Goal: Transaction & Acquisition: Purchase product/service

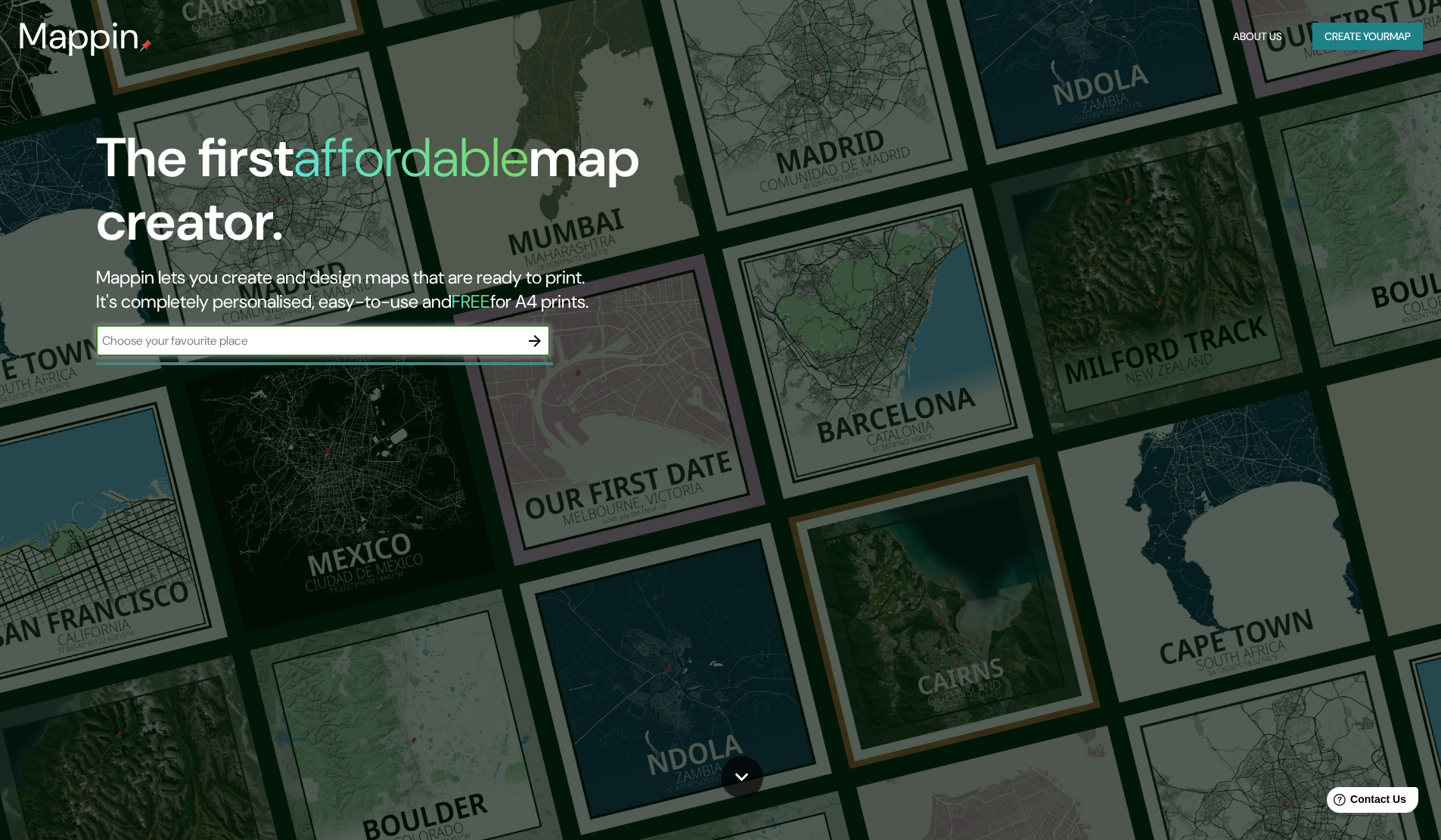
click at [392, 347] on input "text" at bounding box center [308, 340] width 424 height 17
type input "[GEOGRAPHIC_DATA]"
click at [535, 337] on icon "button" at bounding box center [535, 341] width 18 height 18
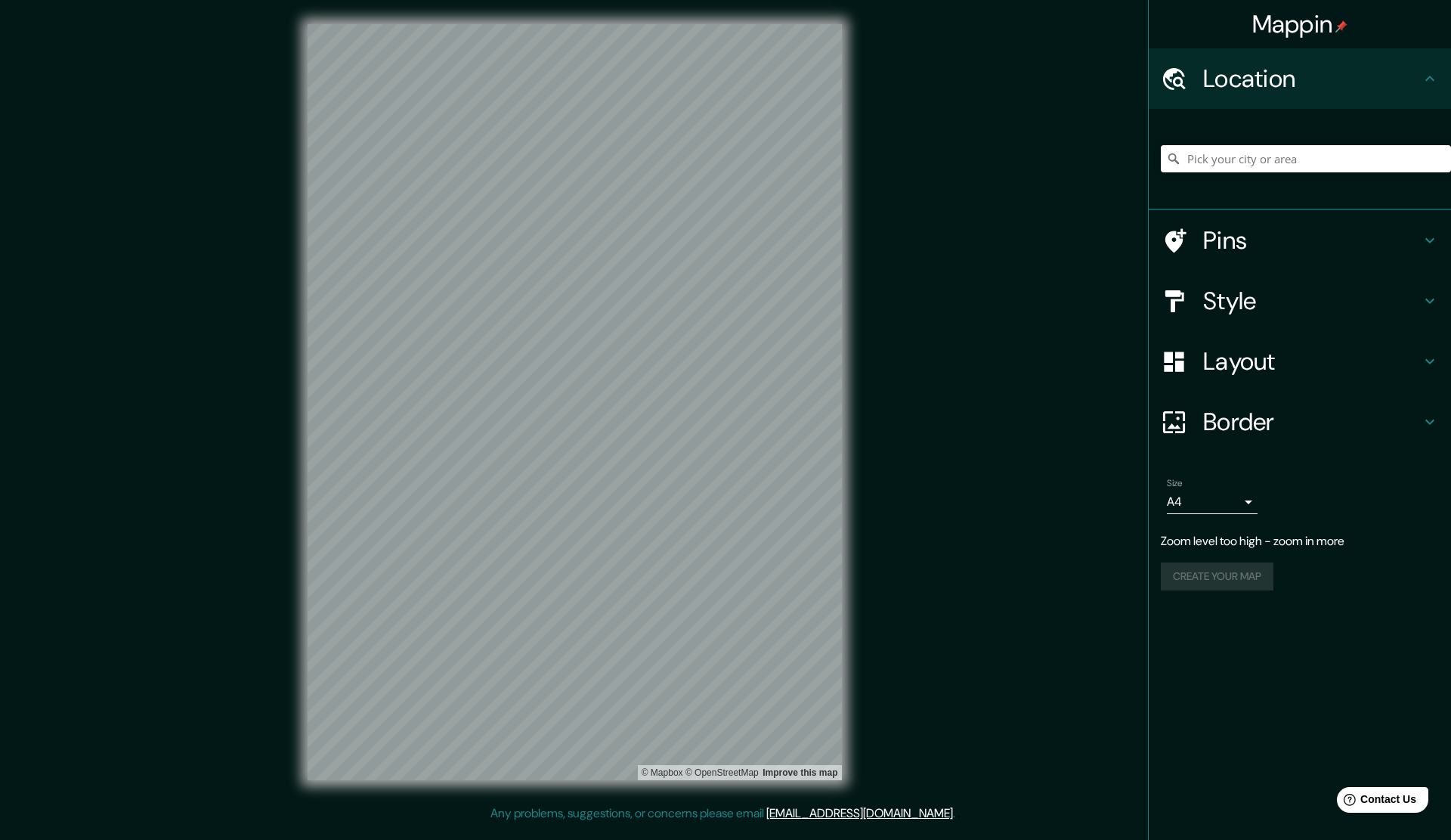
click at [1324, 88] on h4 "Location" at bounding box center [1312, 78] width 218 height 31
click at [1424, 237] on icon at bounding box center [1430, 241] width 18 height 18
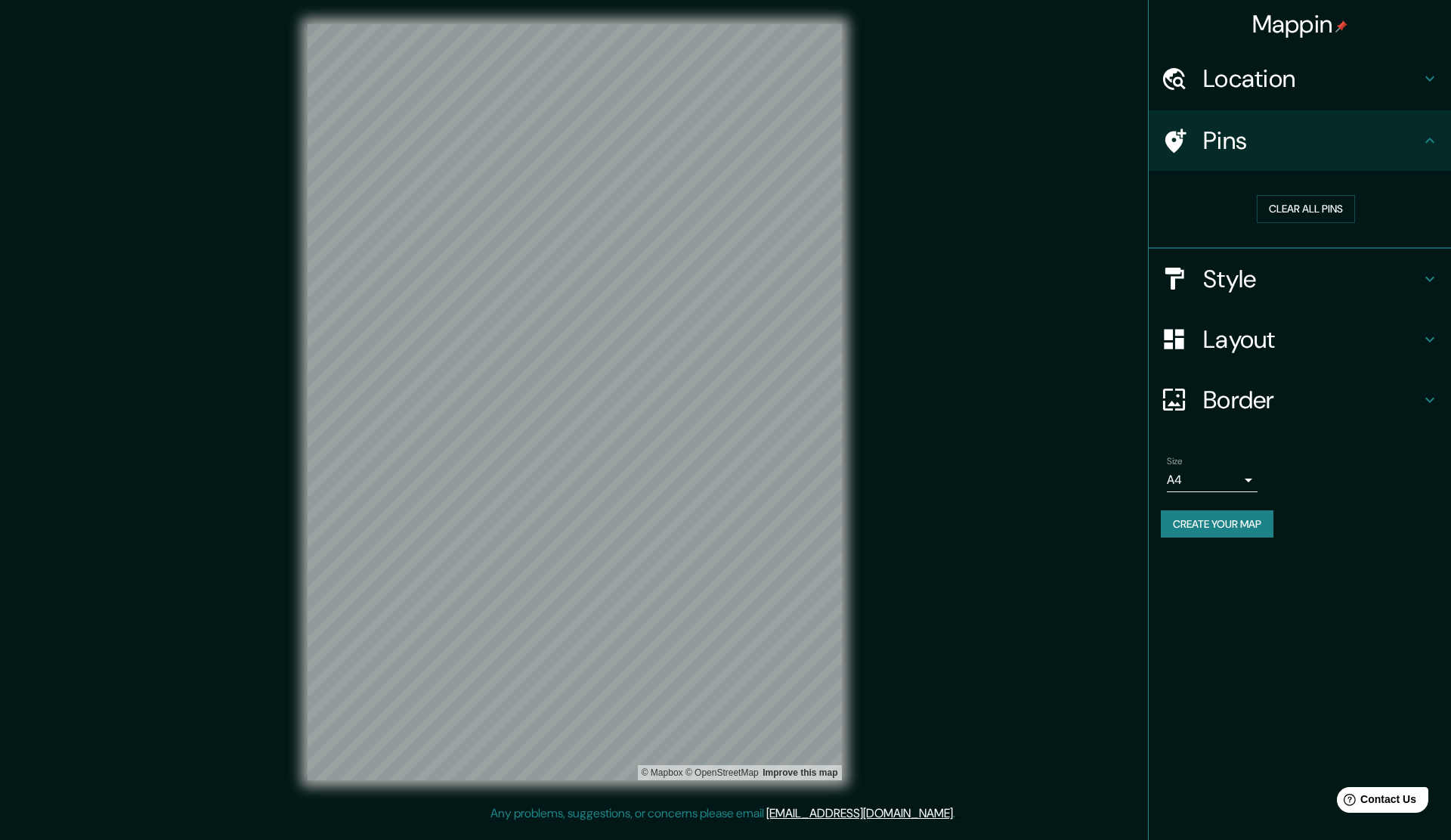
click at [1233, 276] on h4 "Style" at bounding box center [1312, 279] width 218 height 31
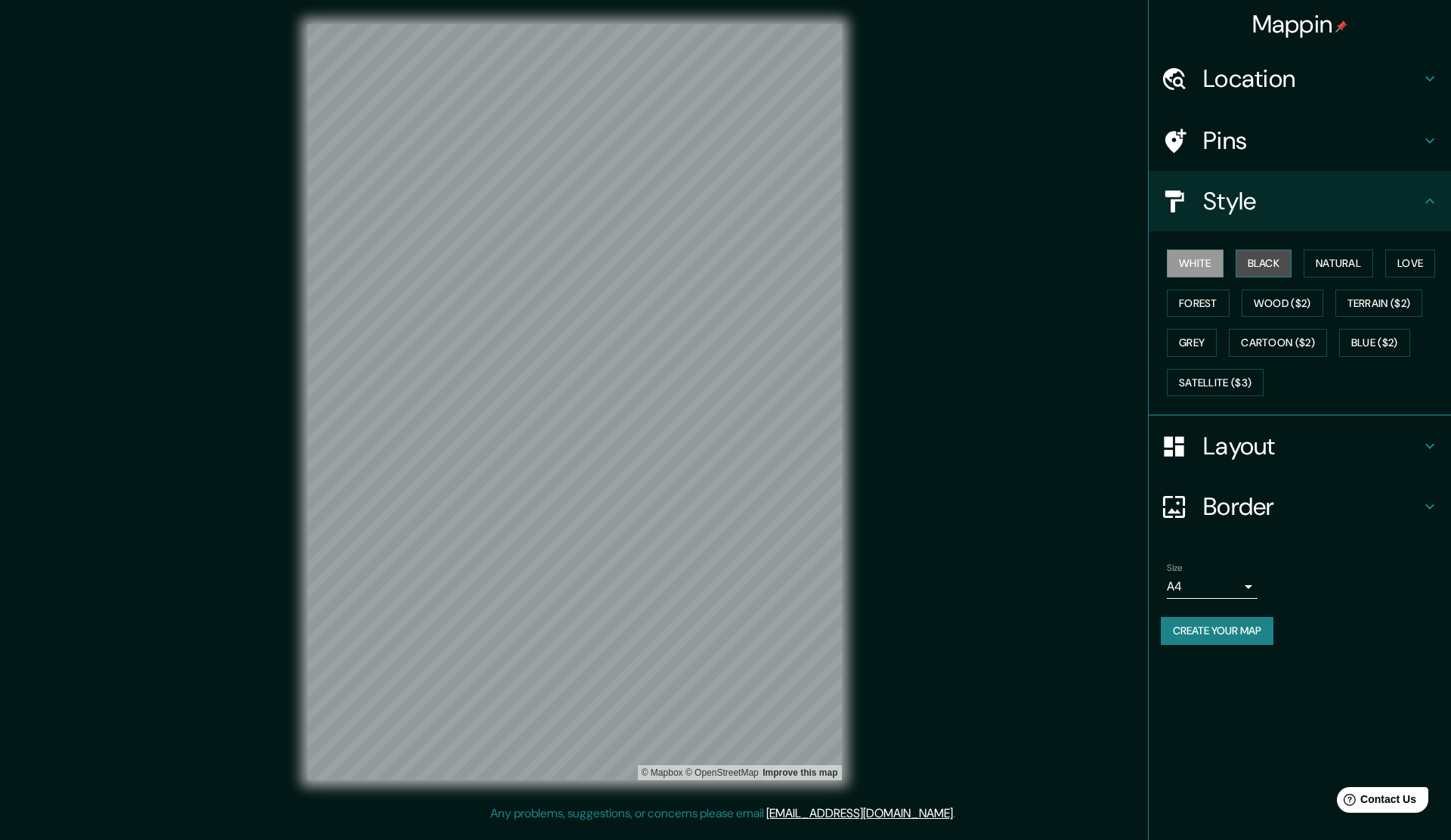
click at [1277, 260] on button "Black" at bounding box center [1264, 263] width 57 height 28
click at [1334, 263] on button "Natural" at bounding box center [1338, 263] width 69 height 28
click at [1411, 265] on button "Love" at bounding box center [1410, 263] width 50 height 28
click at [1198, 301] on button "Forest" at bounding box center [1199, 303] width 63 height 28
click at [1270, 303] on button "Wood ($2)" at bounding box center [1282, 303] width 82 height 28
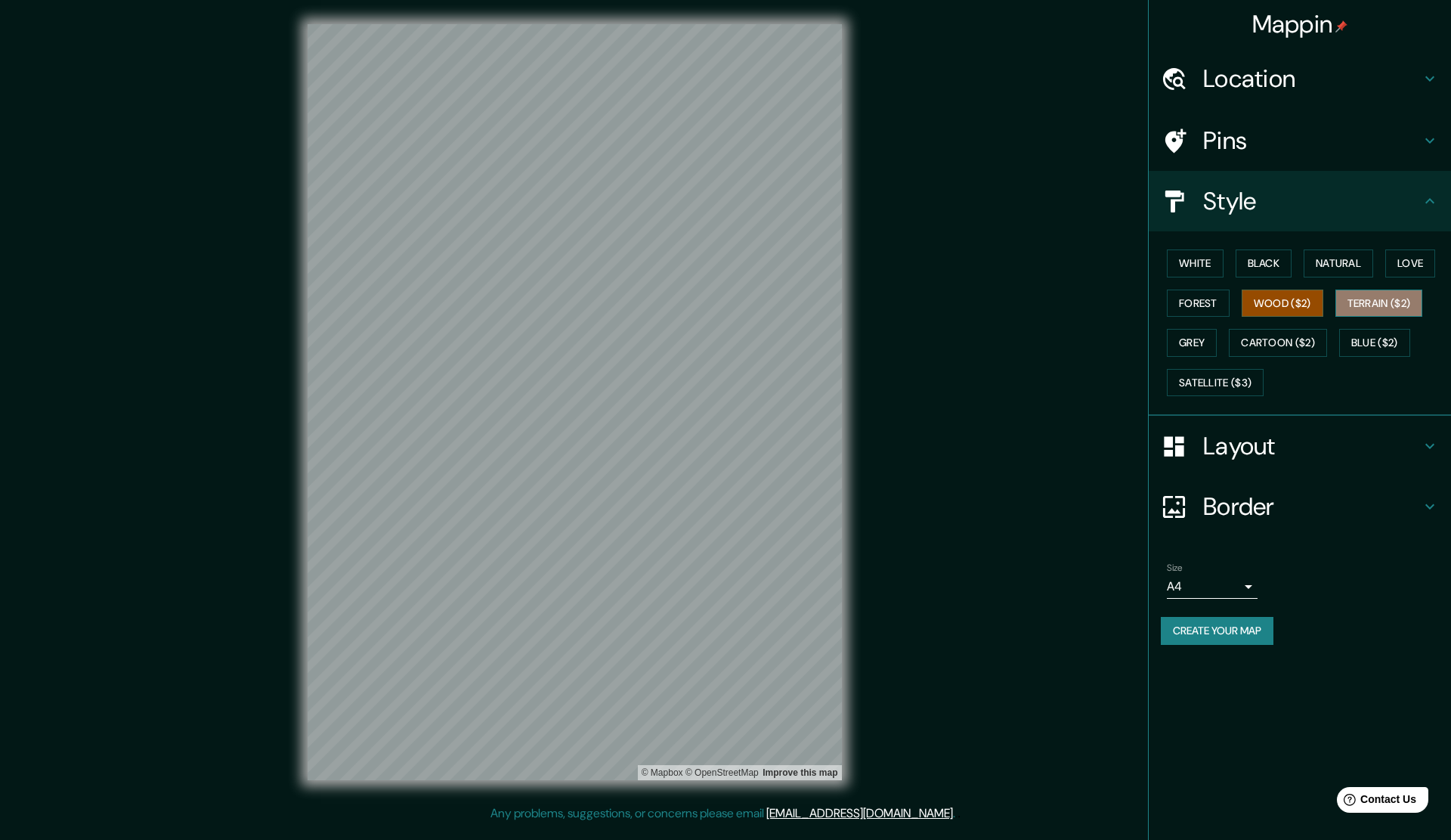
click at [1373, 304] on button "Terrain ($2)" at bounding box center [1379, 303] width 87 height 28
click at [1183, 344] on button "Grey" at bounding box center [1191, 342] width 50 height 28
click at [1296, 340] on button "Cartoon ($2)" at bounding box center [1278, 342] width 98 height 28
click at [1375, 348] on button "Blue ($2)" at bounding box center [1374, 342] width 71 height 28
click at [1221, 388] on button "Satellite ($3)" at bounding box center [1215, 382] width 96 height 28
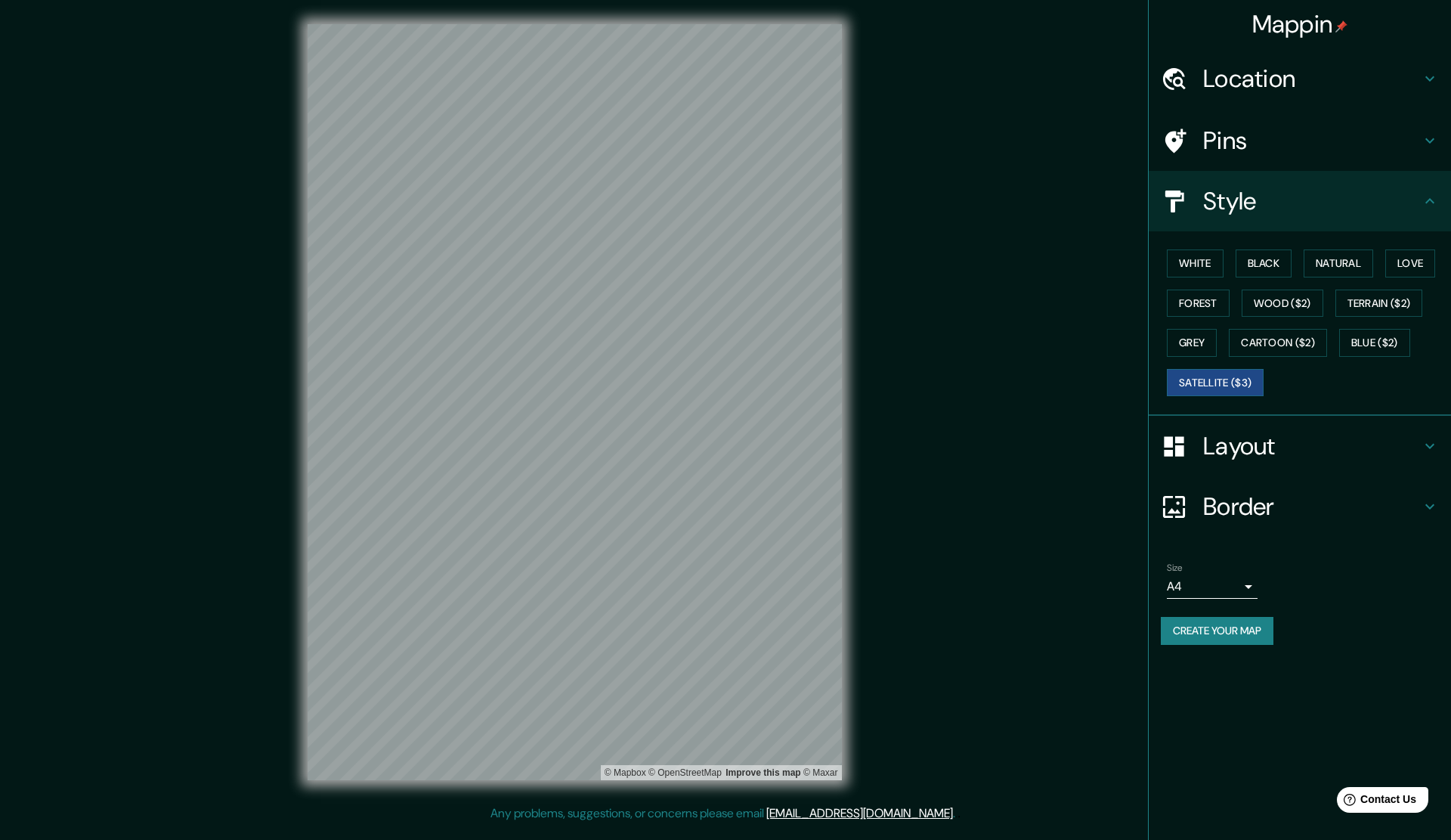
click at [1292, 82] on h4 "Location" at bounding box center [1312, 78] width 218 height 31
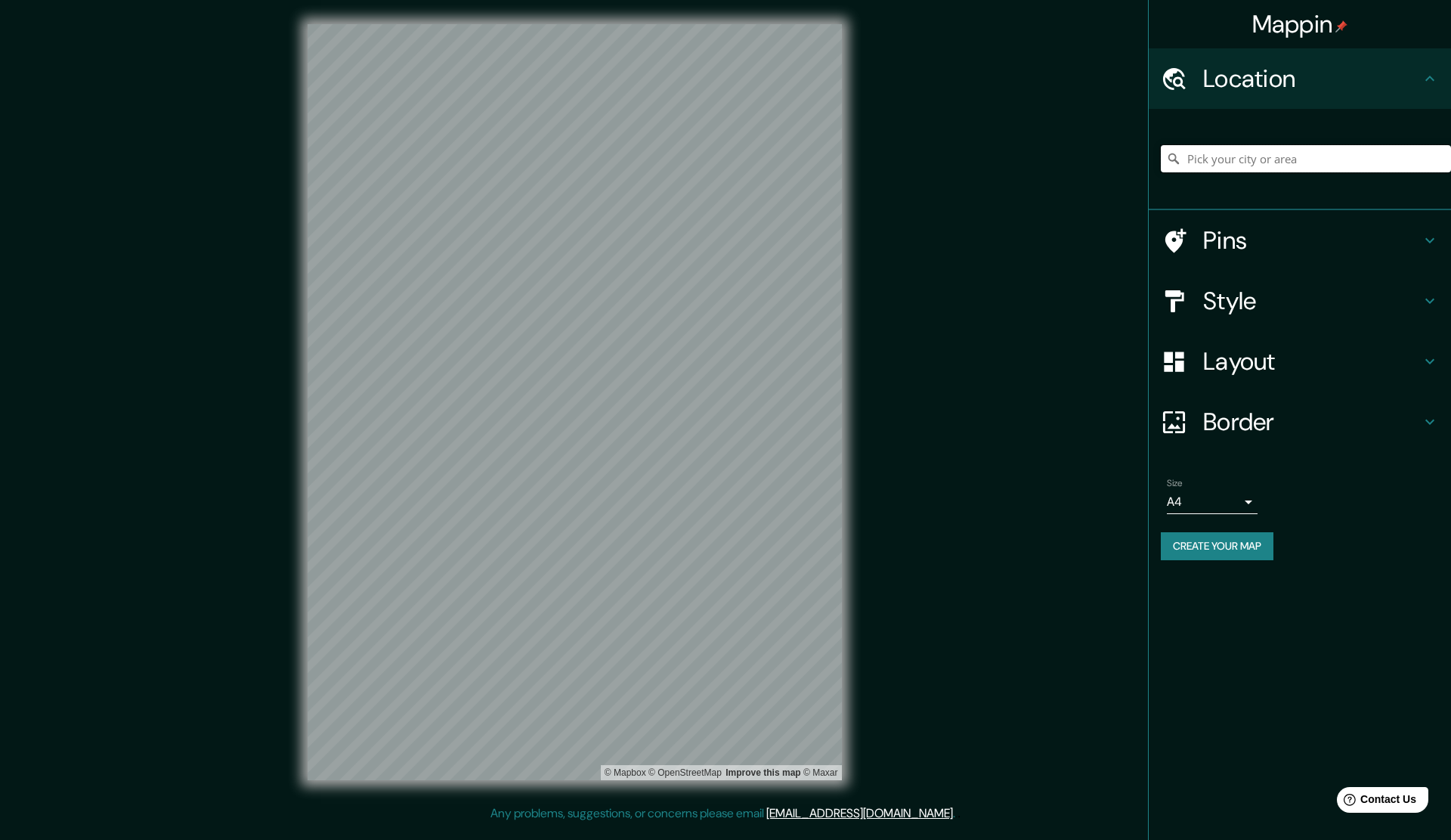
click at [1231, 156] on input "Pick your city or area" at bounding box center [1306, 159] width 290 height 27
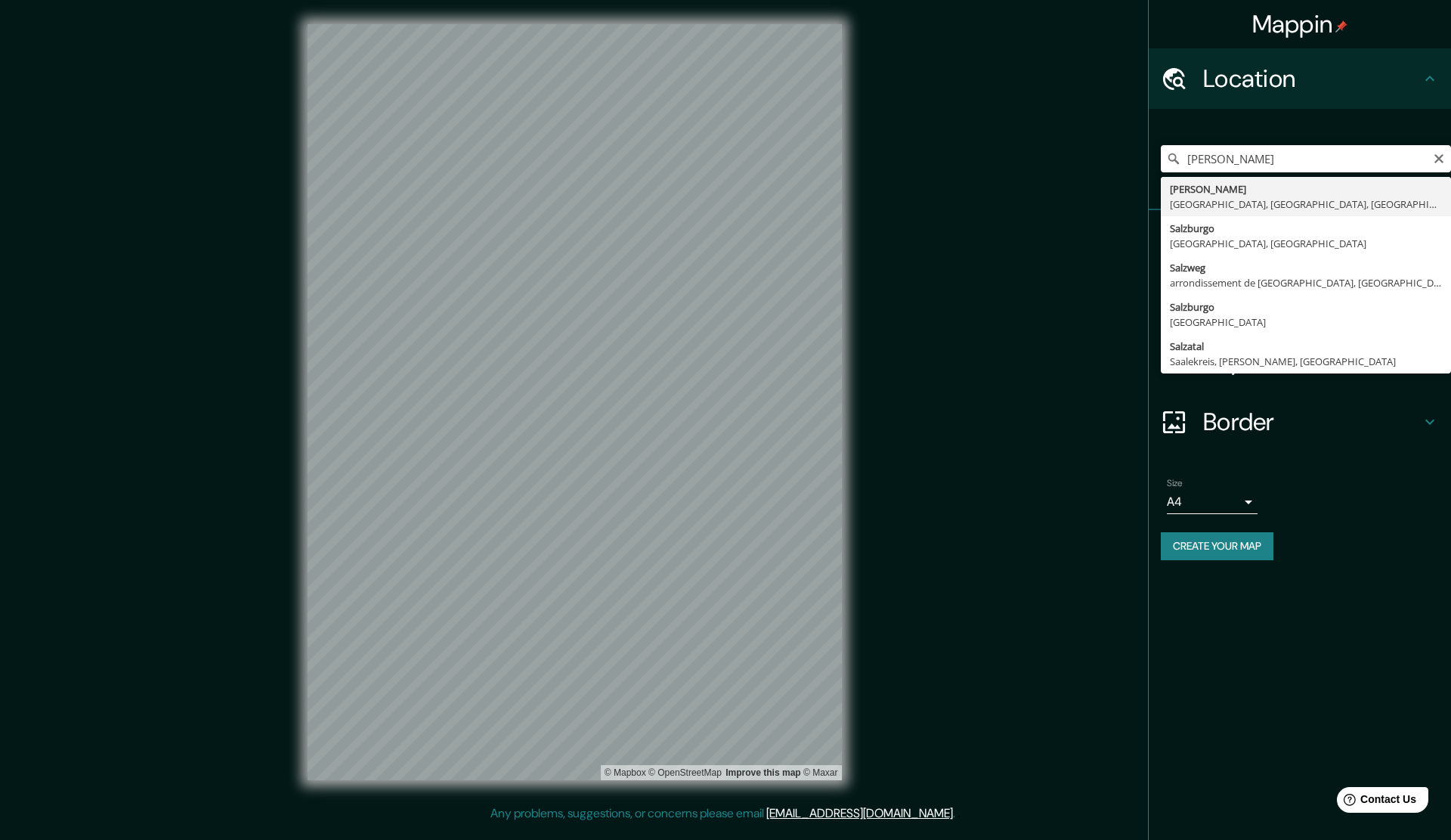
type input "[GEOGRAPHIC_DATA], [GEOGRAPHIC_DATA], [GEOGRAPHIC_DATA]"
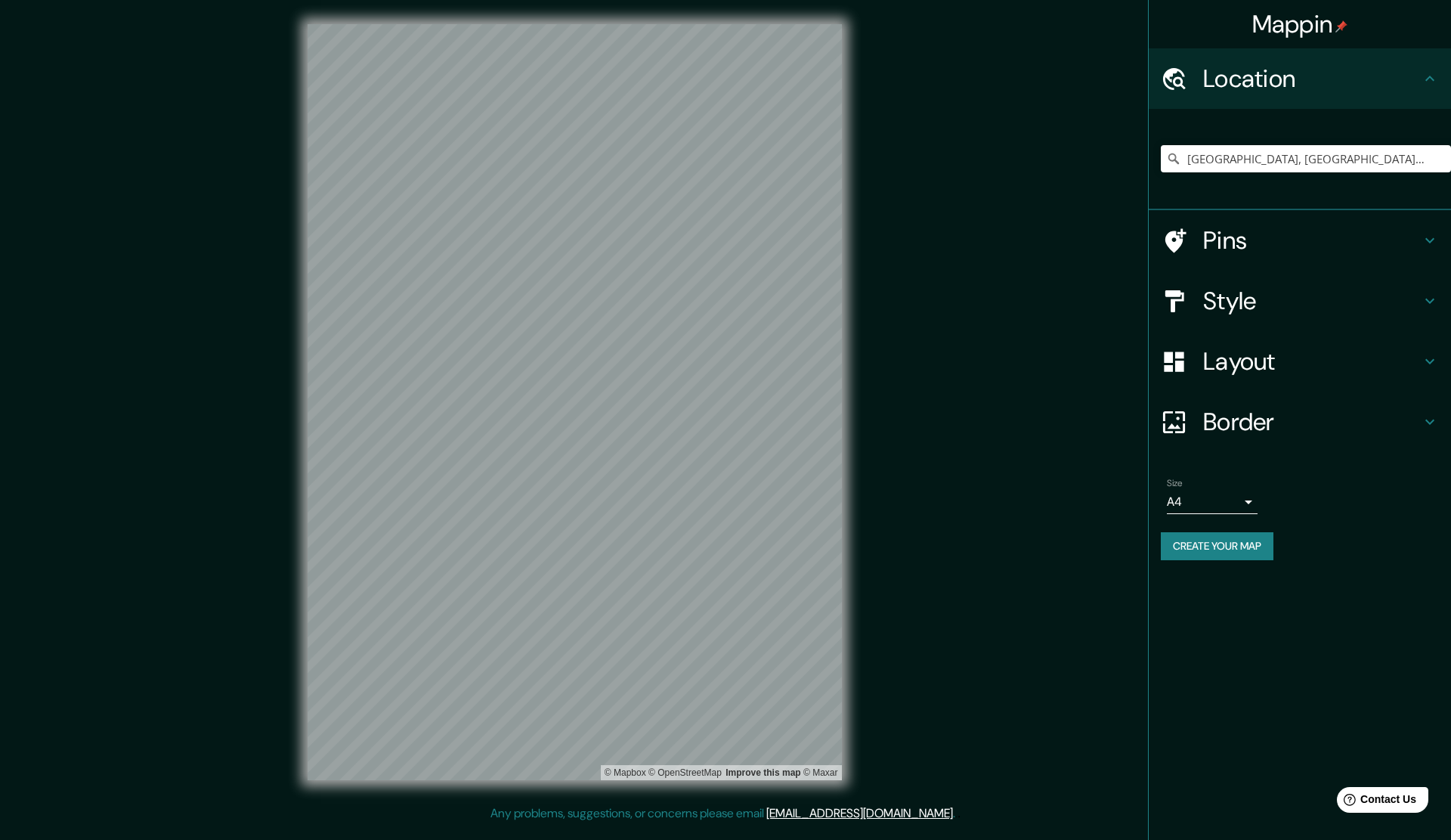
click at [1255, 357] on h4 "Layout" at bounding box center [1312, 361] width 218 height 31
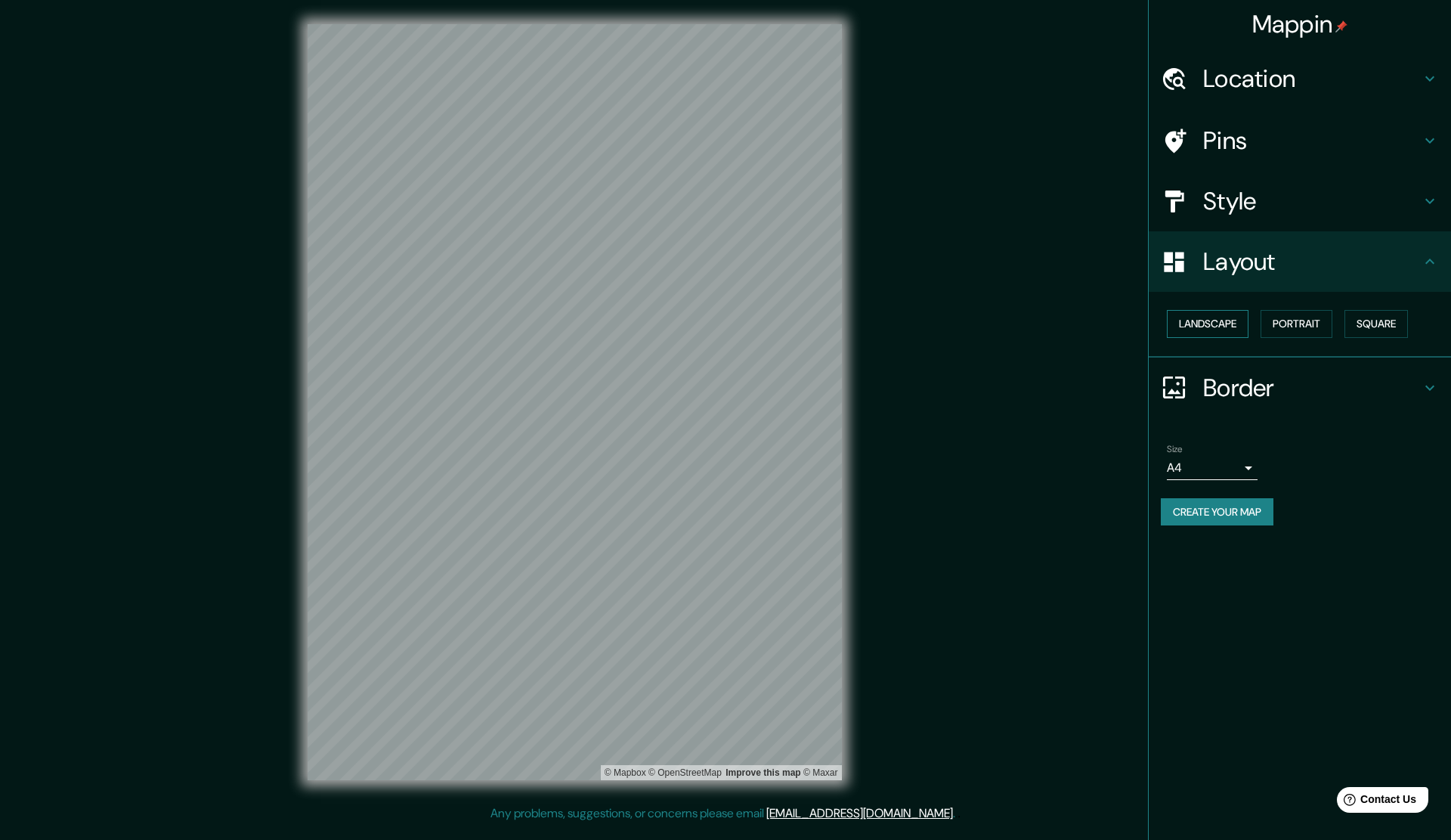
click at [1208, 329] on button "Landscape" at bounding box center [1208, 324] width 82 height 28
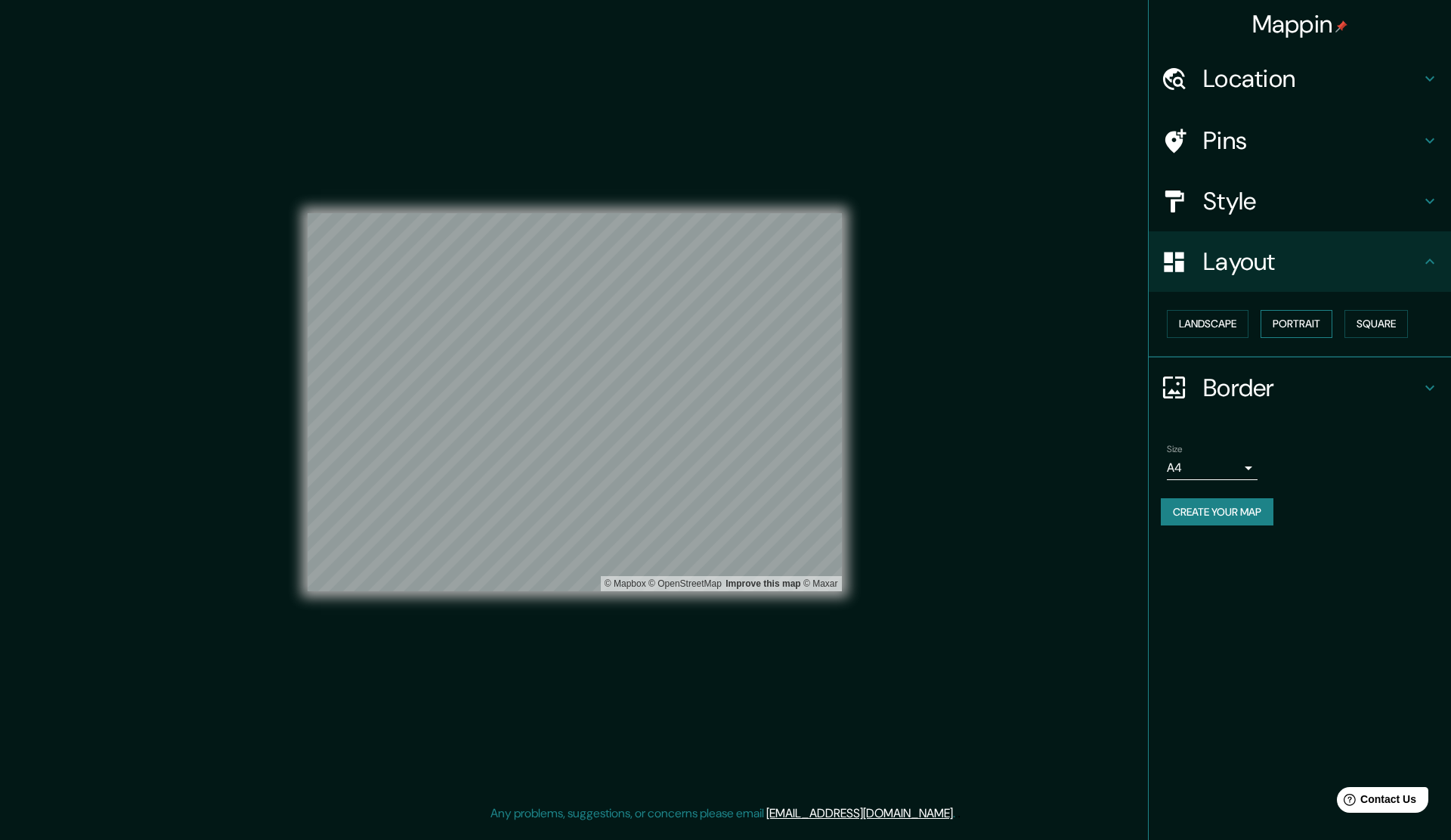
click at [1292, 327] on button "Portrait" at bounding box center [1297, 324] width 72 height 28
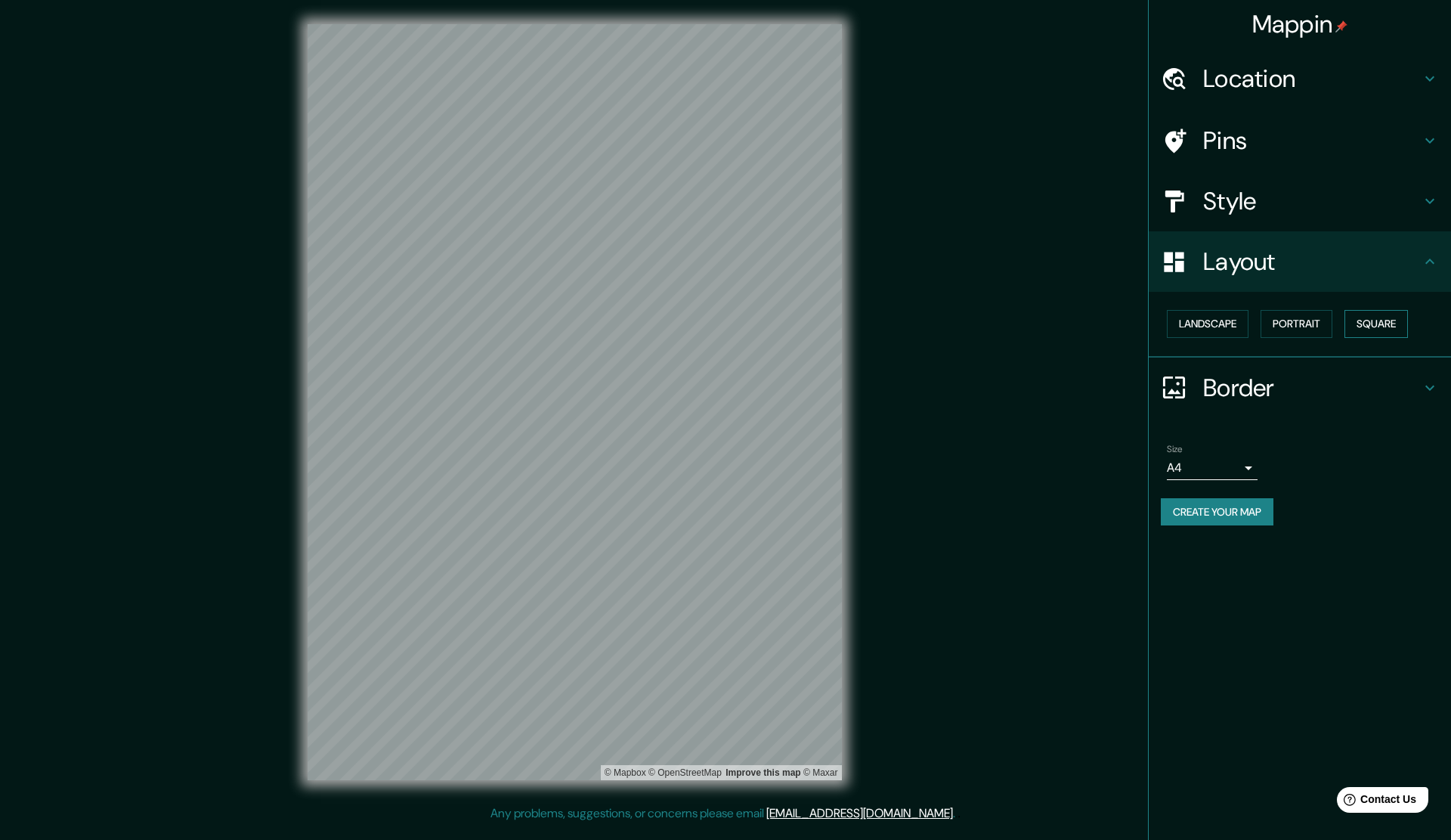
click at [1369, 327] on button "Square" at bounding box center [1376, 324] width 63 height 28
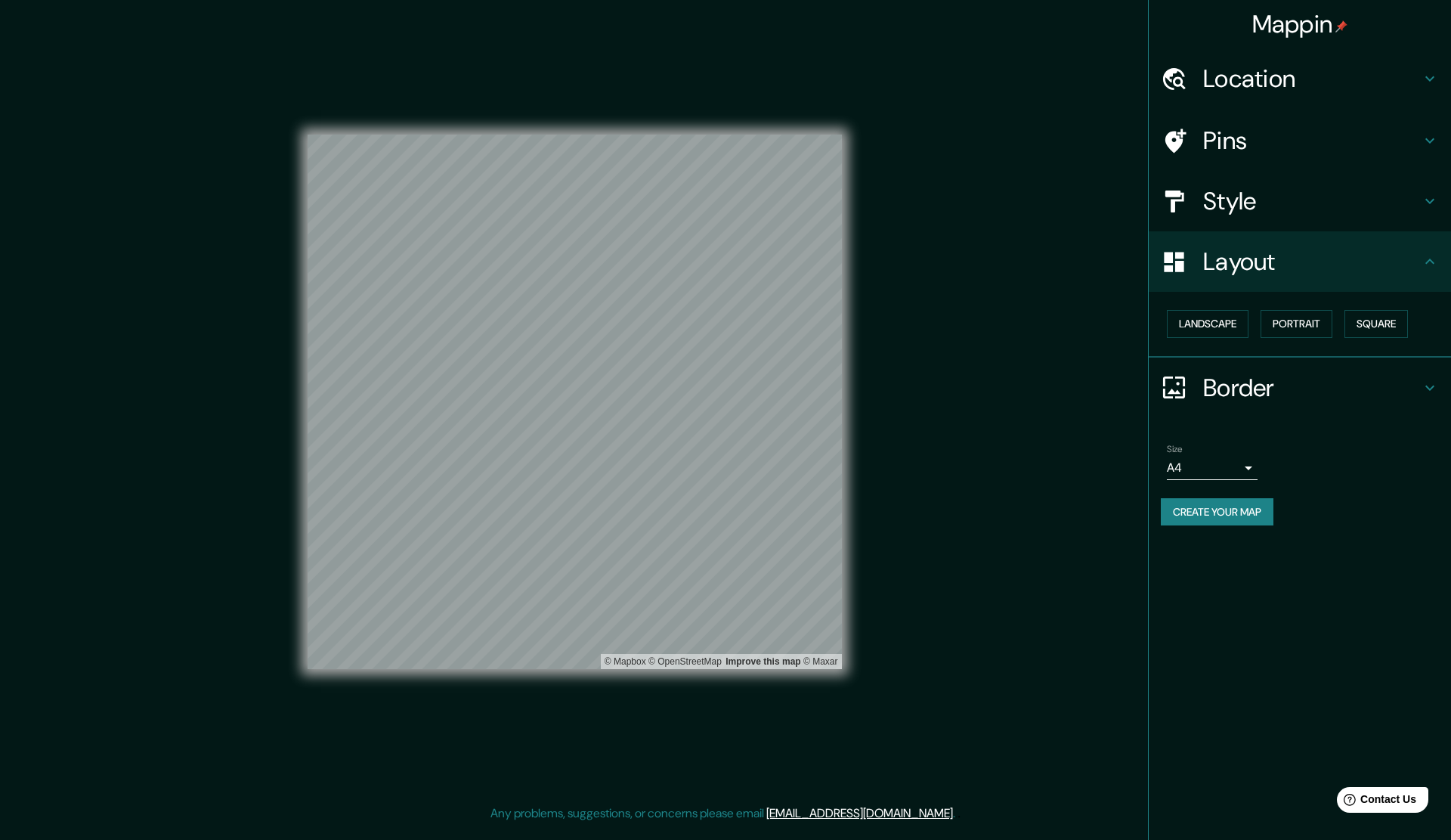
click at [1223, 208] on h4 "Style" at bounding box center [1312, 201] width 218 height 31
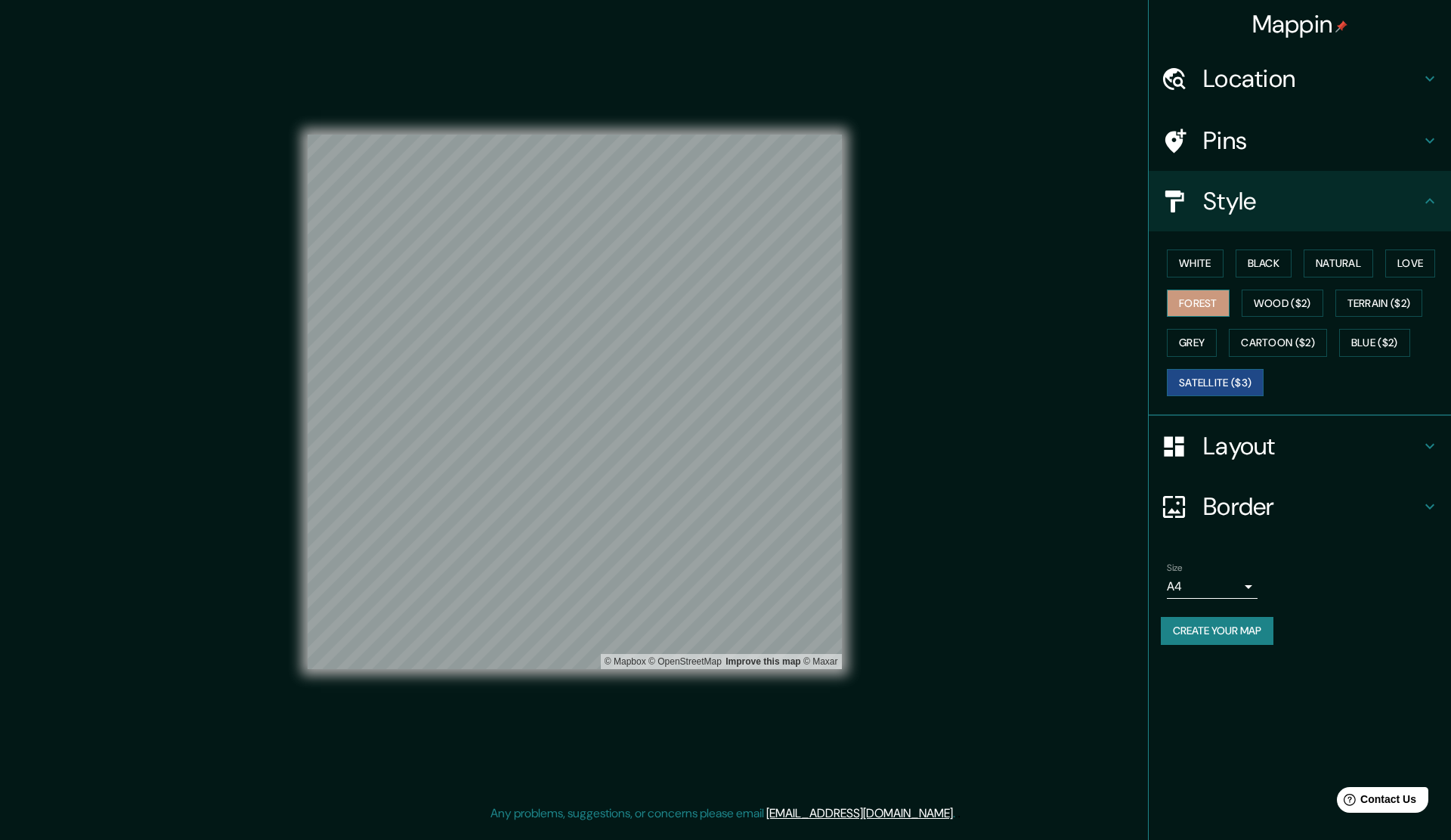
click at [1198, 299] on button "Forest" at bounding box center [1199, 303] width 63 height 28
click at [1319, 266] on button "Natural" at bounding box center [1338, 263] width 69 height 28
click at [1243, 500] on h4 "Border" at bounding box center [1312, 507] width 218 height 31
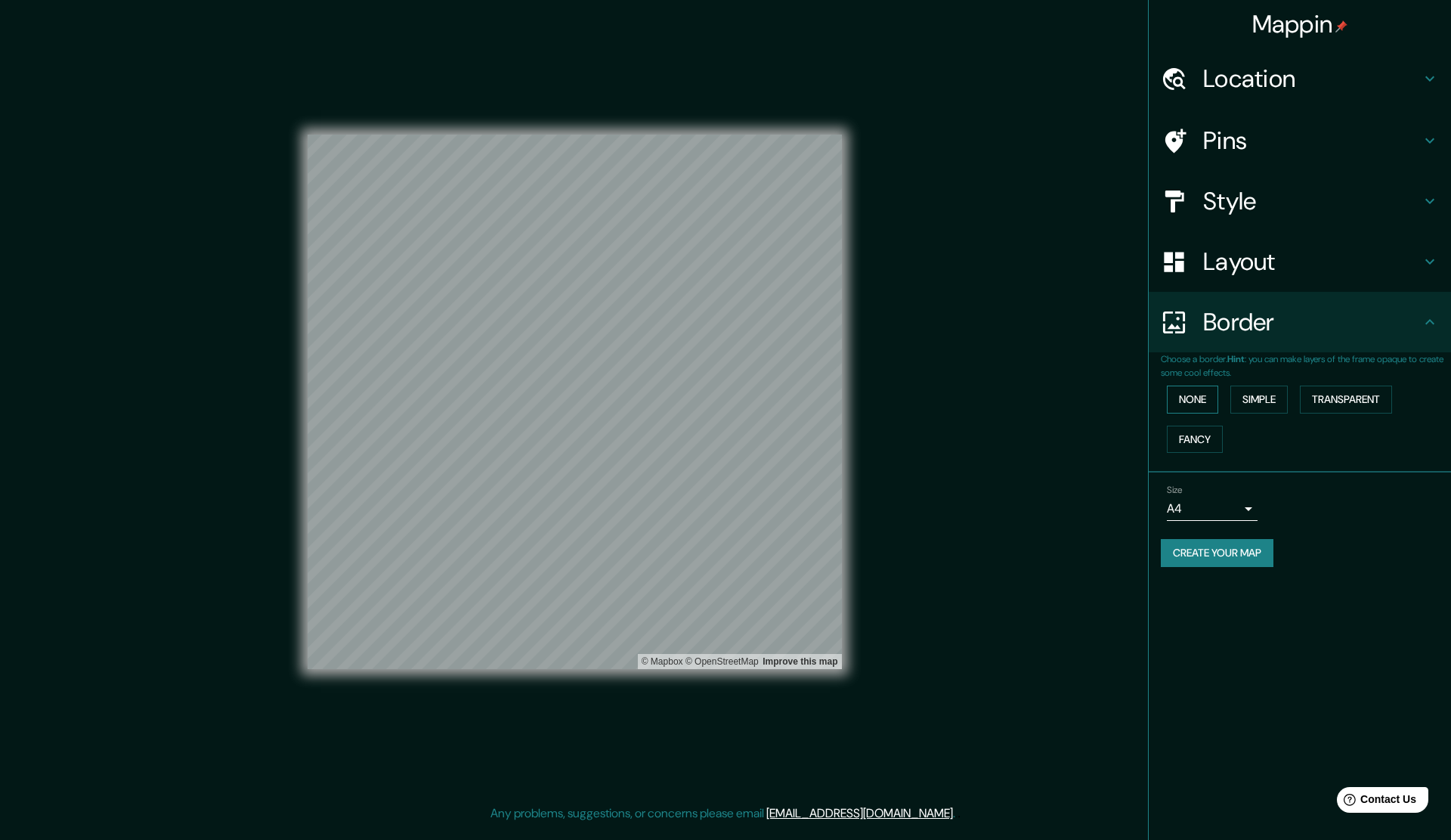
click at [1193, 403] on button "None" at bounding box center [1192, 399] width 51 height 28
click at [1273, 403] on button "Simple" at bounding box center [1260, 399] width 58 height 28
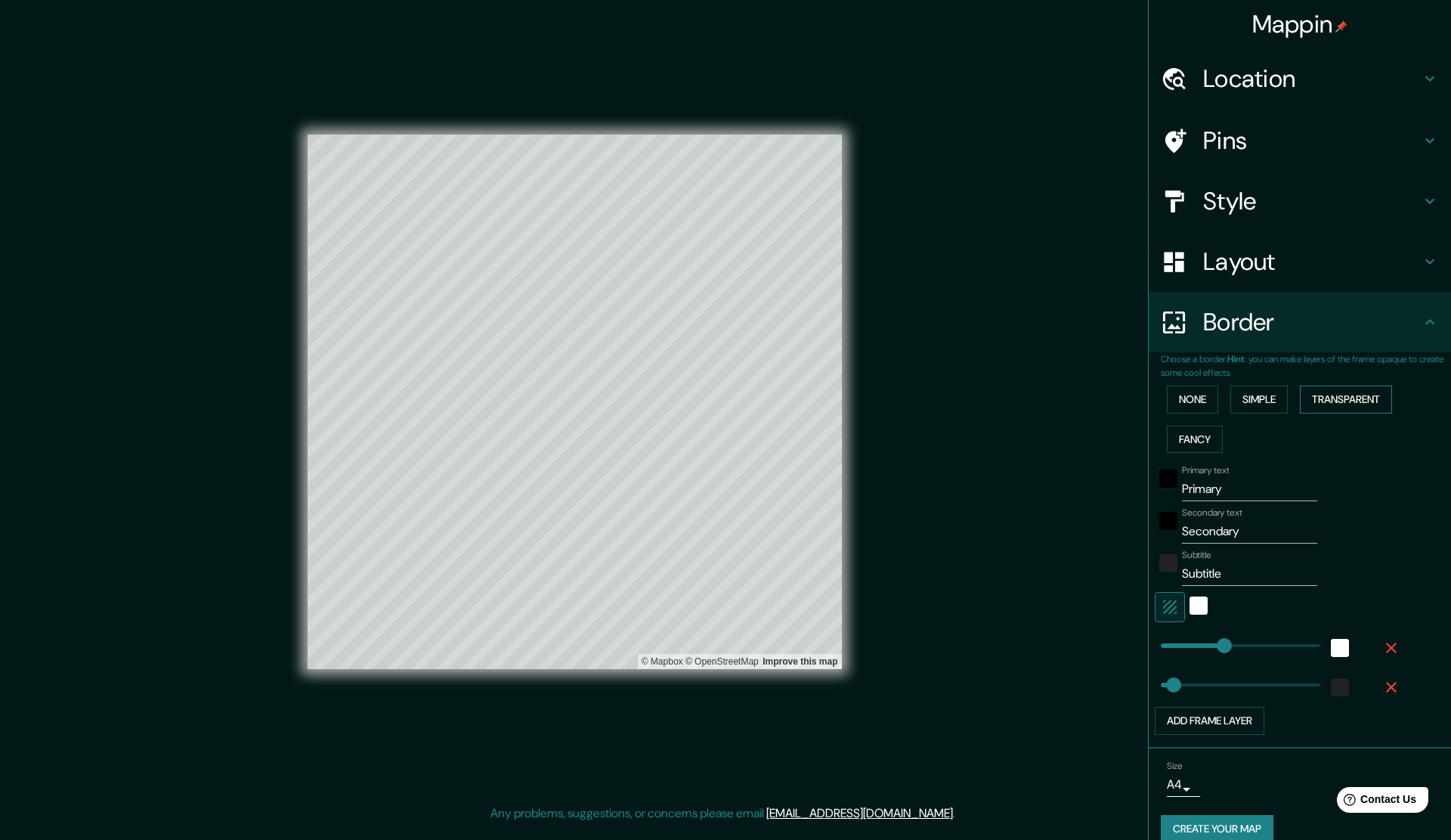
click at [1338, 404] on button "Transparent" at bounding box center [1346, 399] width 92 height 28
click at [1184, 443] on button "Fancy" at bounding box center [1195, 439] width 56 height 28
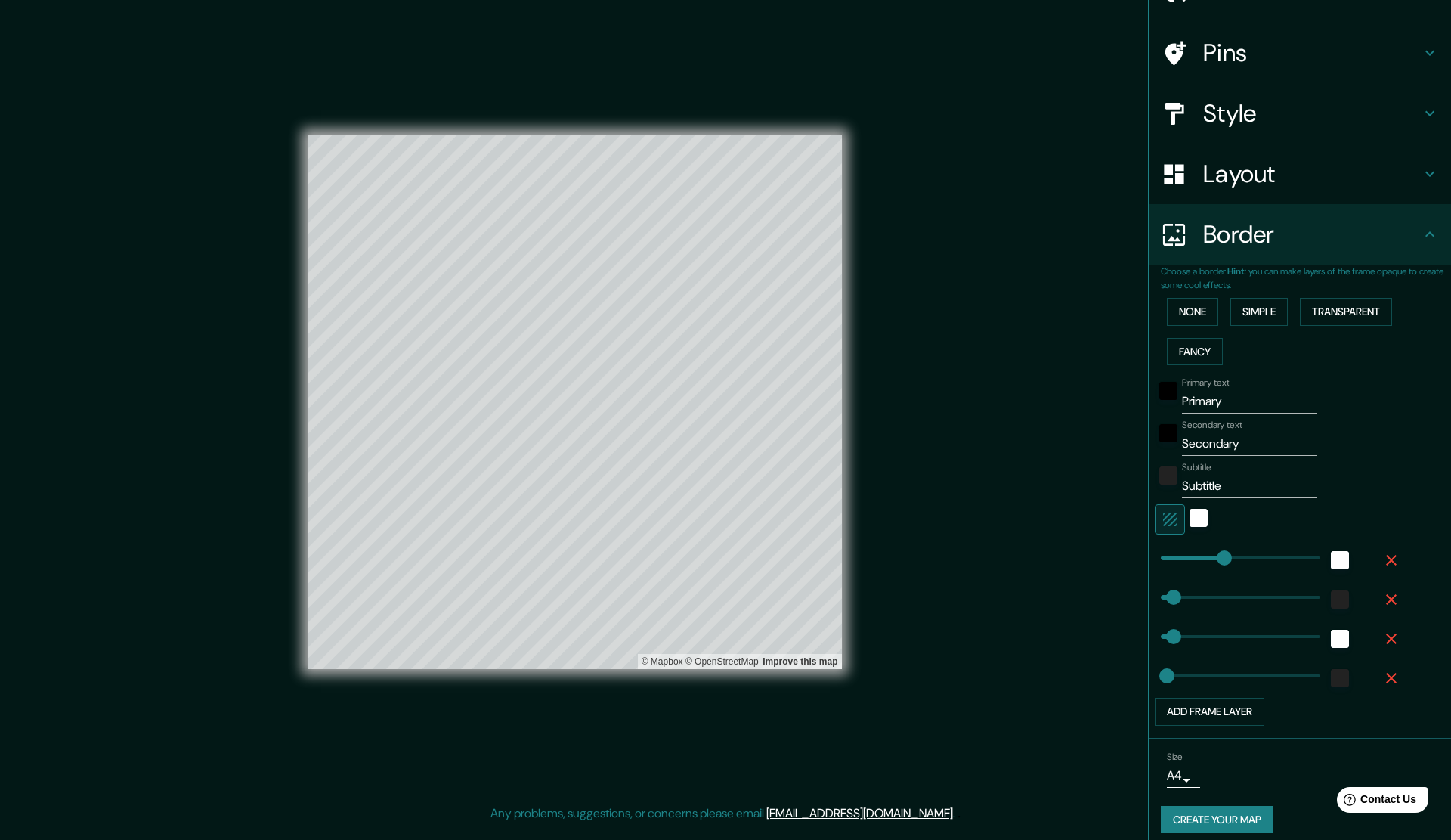
scroll to position [99, 0]
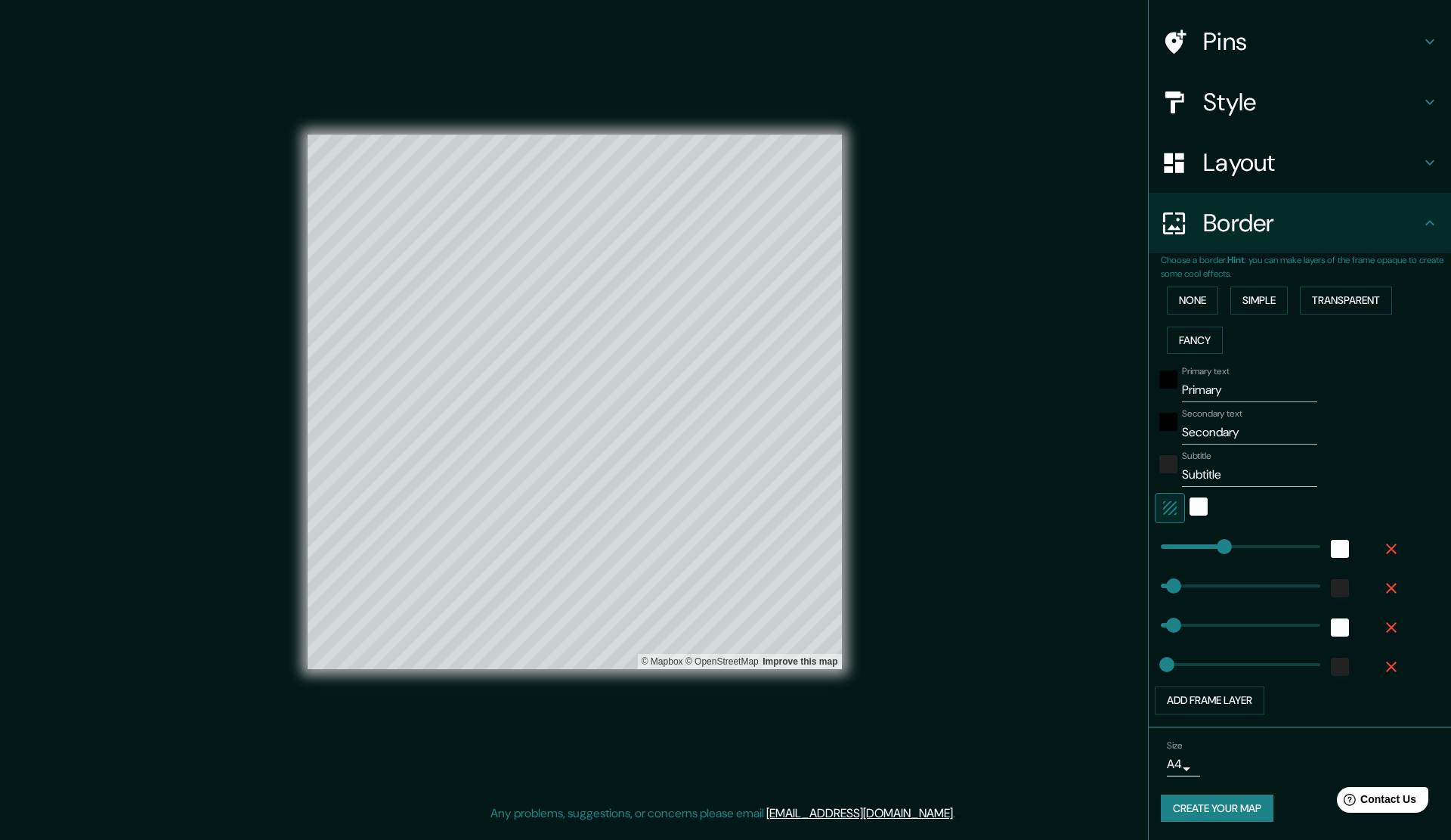
click at [1173, 748] on body "Mappin Location [GEOGRAPHIC_DATA], [GEOGRAPHIC_DATA], [GEOGRAPHIC_DATA] Pins St…" at bounding box center [726, 420] width 1451 height 840
click at [1175, 748] on li "A4" at bounding box center [1170, 753] width 74 height 27
click at [1173, 748] on body "Mappin Location [GEOGRAPHIC_DATA], [GEOGRAPHIC_DATA], [GEOGRAPHIC_DATA] Pins St…" at bounding box center [726, 420] width 1451 height 840
click at [1173, 748] on li "A3" at bounding box center [1170, 781] width 74 height 27
type input "a4"
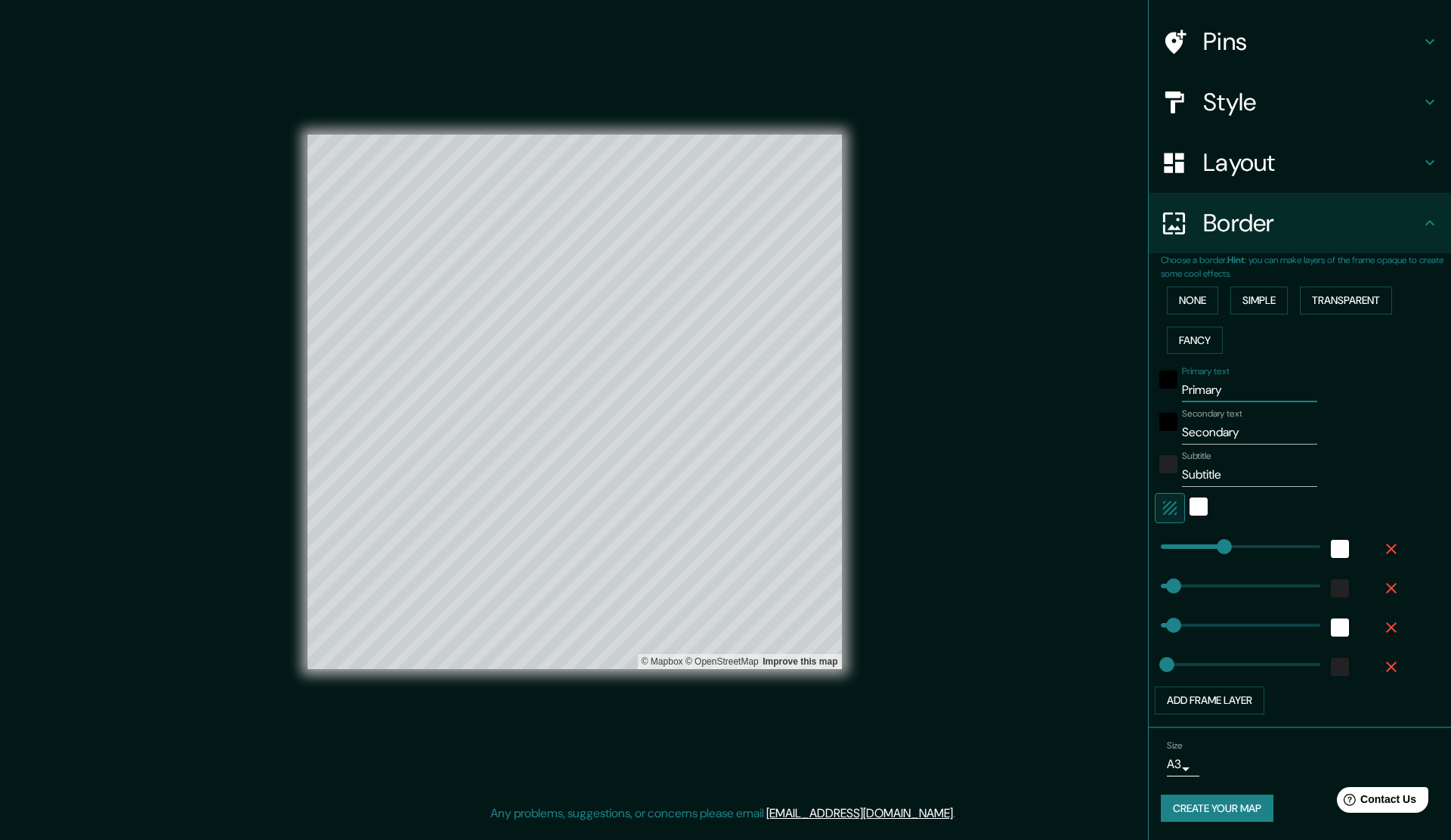
click at [1211, 393] on input "Primary" at bounding box center [1250, 389] width 135 height 24
type input "Primar"
type input "283"
type input "57"
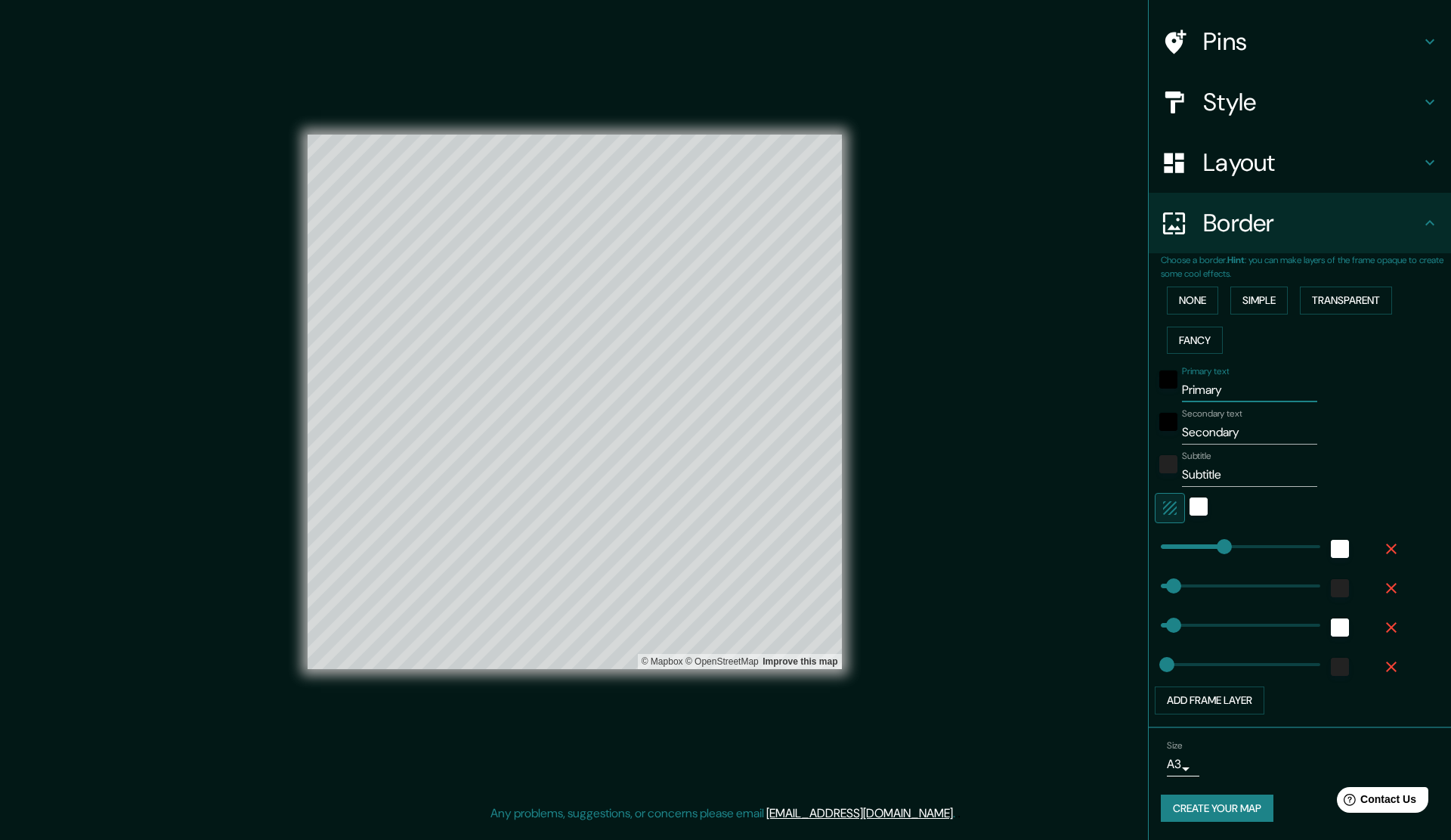
type input "28"
type input "Pr"
type input "283"
type input "57"
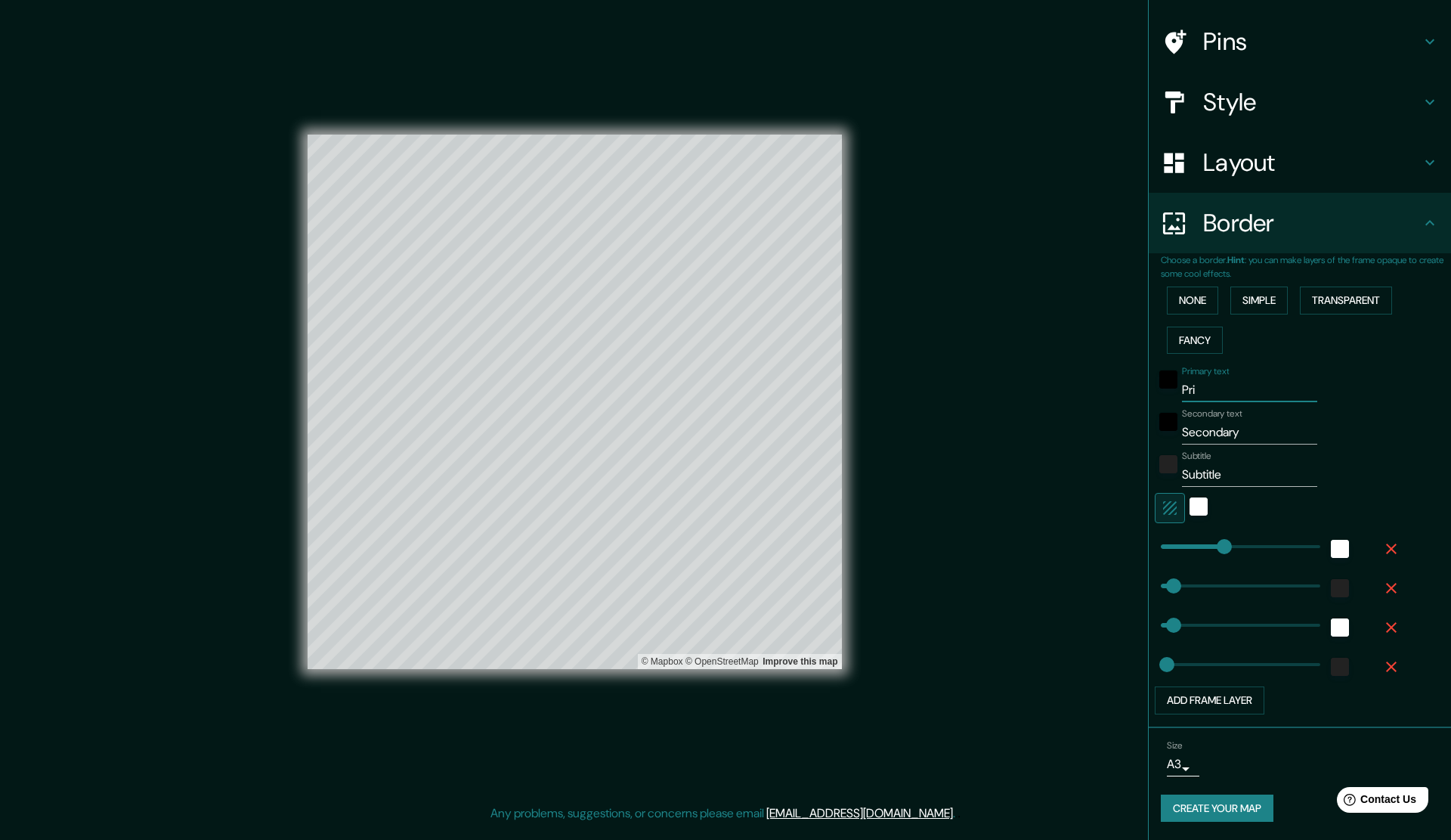
type input "28"
type input "P"
type input "283"
type input "57"
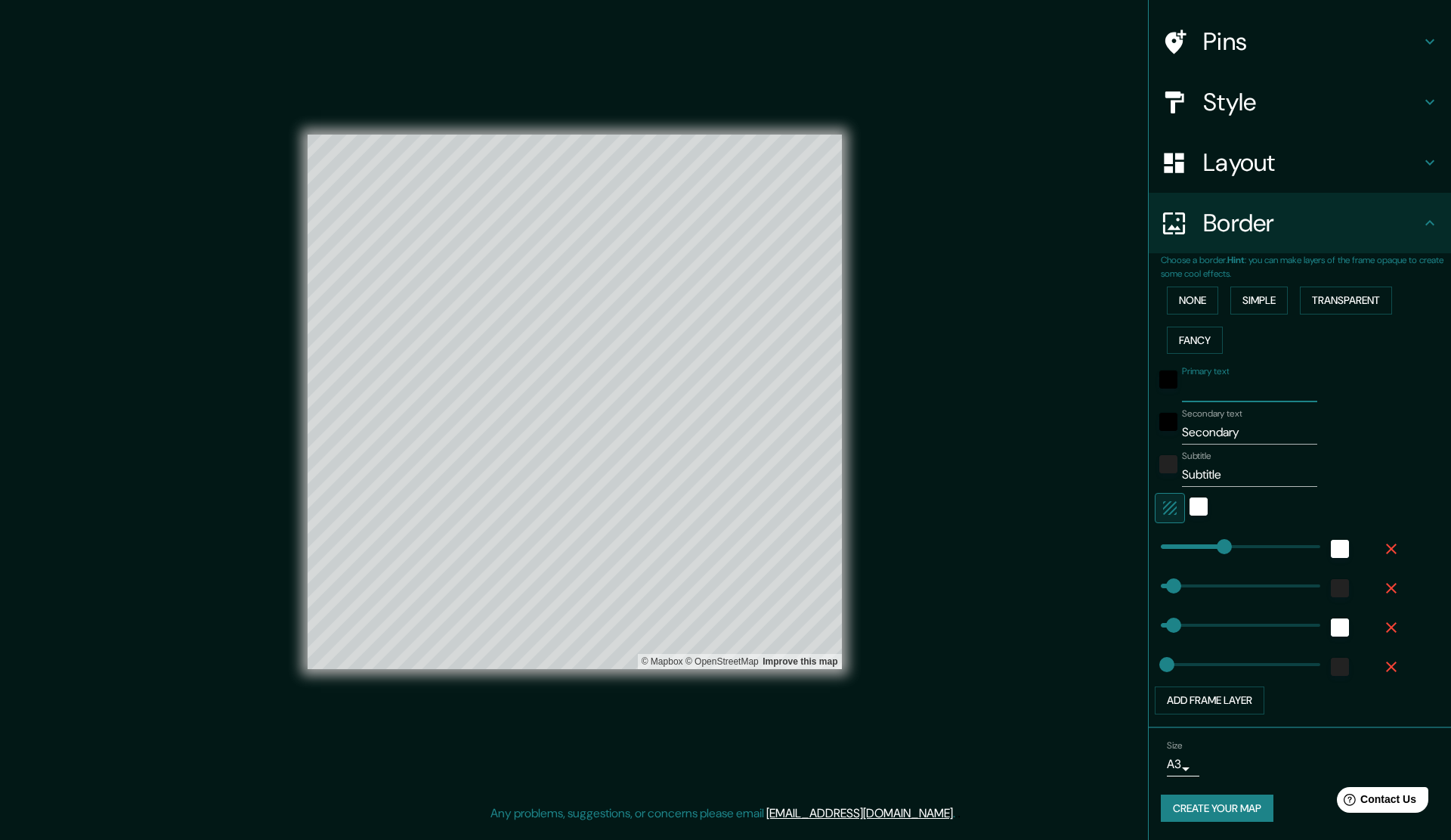
type input "28"
type input "S"
type input "283"
type input "57"
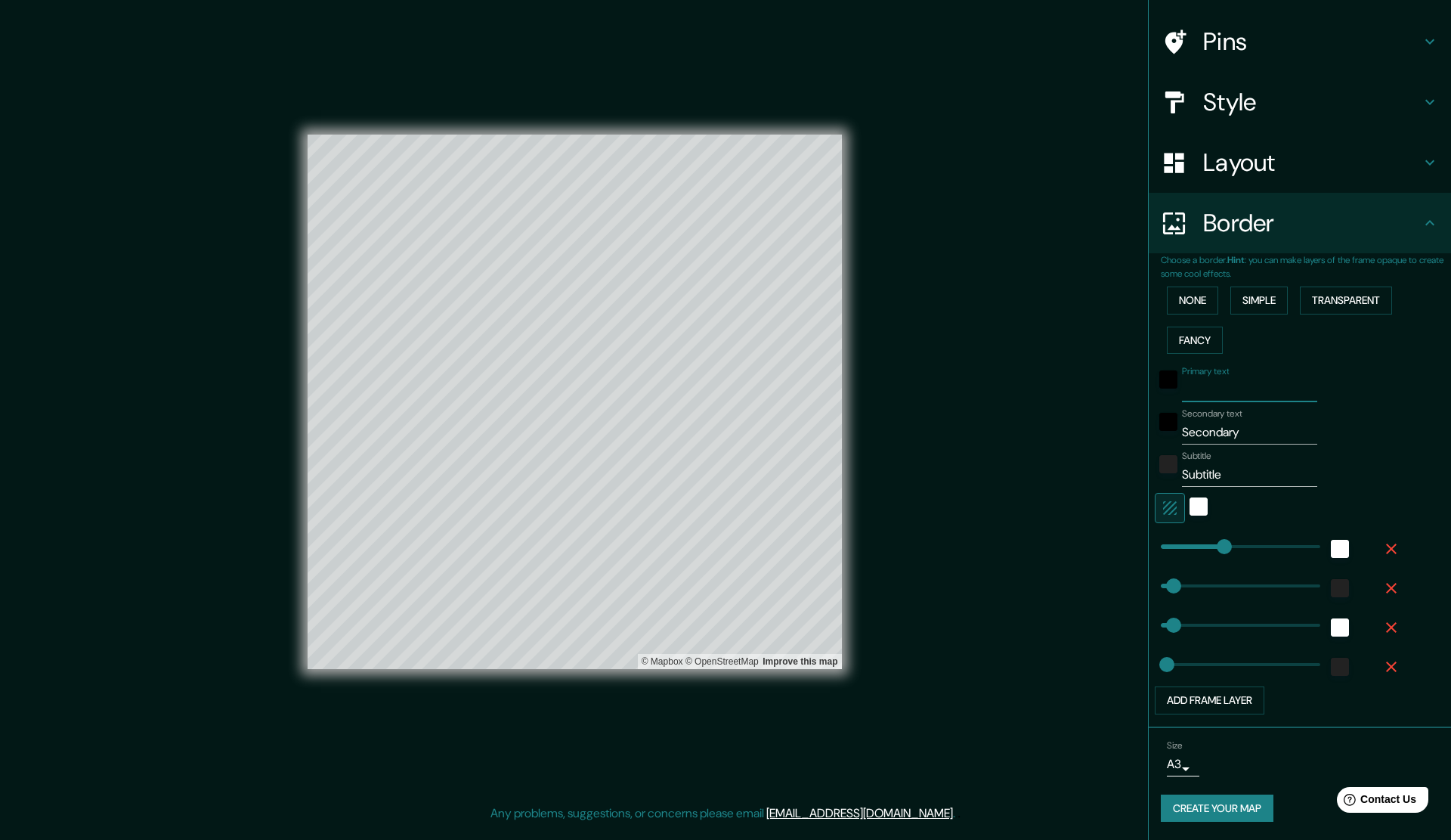
type input "28"
type input "Sa"
type input "283"
type input "57"
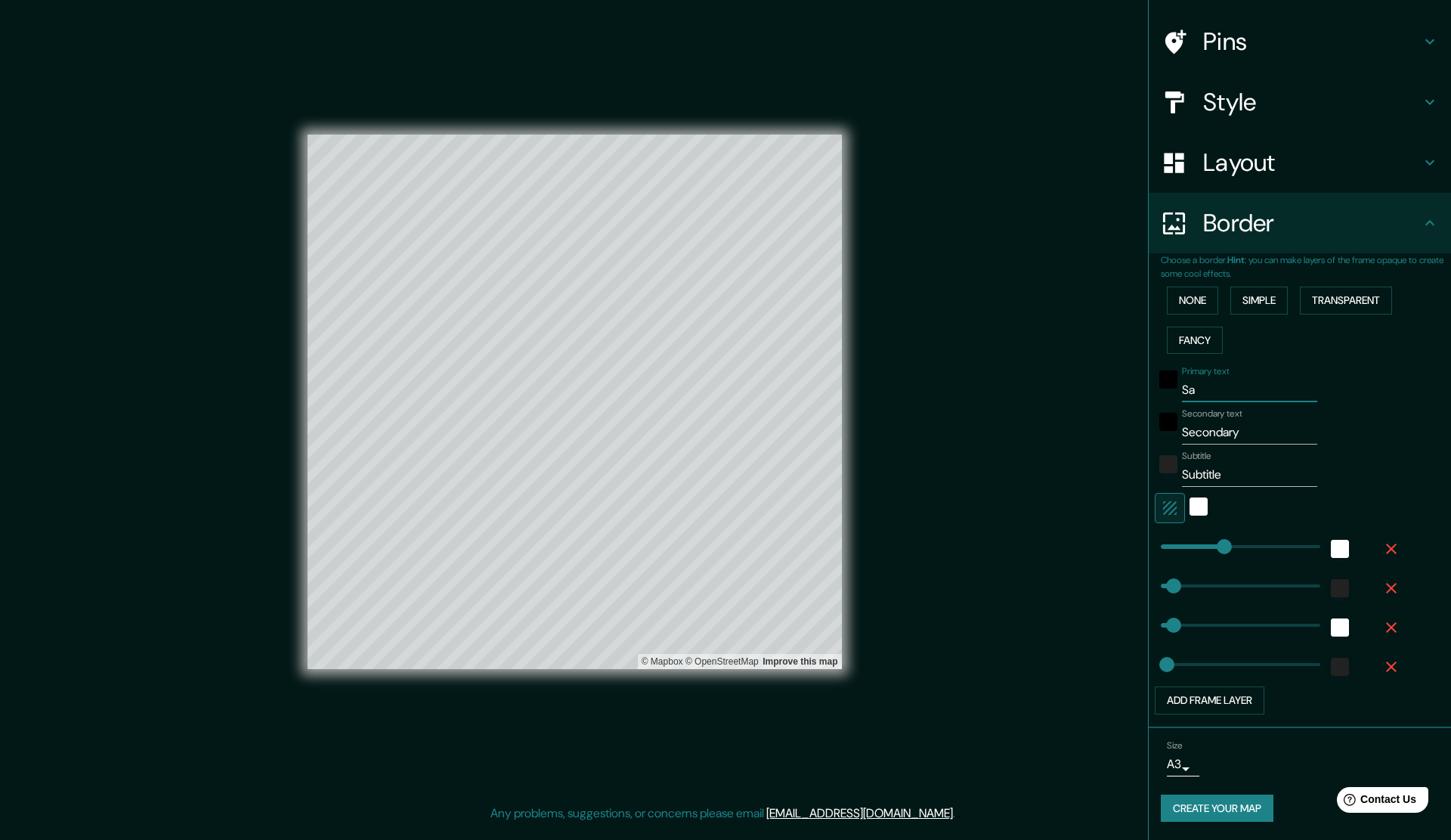
type input "28"
type input "[PERSON_NAME]"
type input "283"
type input "57"
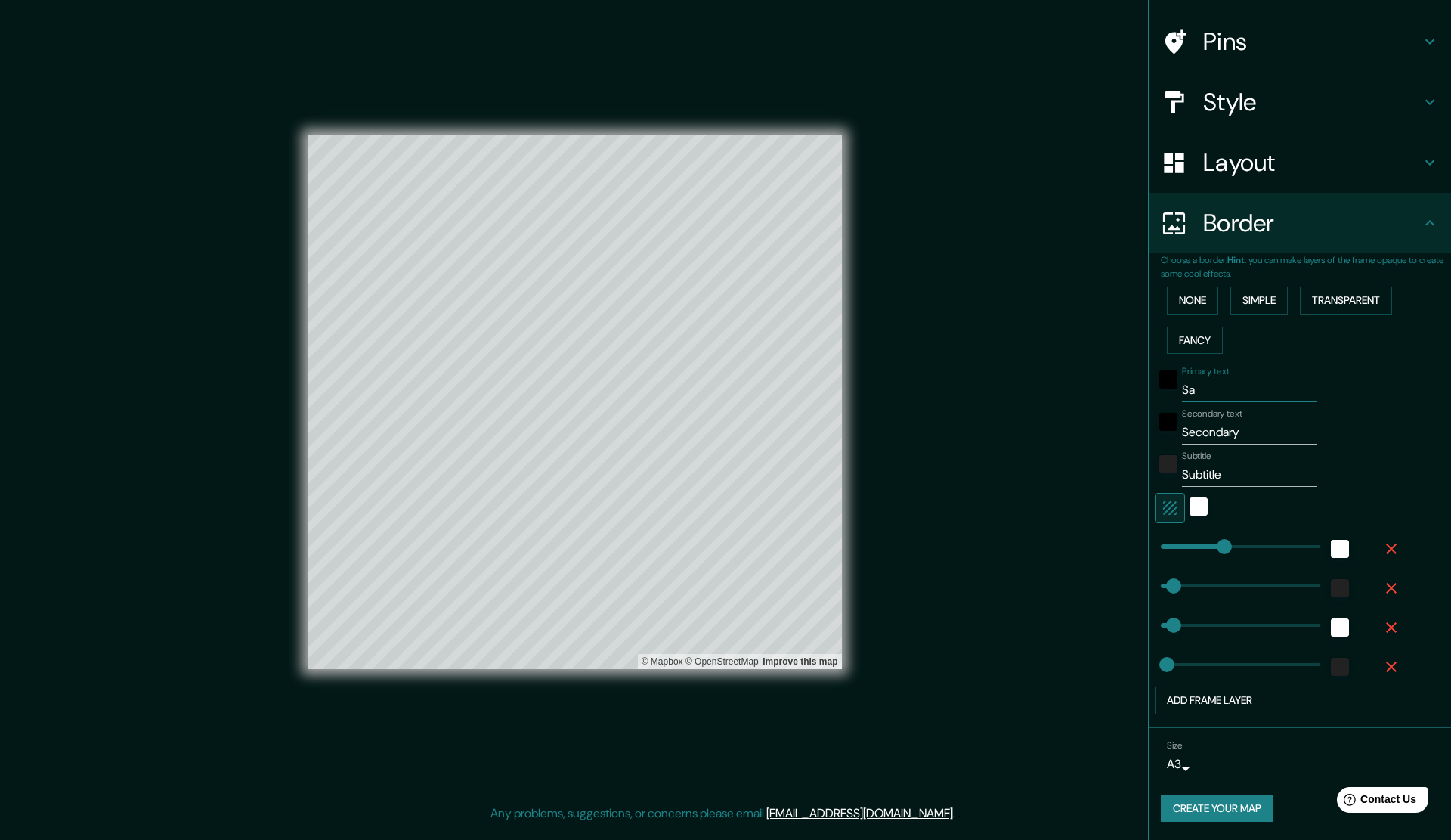
type input "28"
type input "[PERSON_NAME]"
type input "283"
type input "57"
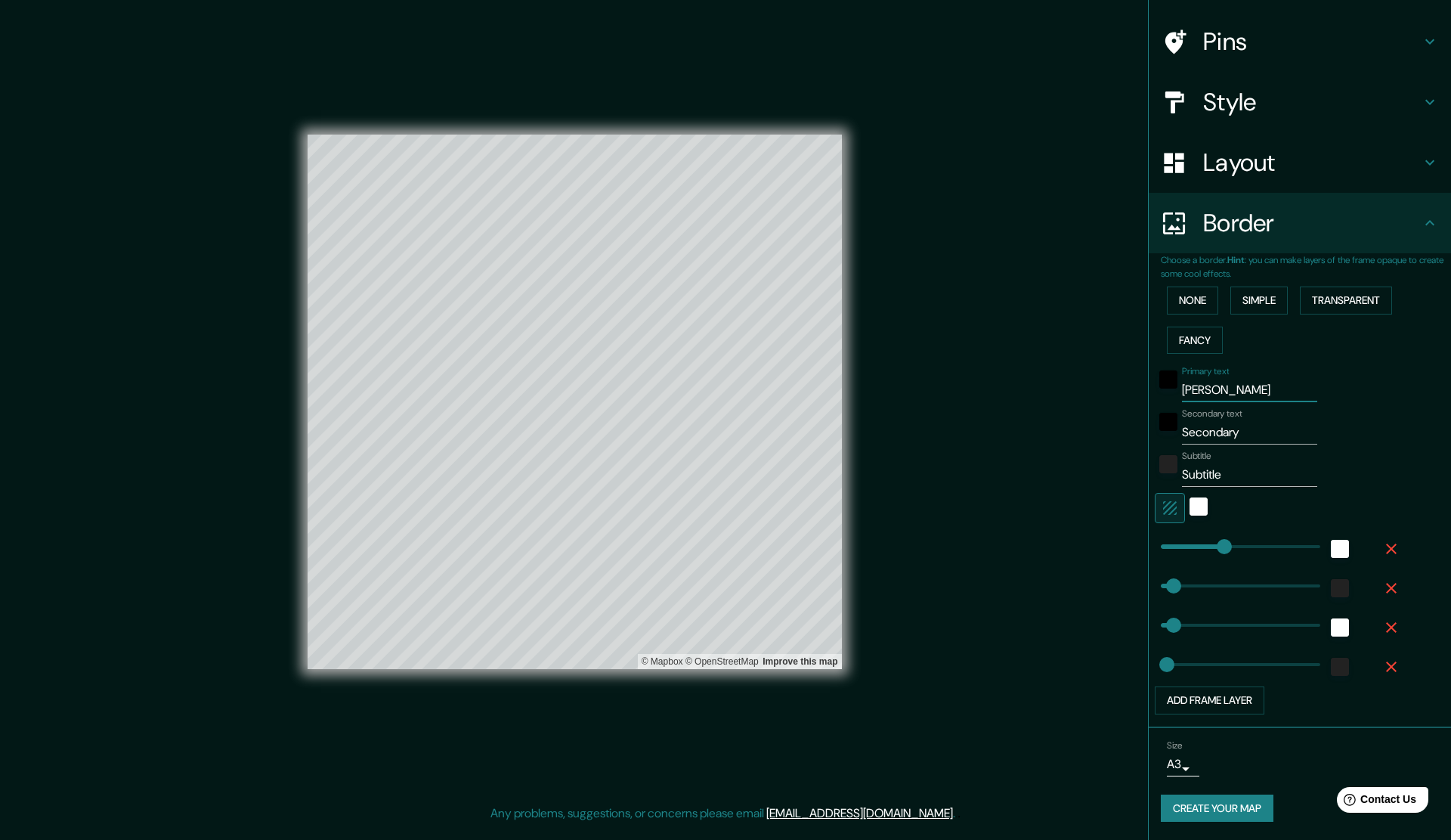
type input "28"
type input "Salzb"
type input "283"
type input "57"
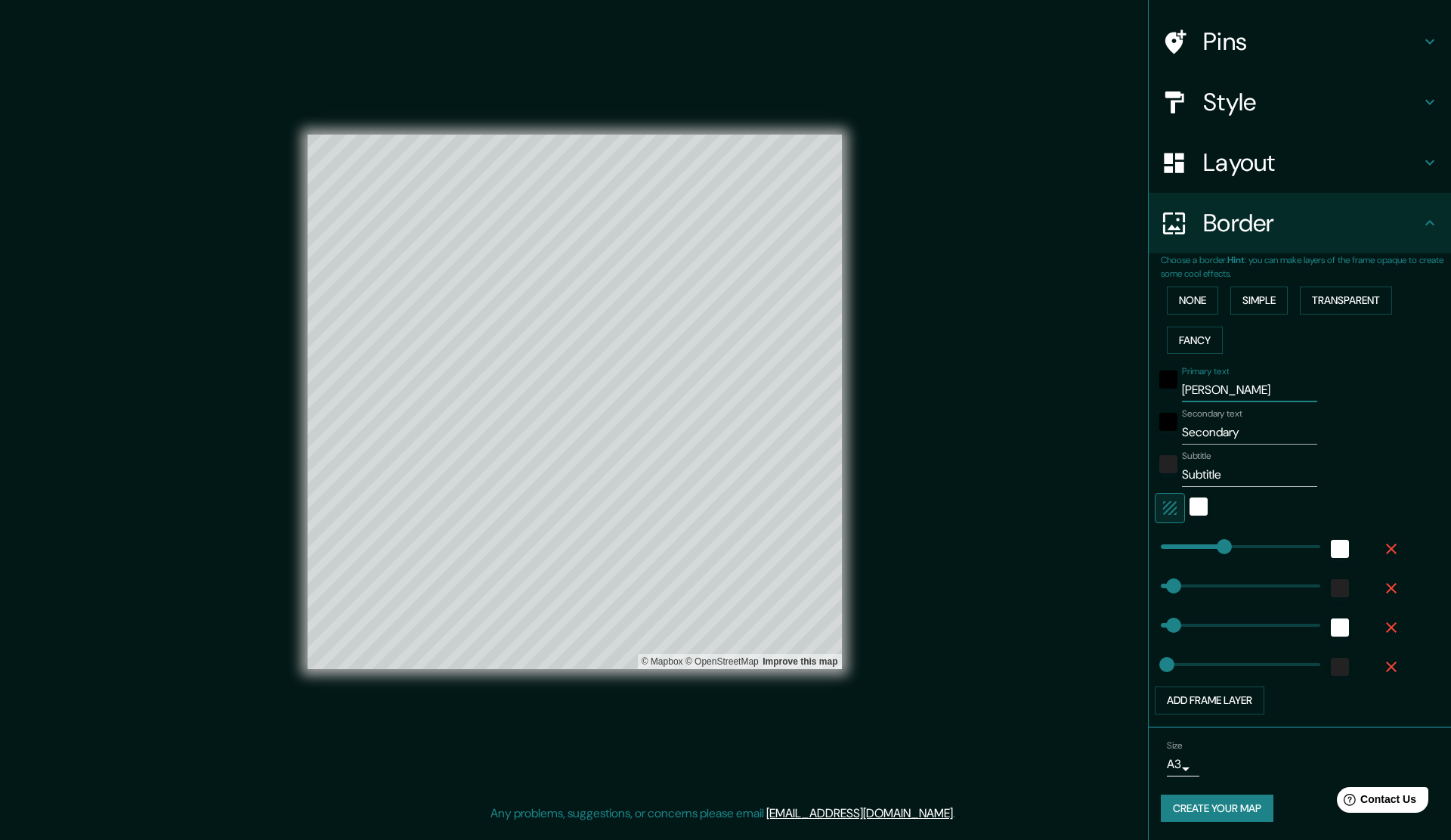
type input "28"
type input "Salzbu"
type input "283"
type input "57"
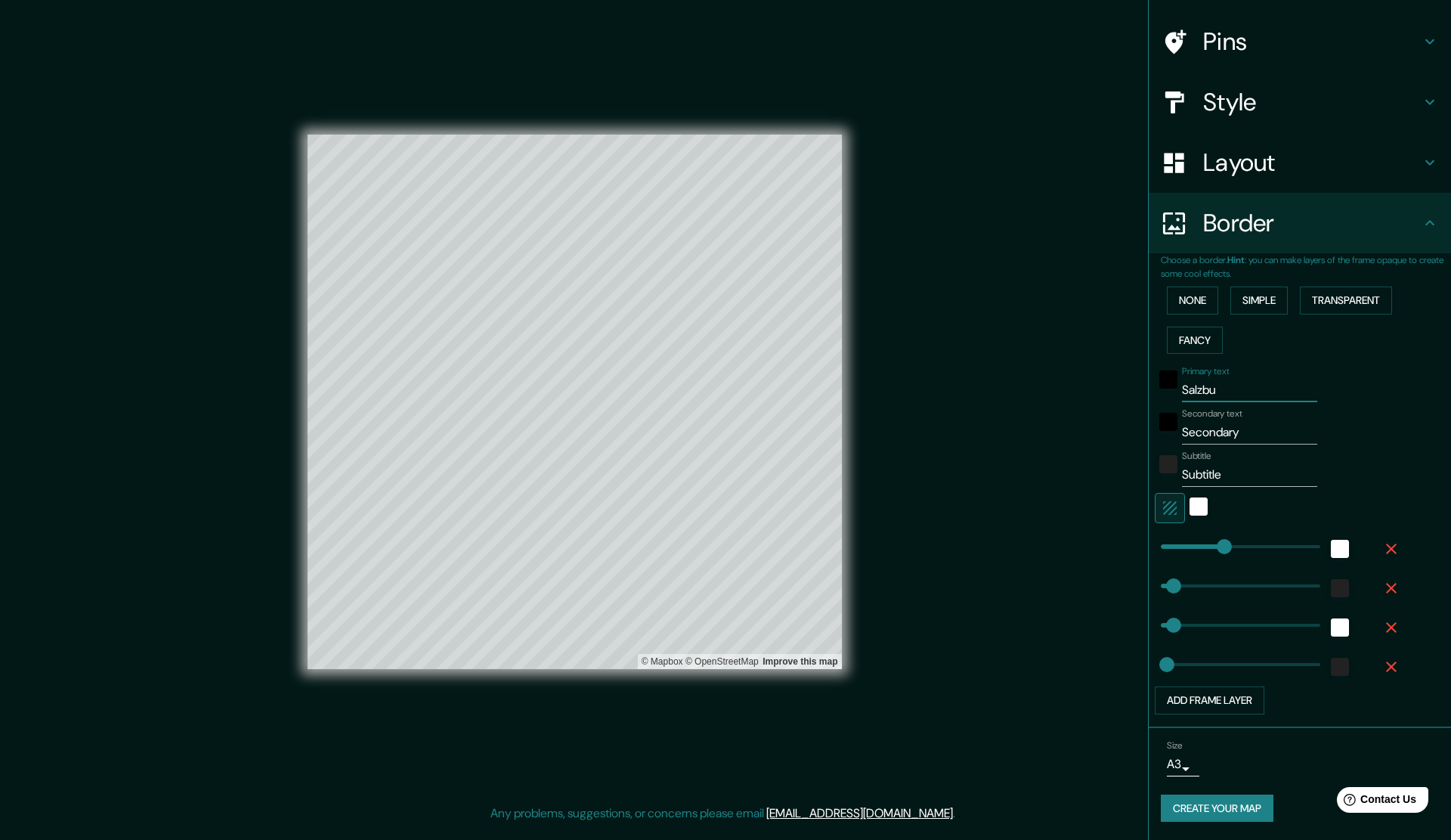
type input "28"
type input "Salzbur"
type input "283"
type input "57"
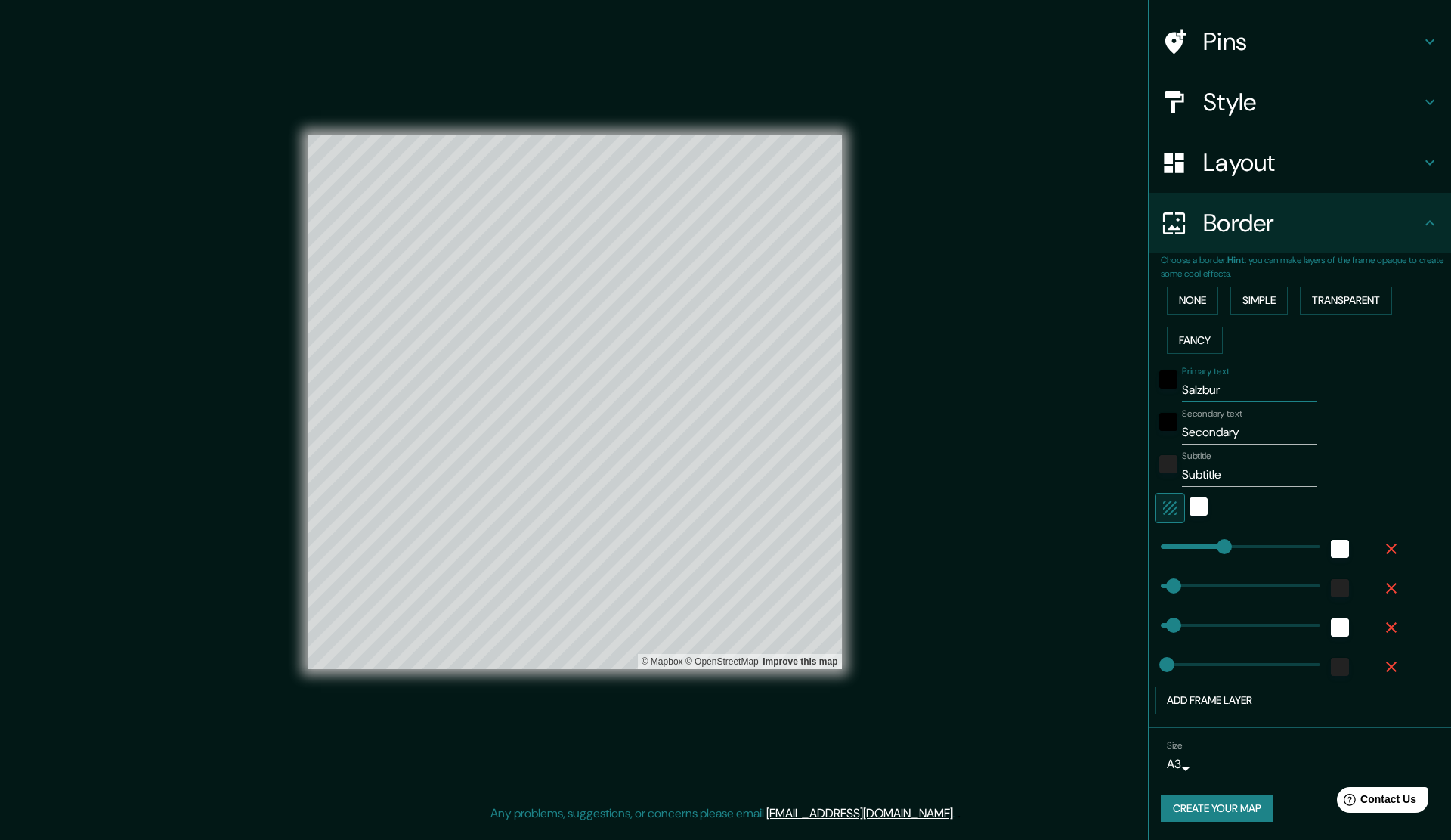
type input "28"
type input "[GEOGRAPHIC_DATA]"
type input "283"
type input "57"
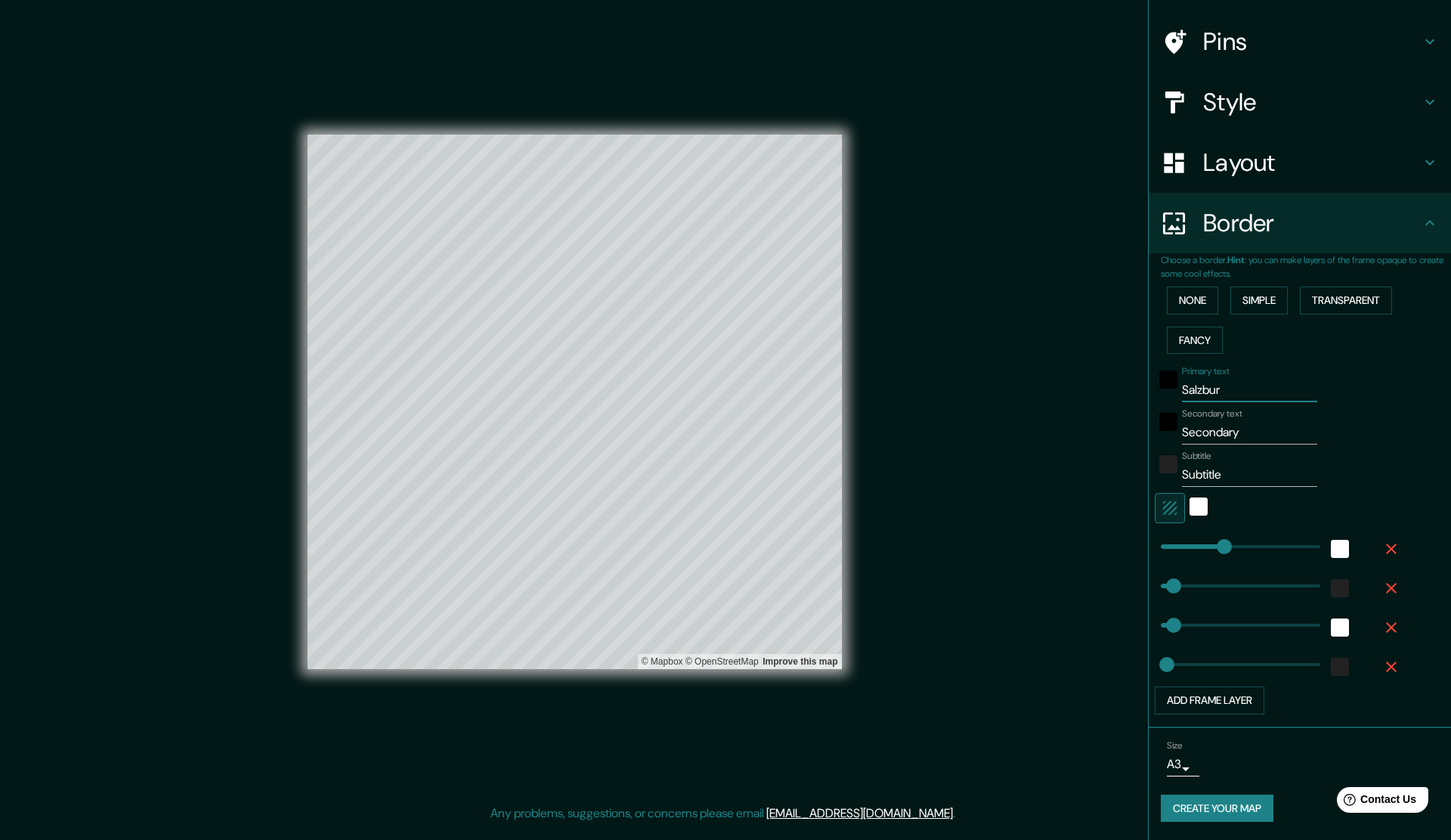
type input "28"
type input "Salzburgo"
type input "283"
type input "57"
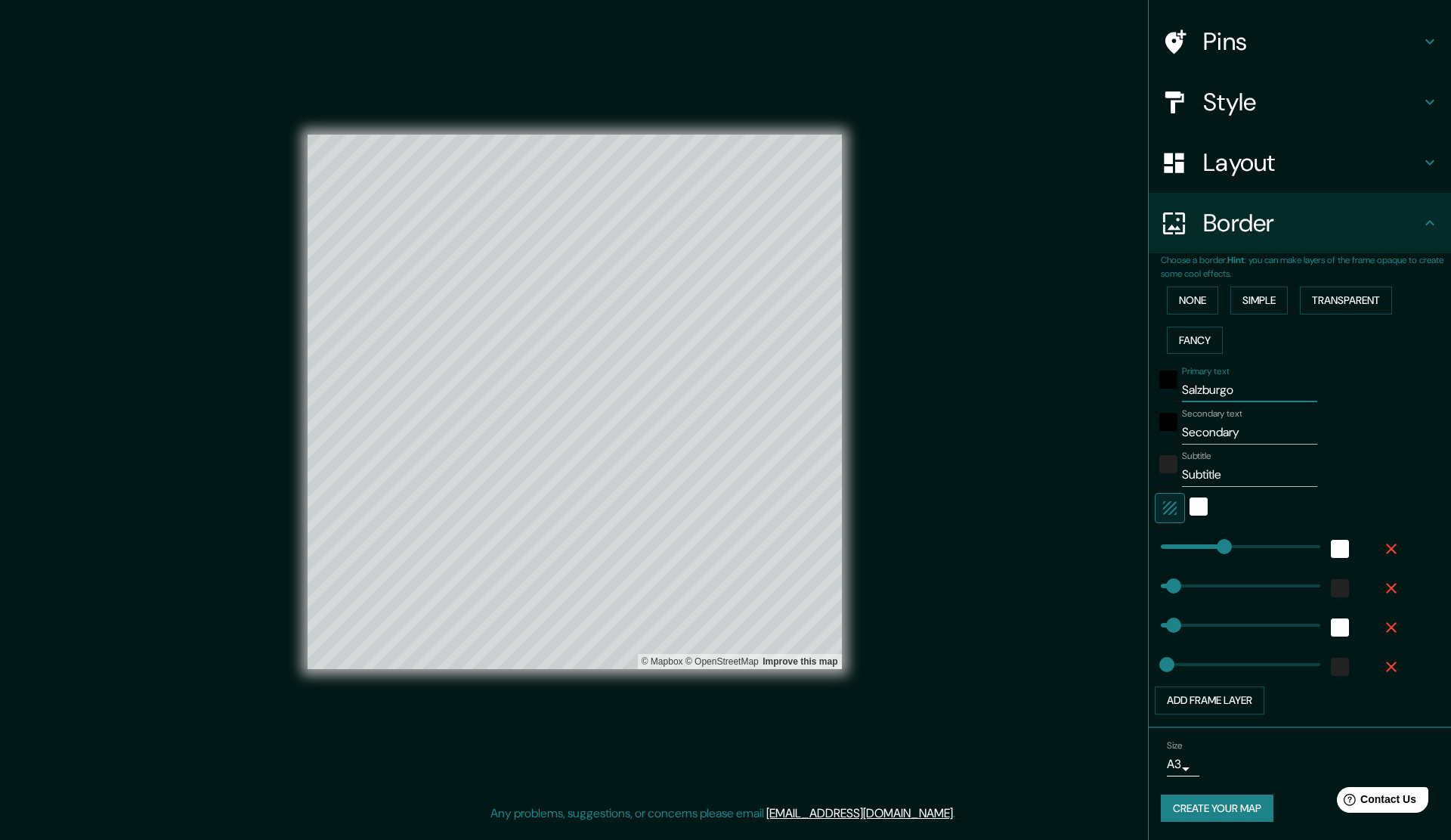
type input "28"
type input "Salzburgo"
click at [1196, 434] on input "Secondary" at bounding box center [1250, 432] width 135 height 24
drag, startPoint x: 1237, startPoint y: 433, endPoint x: 1103, endPoint y: 435, distance: 134.0
click at [1103, 435] on div "Mappin Location [GEOGRAPHIC_DATA], [GEOGRAPHIC_DATA], [GEOGRAPHIC_DATA] Pins St…" at bounding box center [726, 414] width 1451 height 828
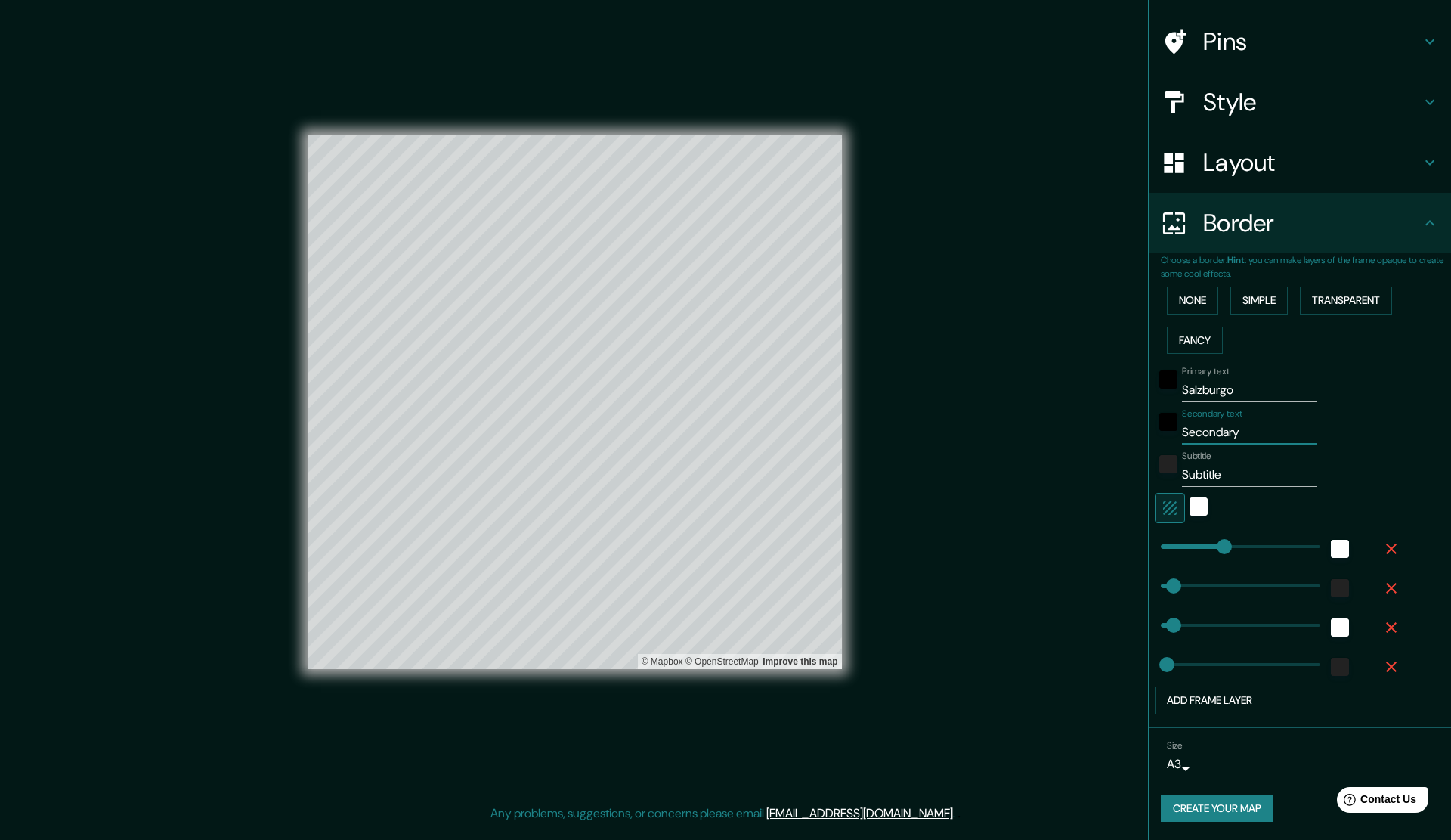
type input "2"
type input "283"
type input "57"
type input "28"
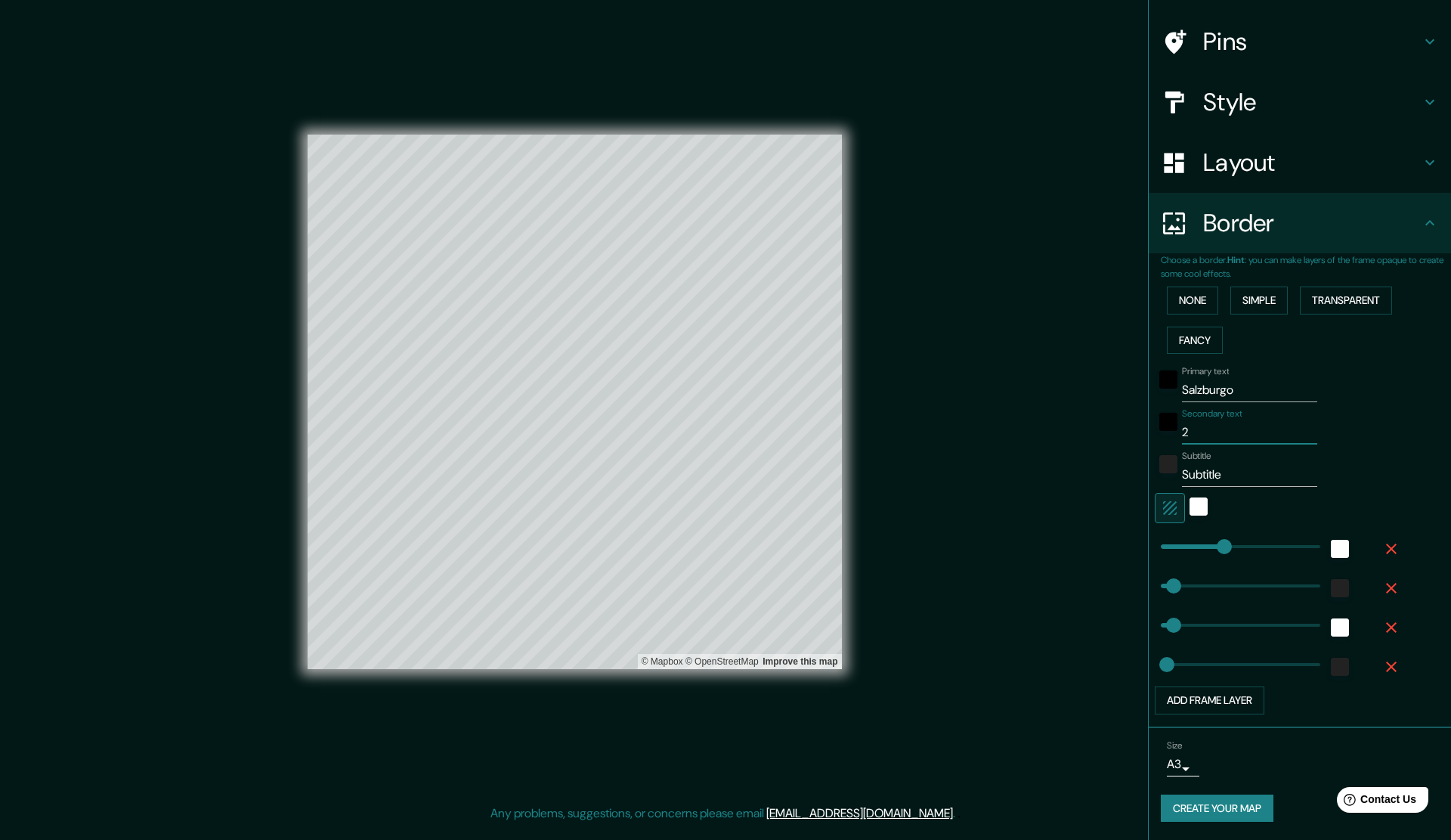
type input "21"
type input "283"
type input "57"
type input "28"
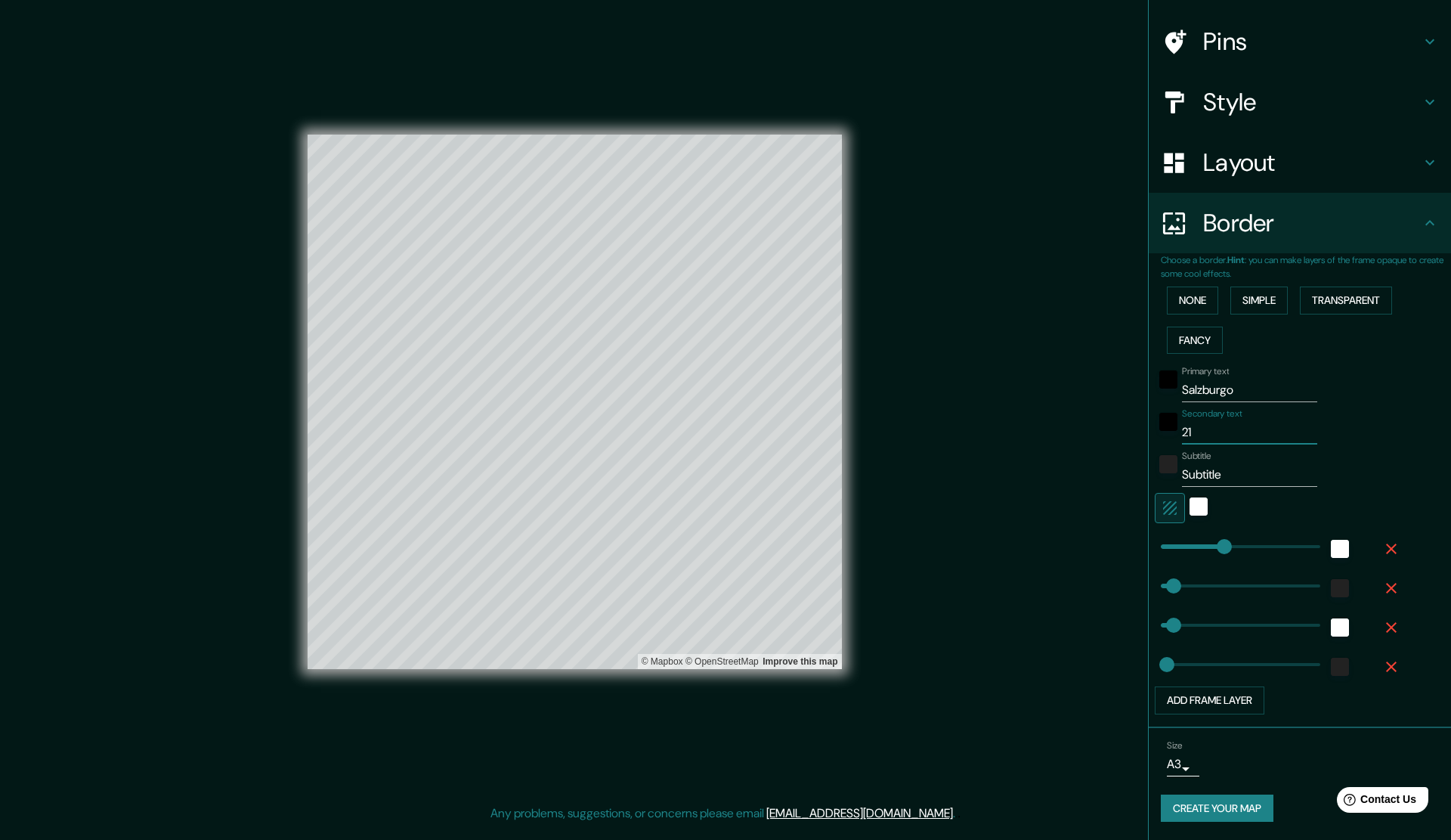
type input "21"
type input "283"
type input "57"
type input "28"
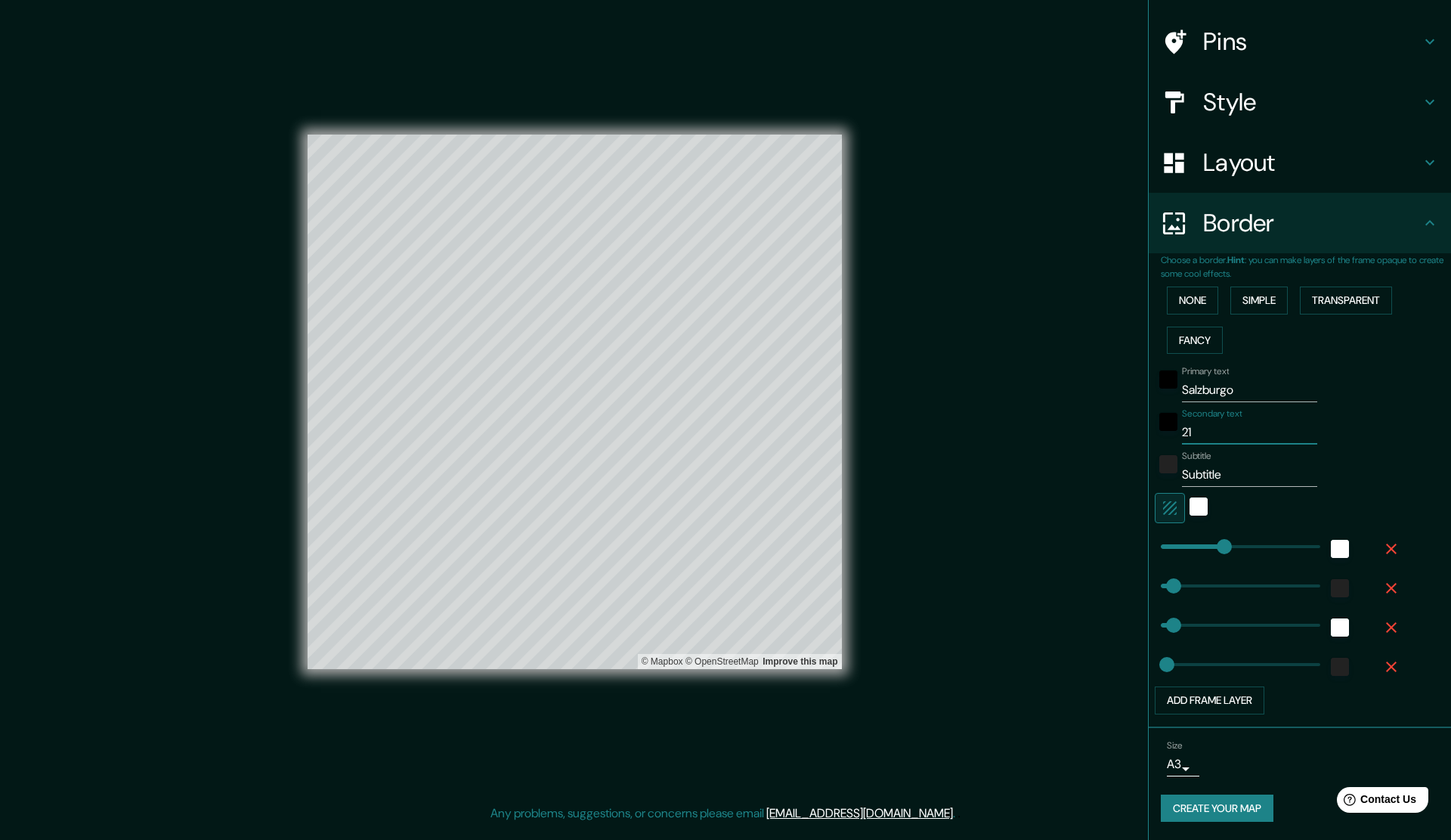
type input "21 d"
type input "283"
type input "57"
type input "28"
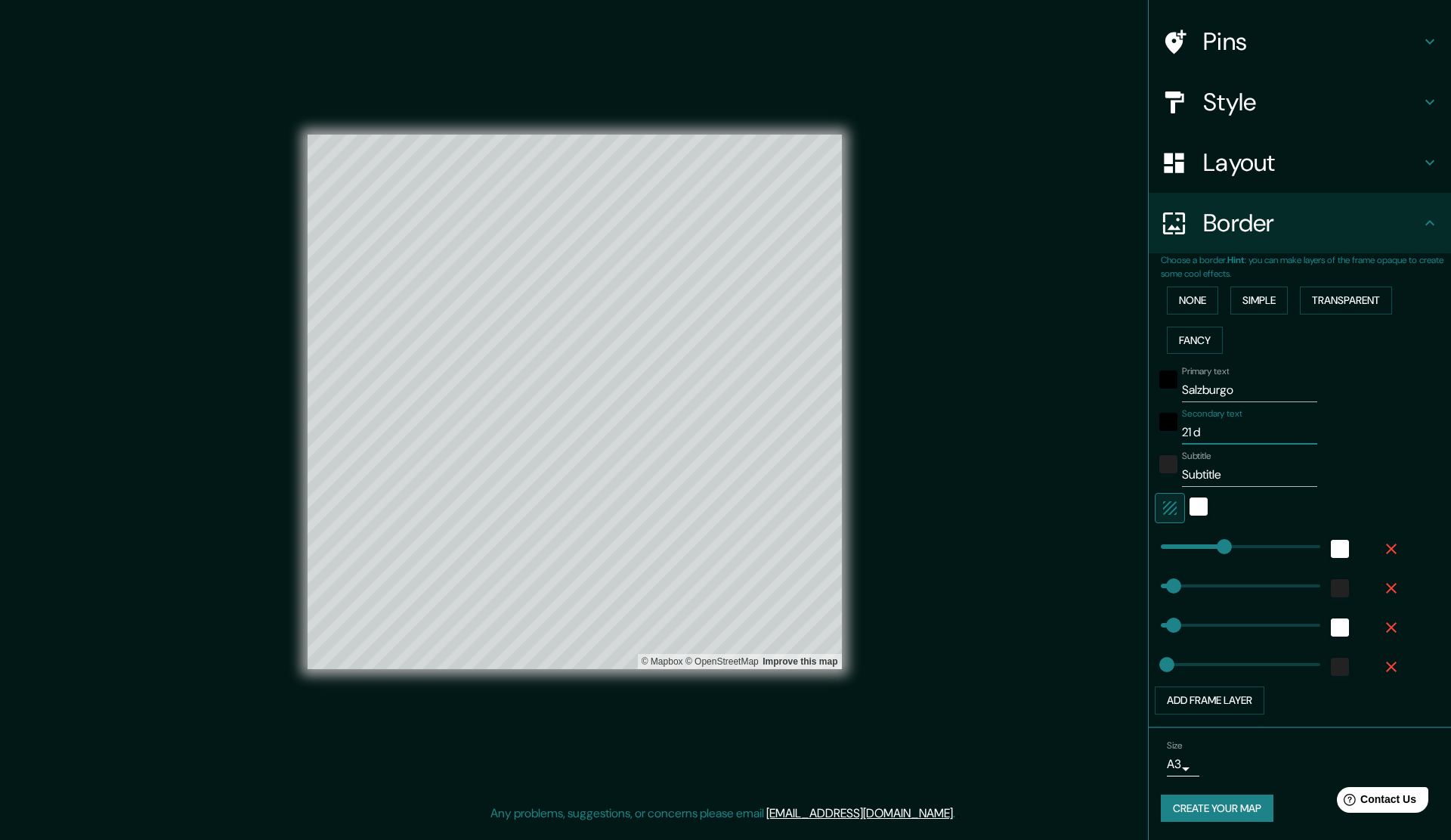
type input "21 de"
type input "283"
type input "57"
type input "28"
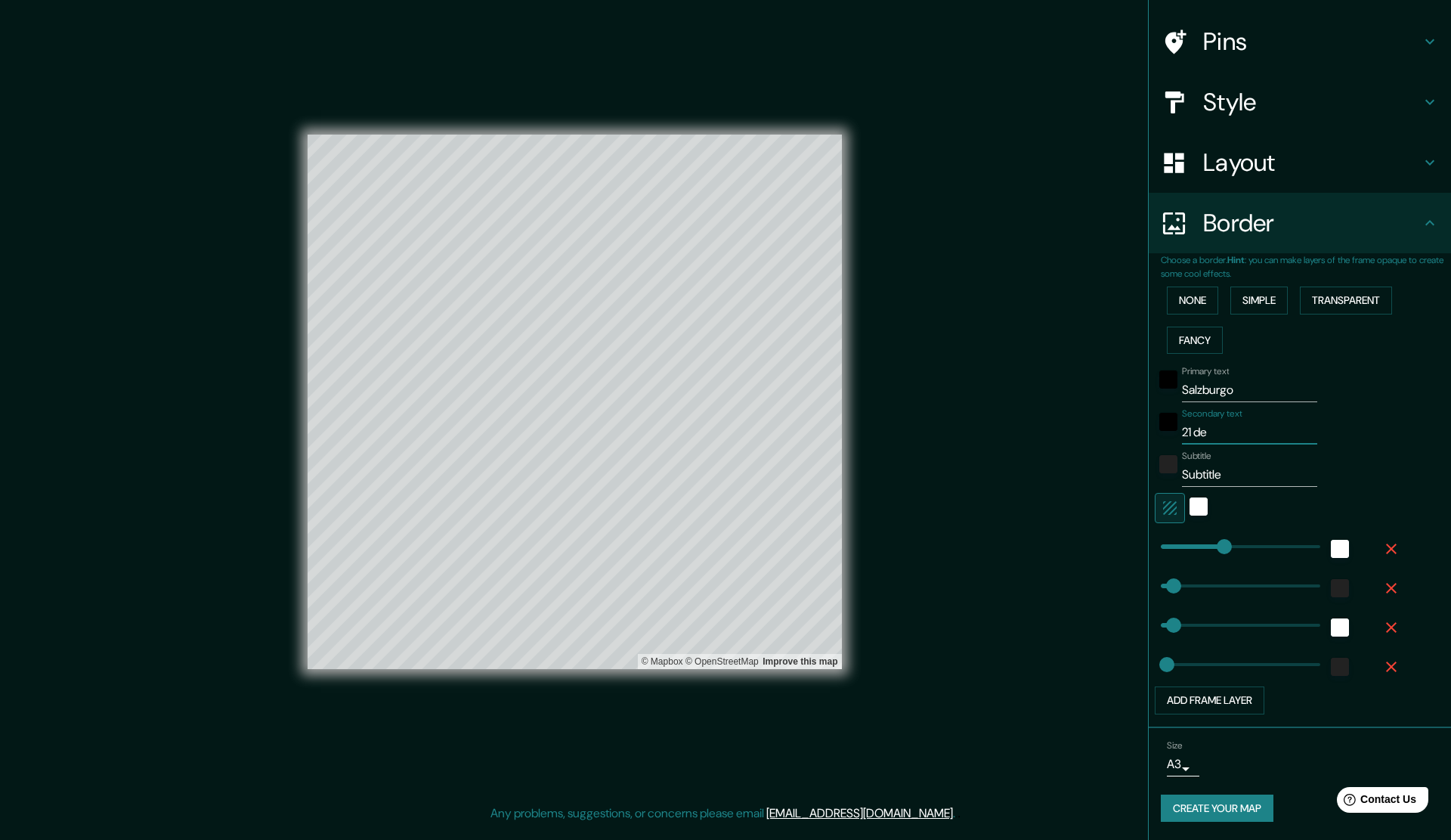
type input "21 de"
type input "283"
type input "57"
type input "28"
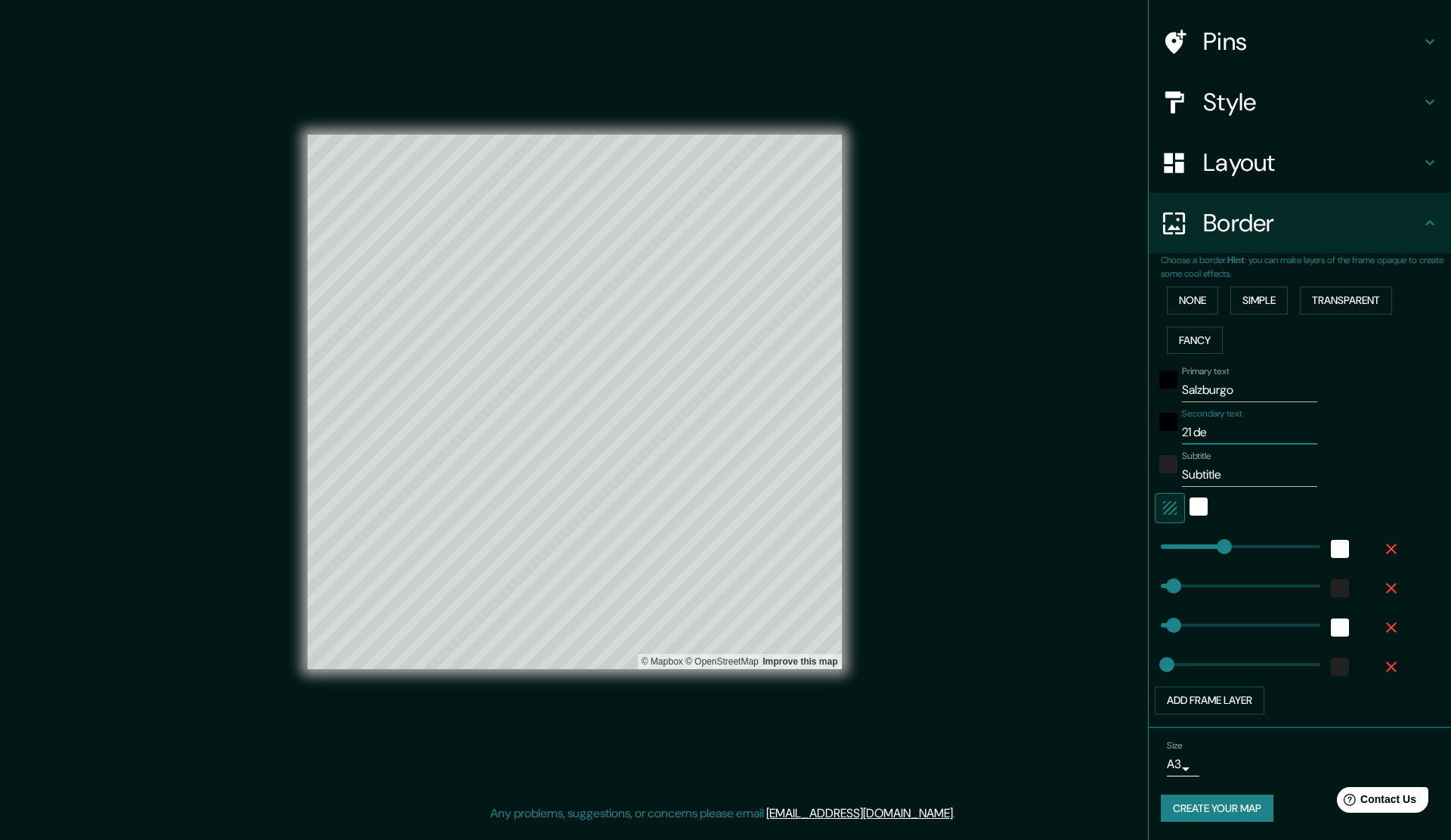
type input "21 de a"
type input "283"
type input "57"
type input "28"
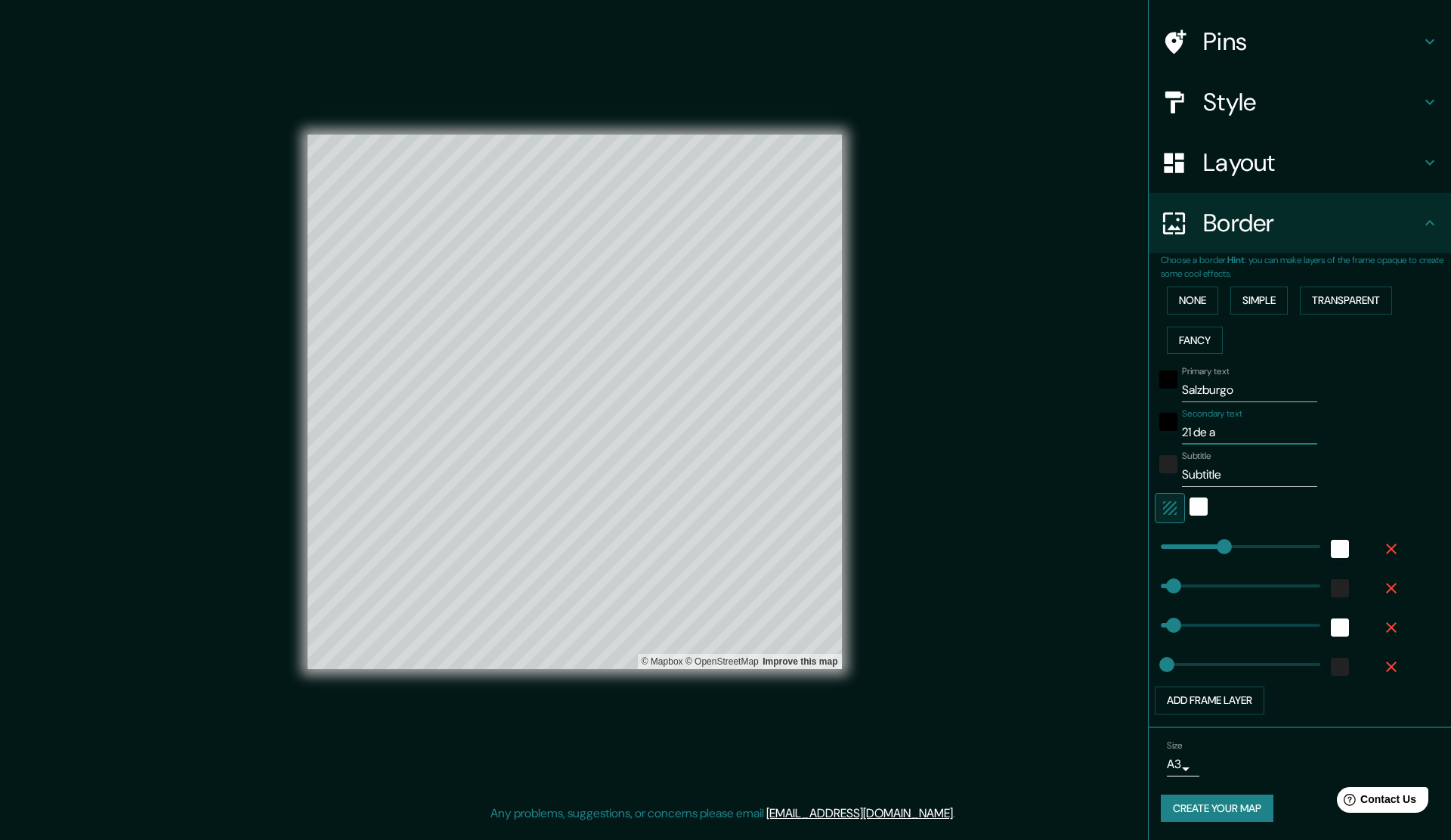
type input "21 de ag"
type input "283"
type input "57"
type input "28"
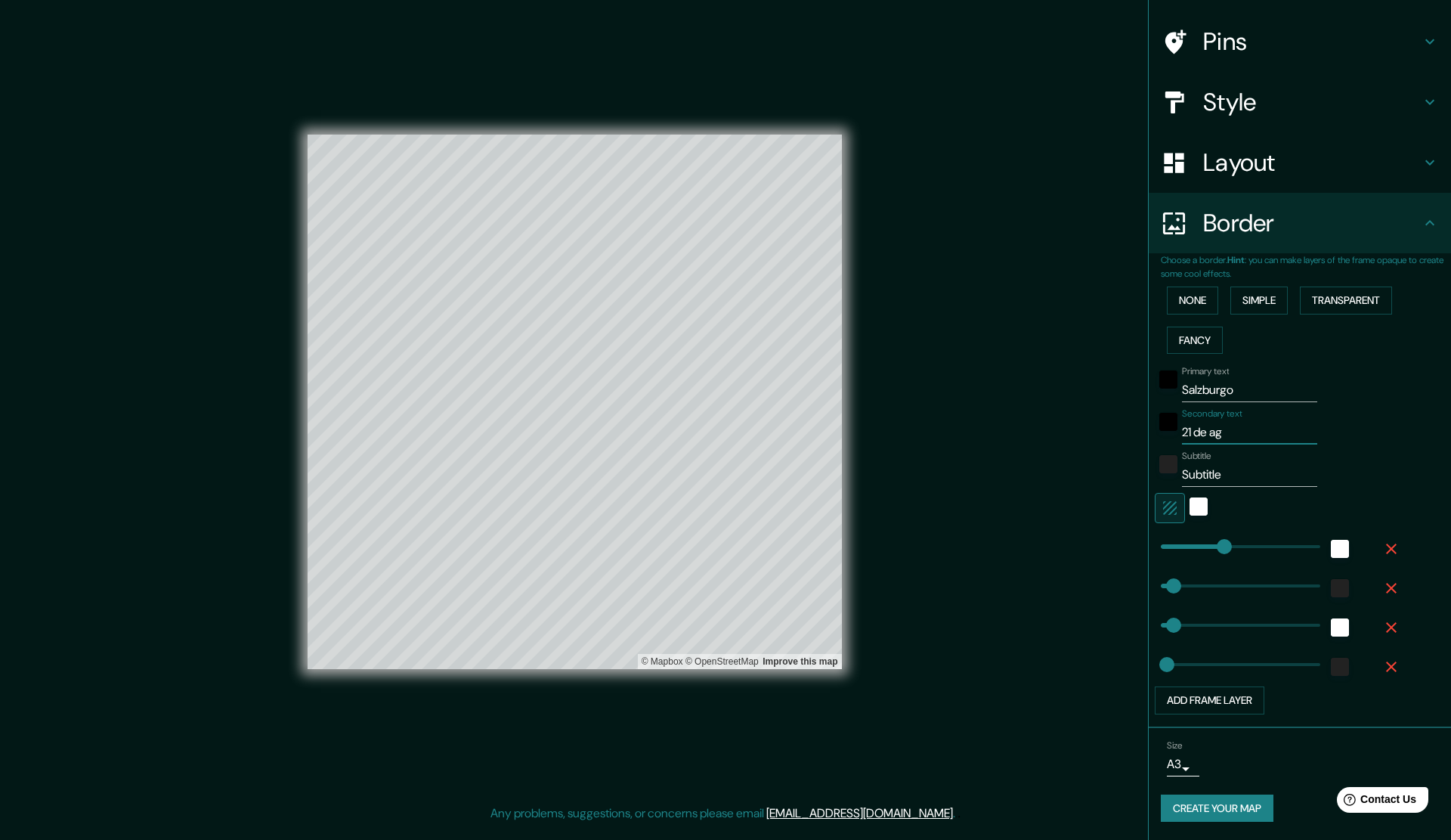
type input "21 de ago"
type input "283"
type input "57"
type input "28"
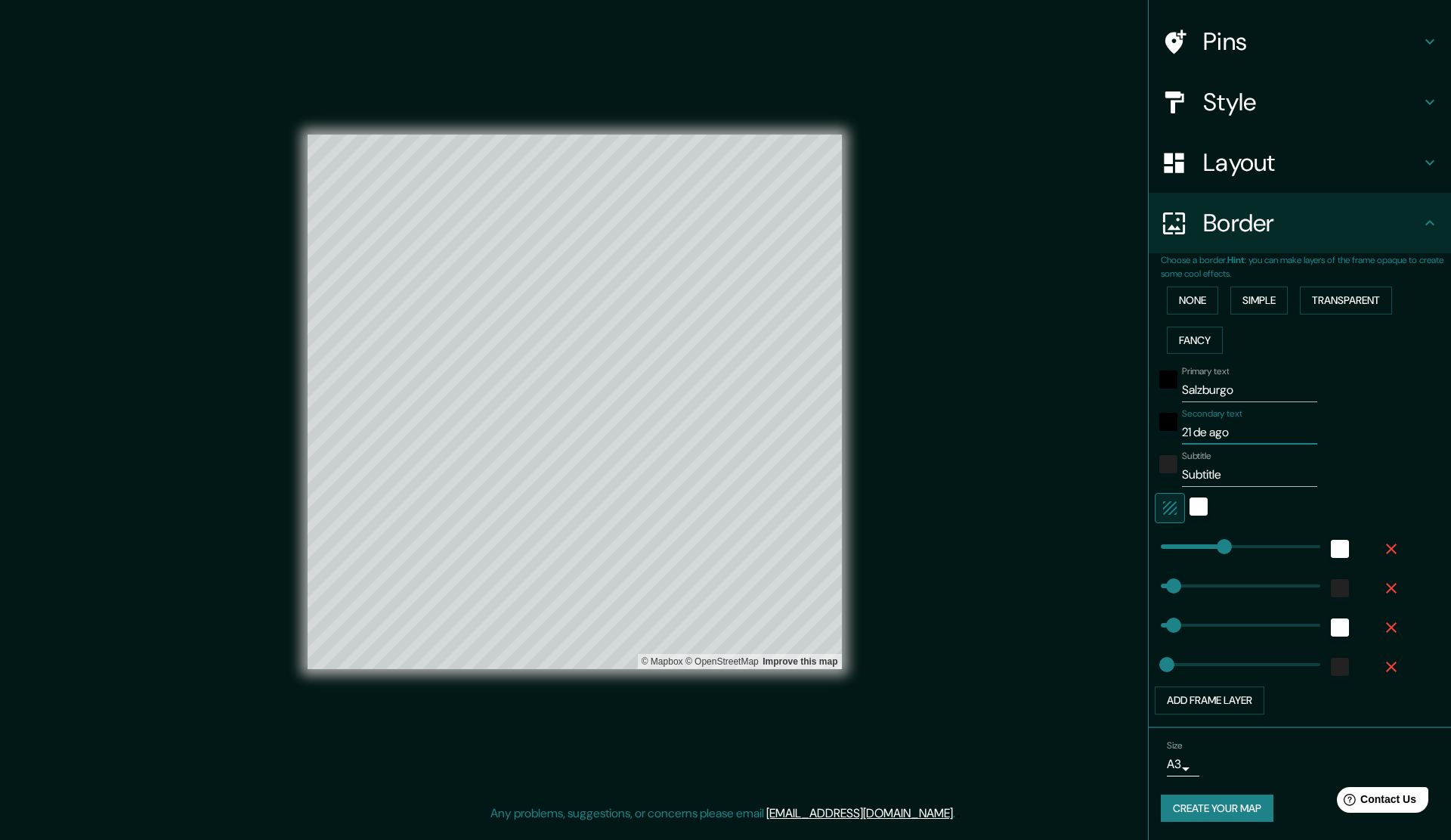
type input "21 de agos"
type input "283"
type input "57"
type input "28"
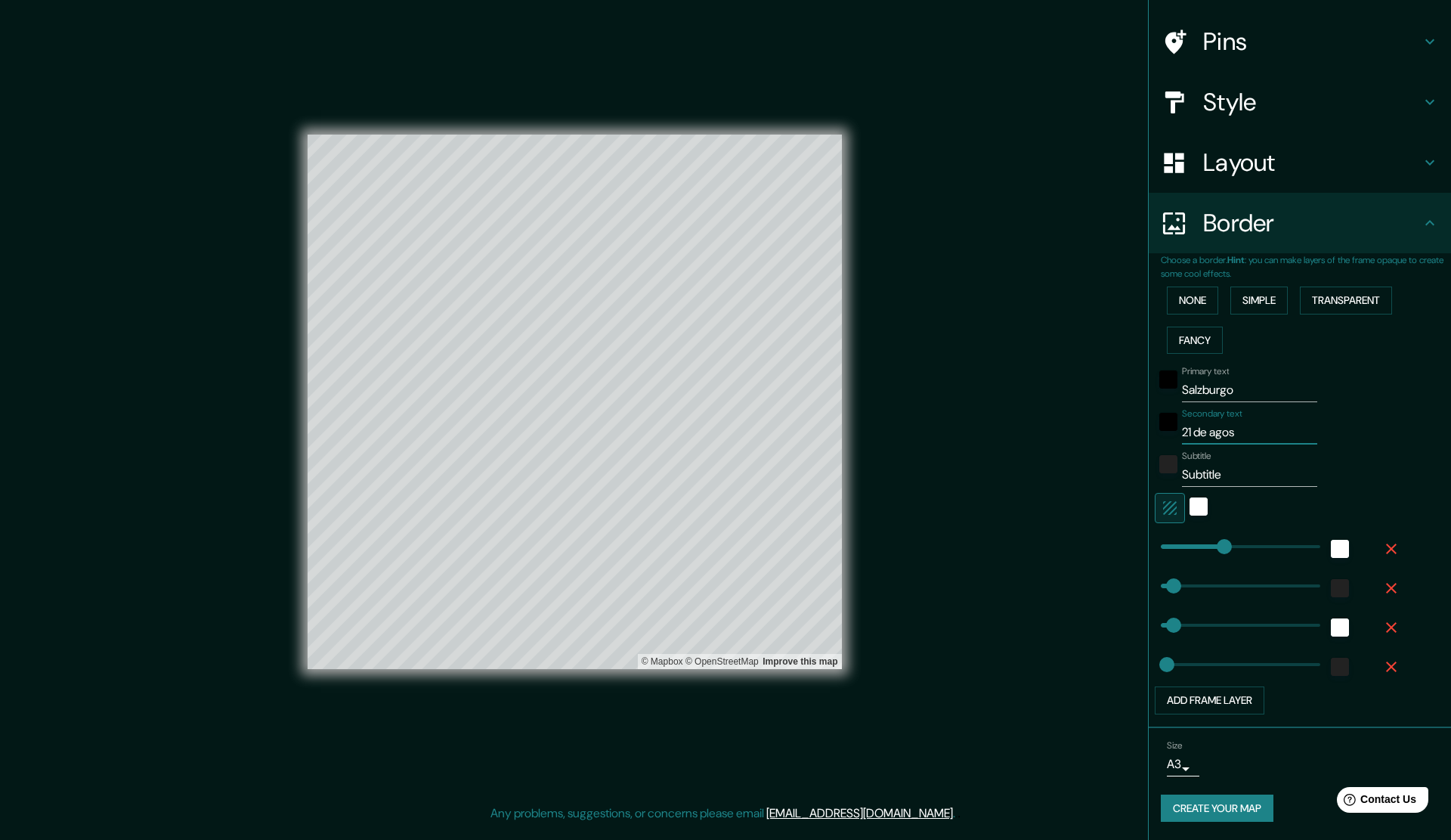
type input "21 de agost"
type input "283"
type input "57"
type input "28"
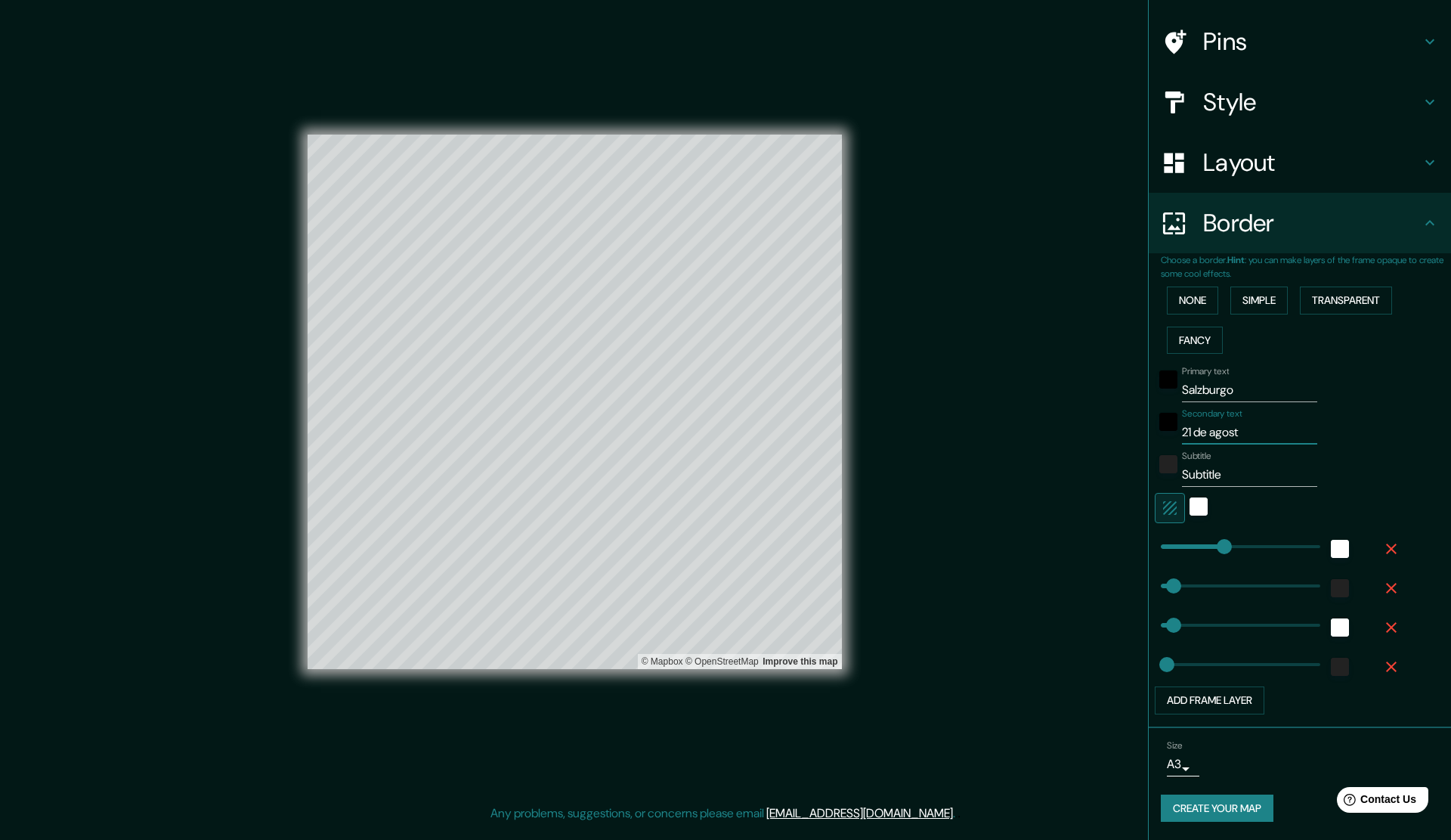
type input "21 [PERSON_NAME]"
type input "283"
type input "57"
type input "28"
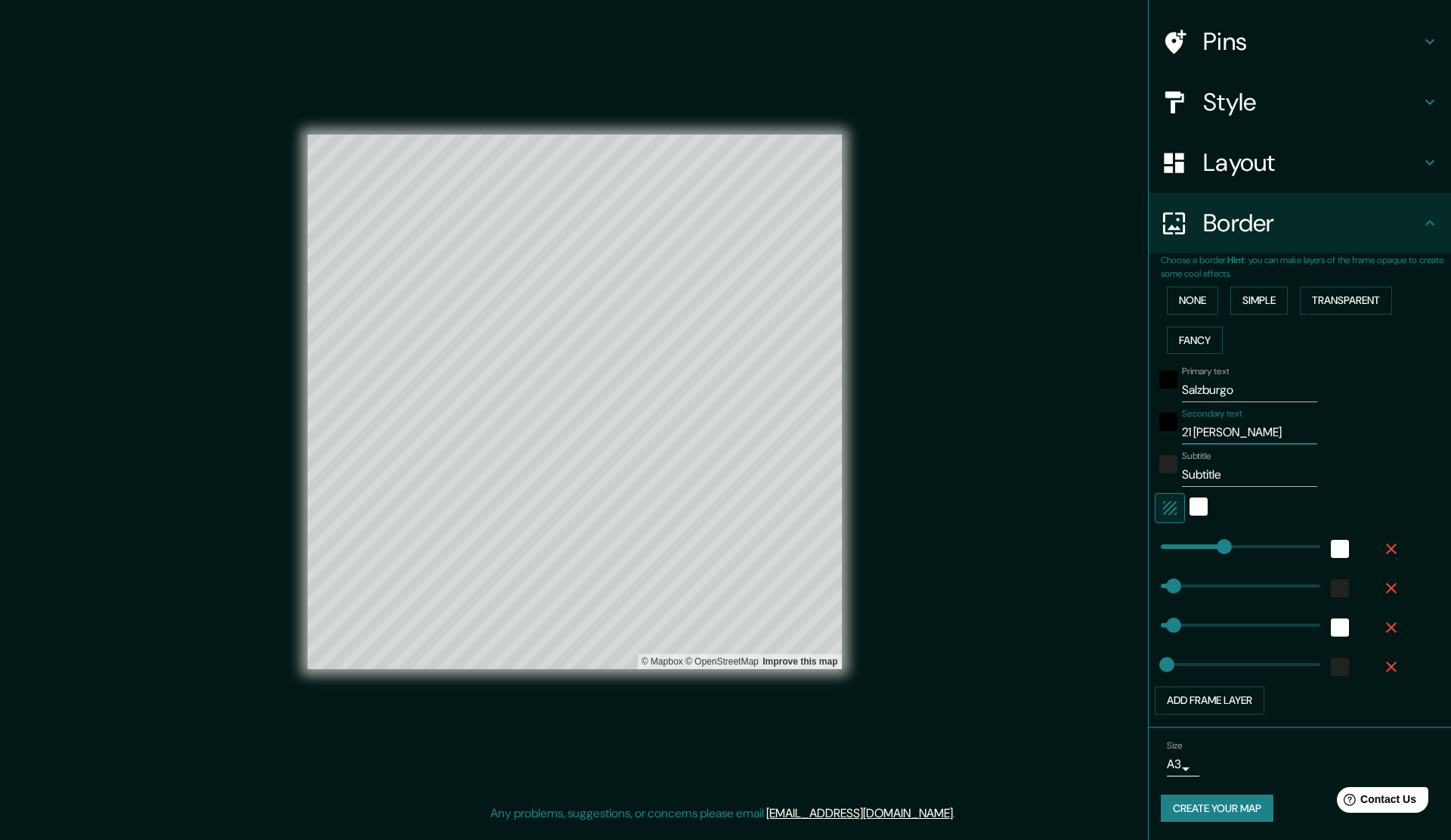
type input "21 [PERSON_NAME]"
type input "283"
type input "57"
type input "28"
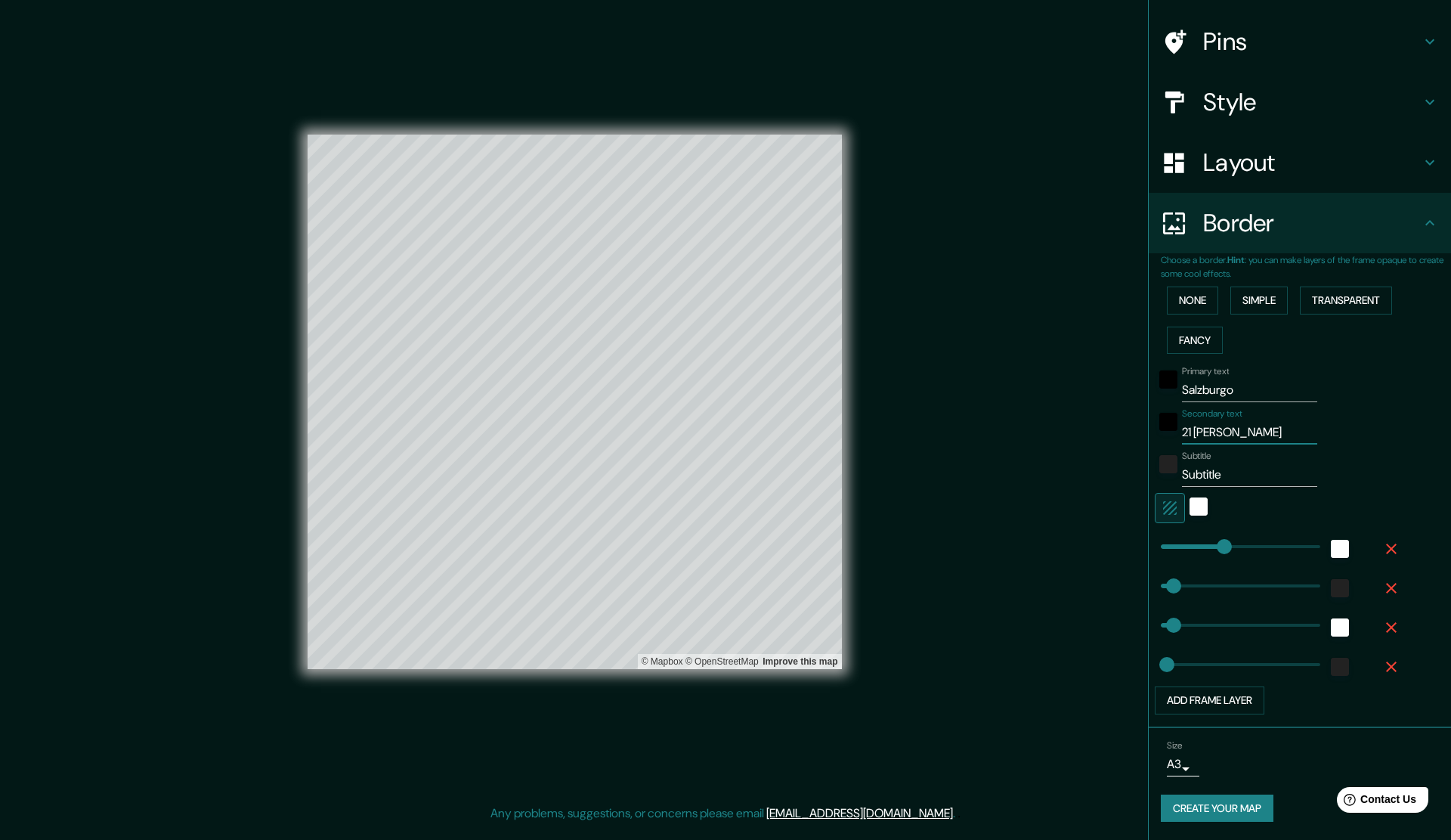
type input "21 [PERSON_NAME] d"
type input "283"
type input "57"
type input "28"
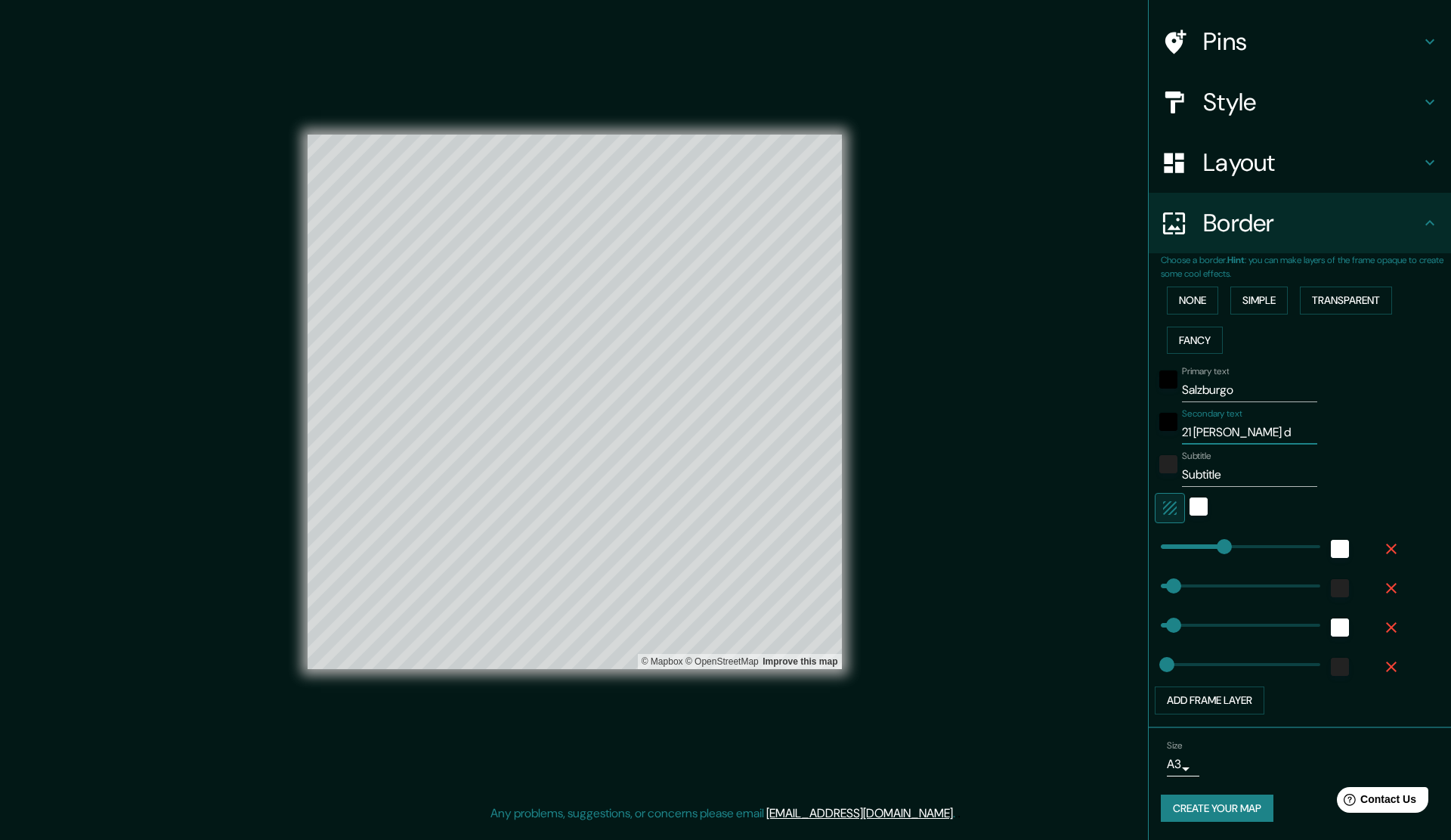
type input "21 [PERSON_NAME] de"
type input "283"
type input "57"
type input "28"
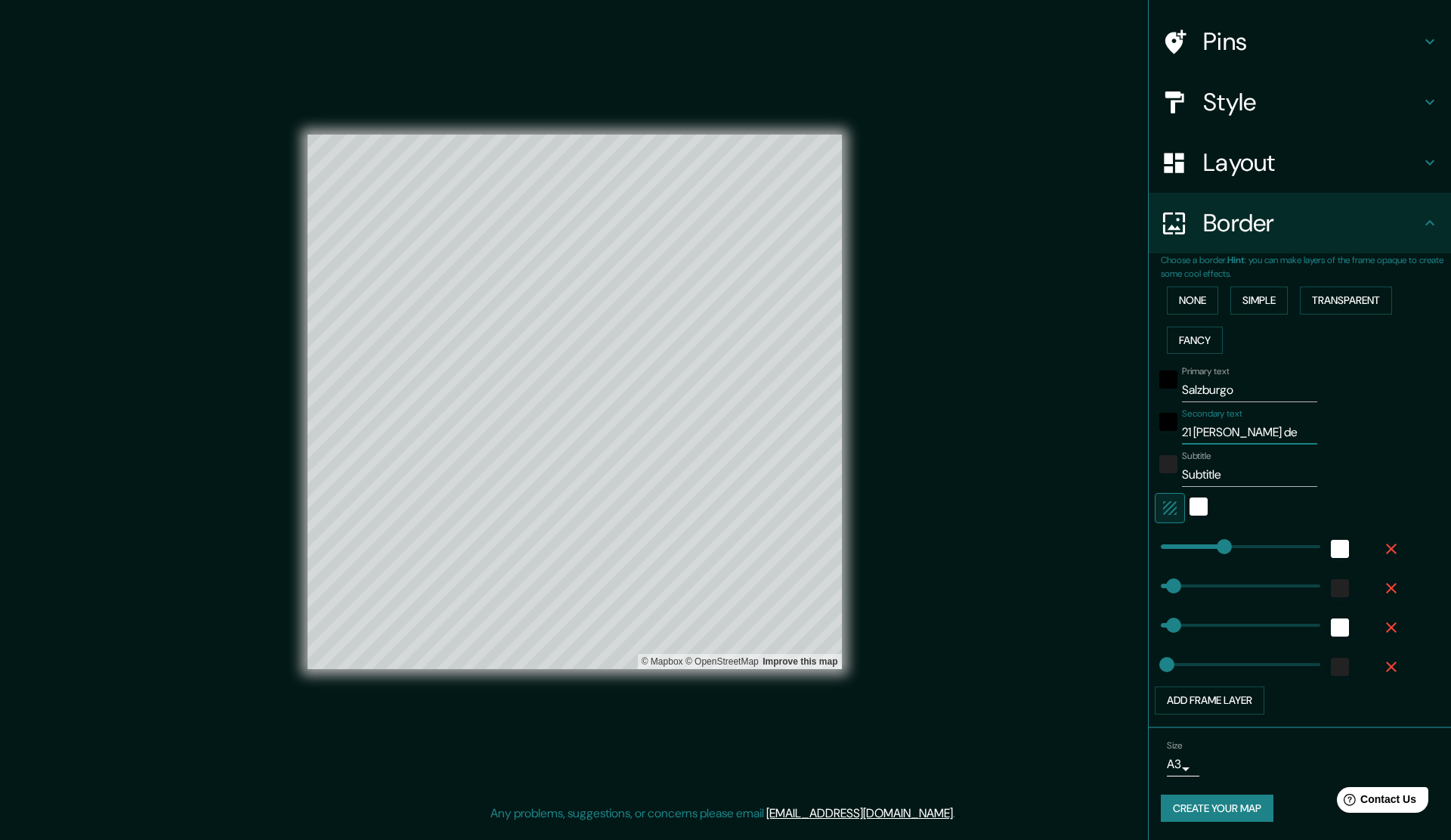
type input "21 [PERSON_NAME] de"
type input "283"
type input "57"
type input "28"
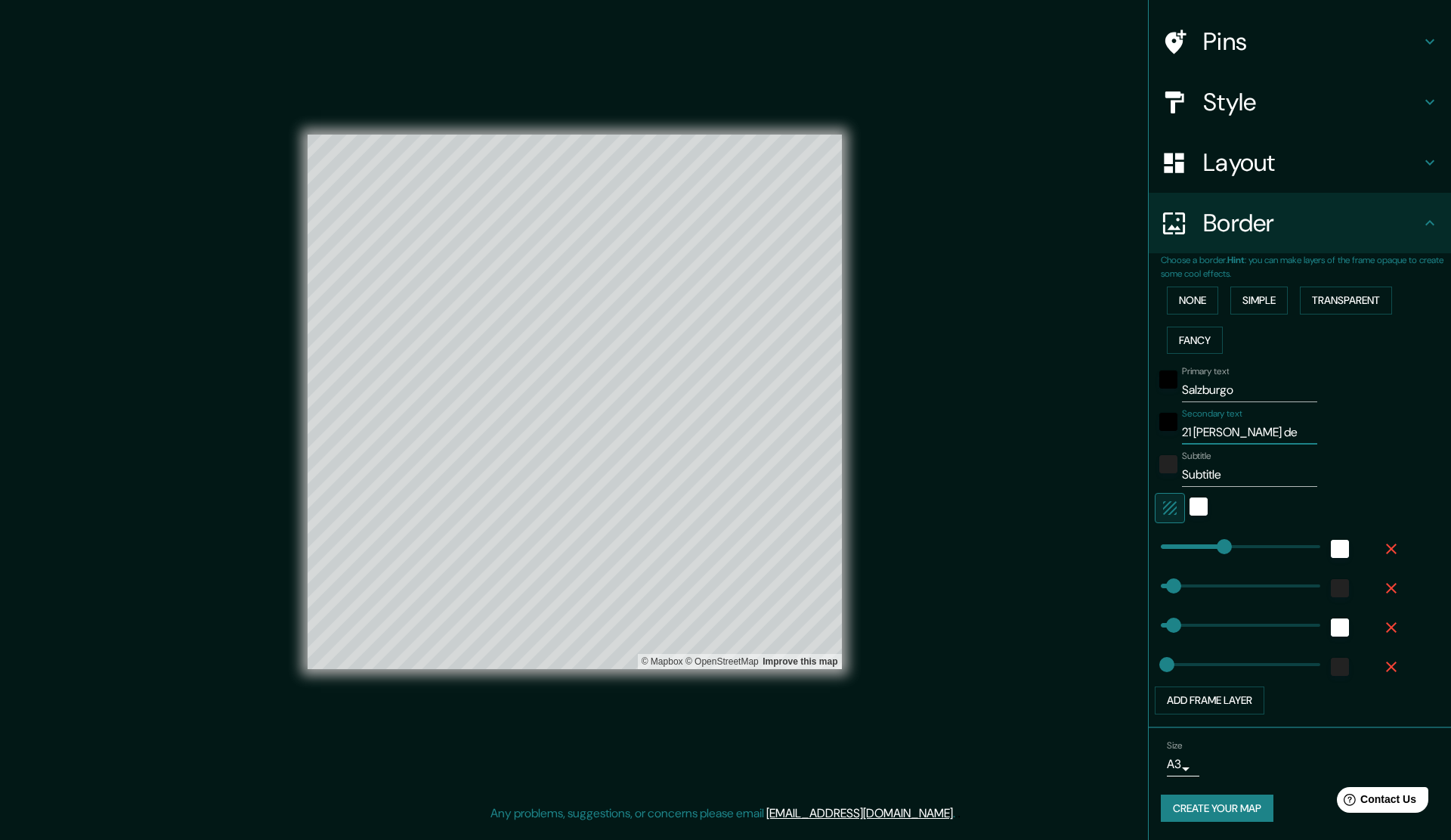
type input "21 [PERSON_NAME] de 2"
type input "283"
type input "57"
type input "28"
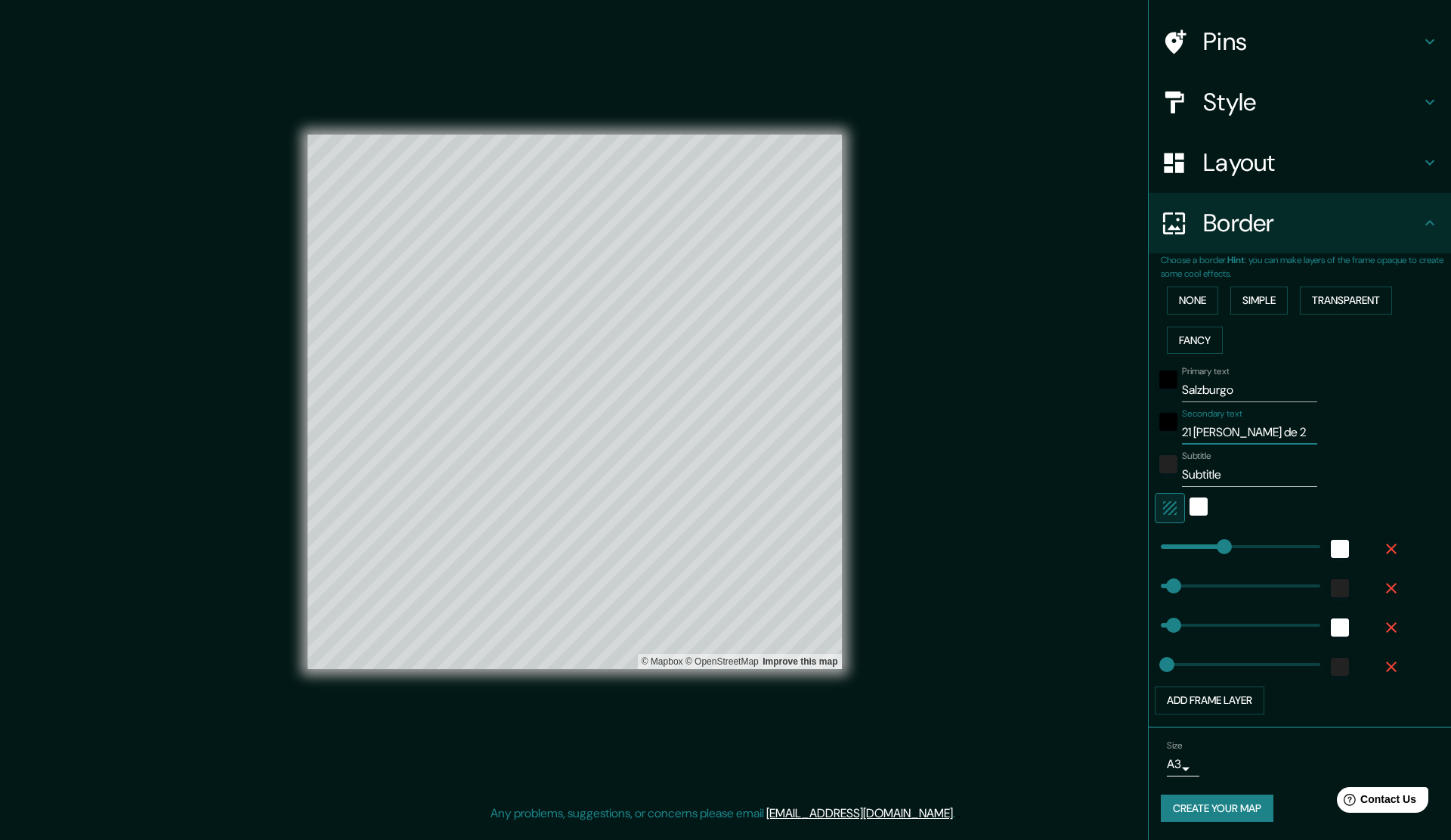
type input "21 [PERSON_NAME] de 20"
type input "283"
type input "57"
type input "28"
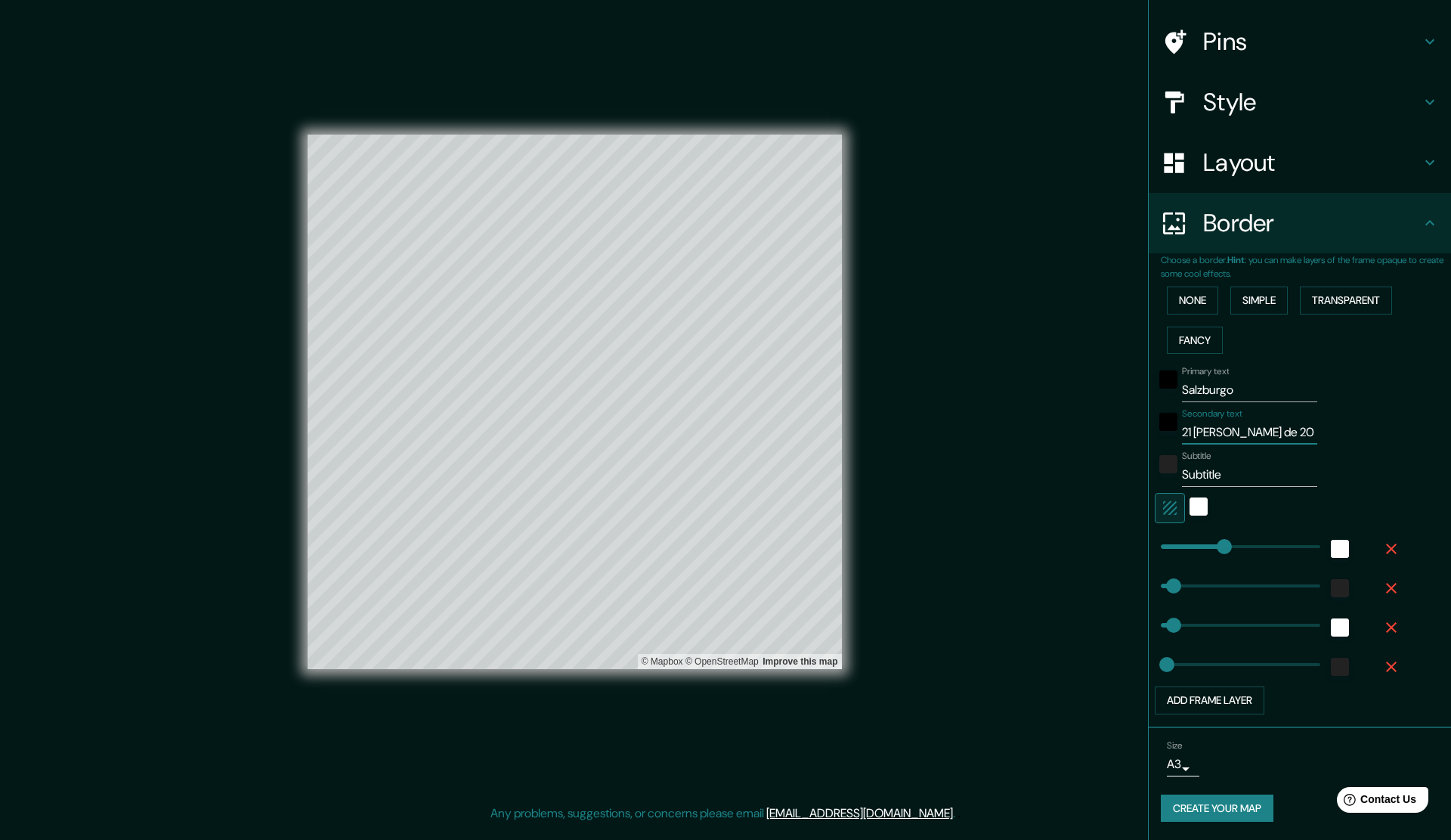
type input "21 [PERSON_NAME] de 202"
type input "283"
type input "57"
type input "28"
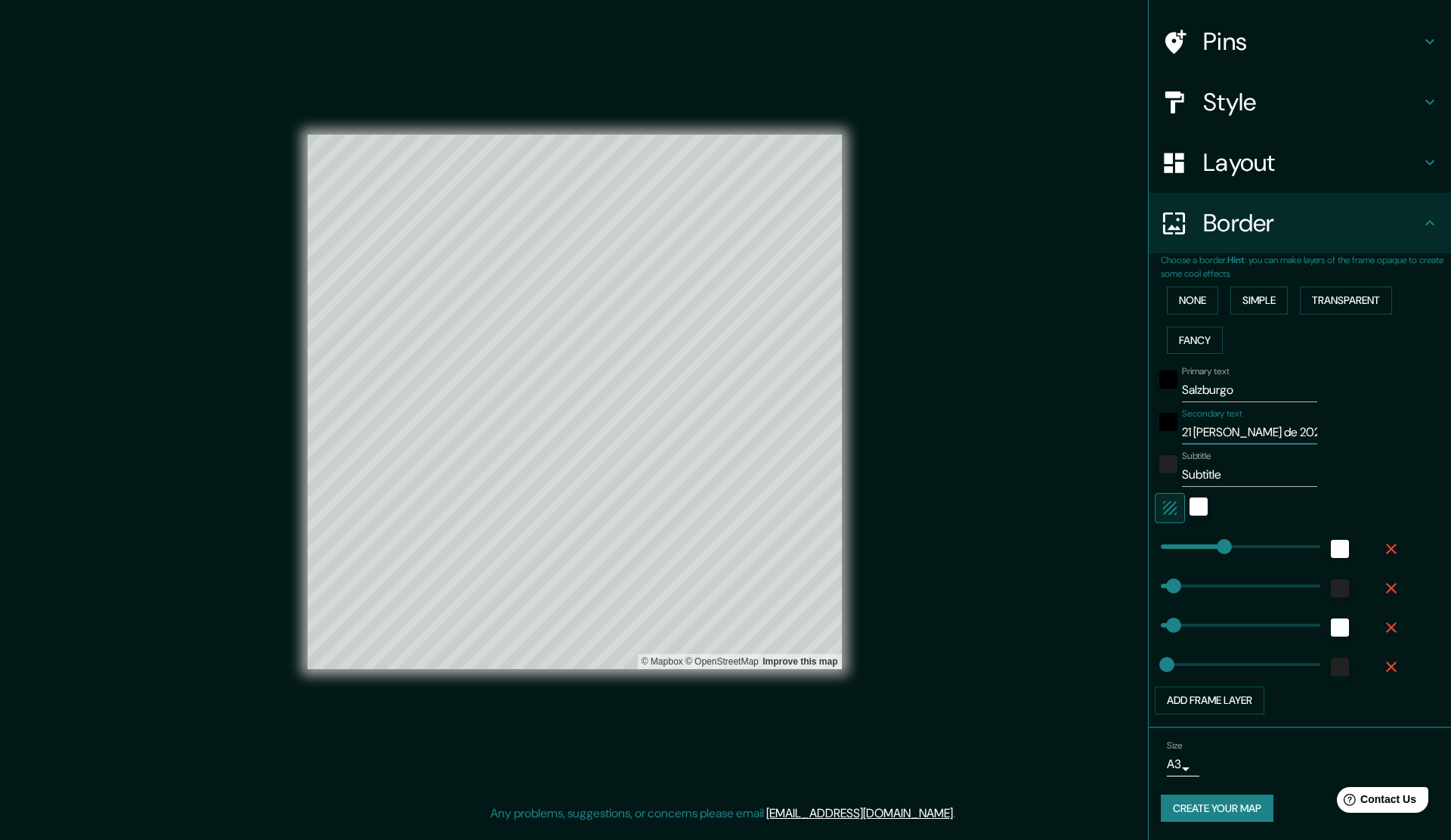
type input "21 [PERSON_NAME] de 2025"
type input "283"
type input "57"
type input "28"
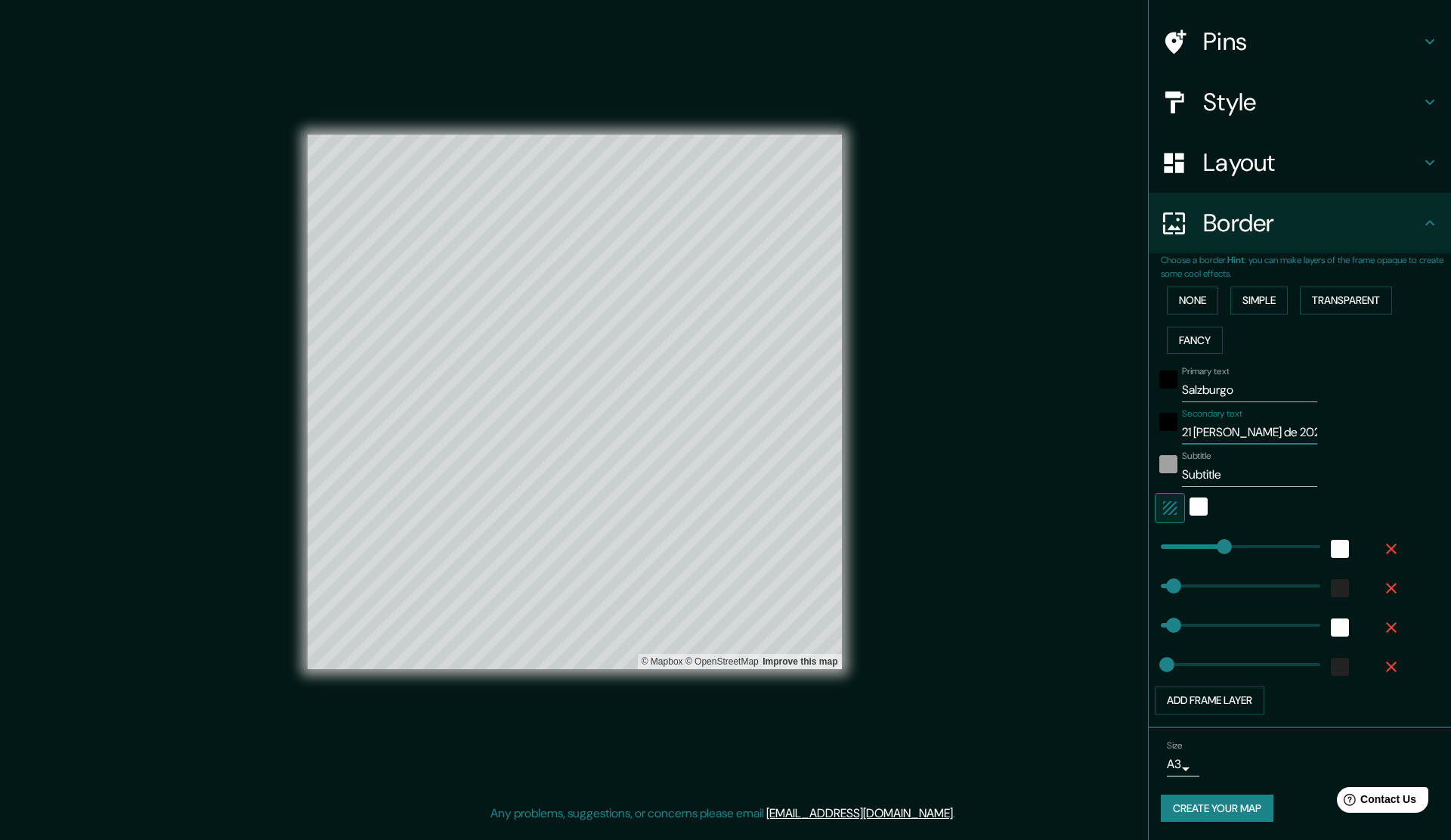
type input "21 [PERSON_NAME] de 2025"
click at [1160, 464] on div "color-222222" at bounding box center [1169, 464] width 18 height 18
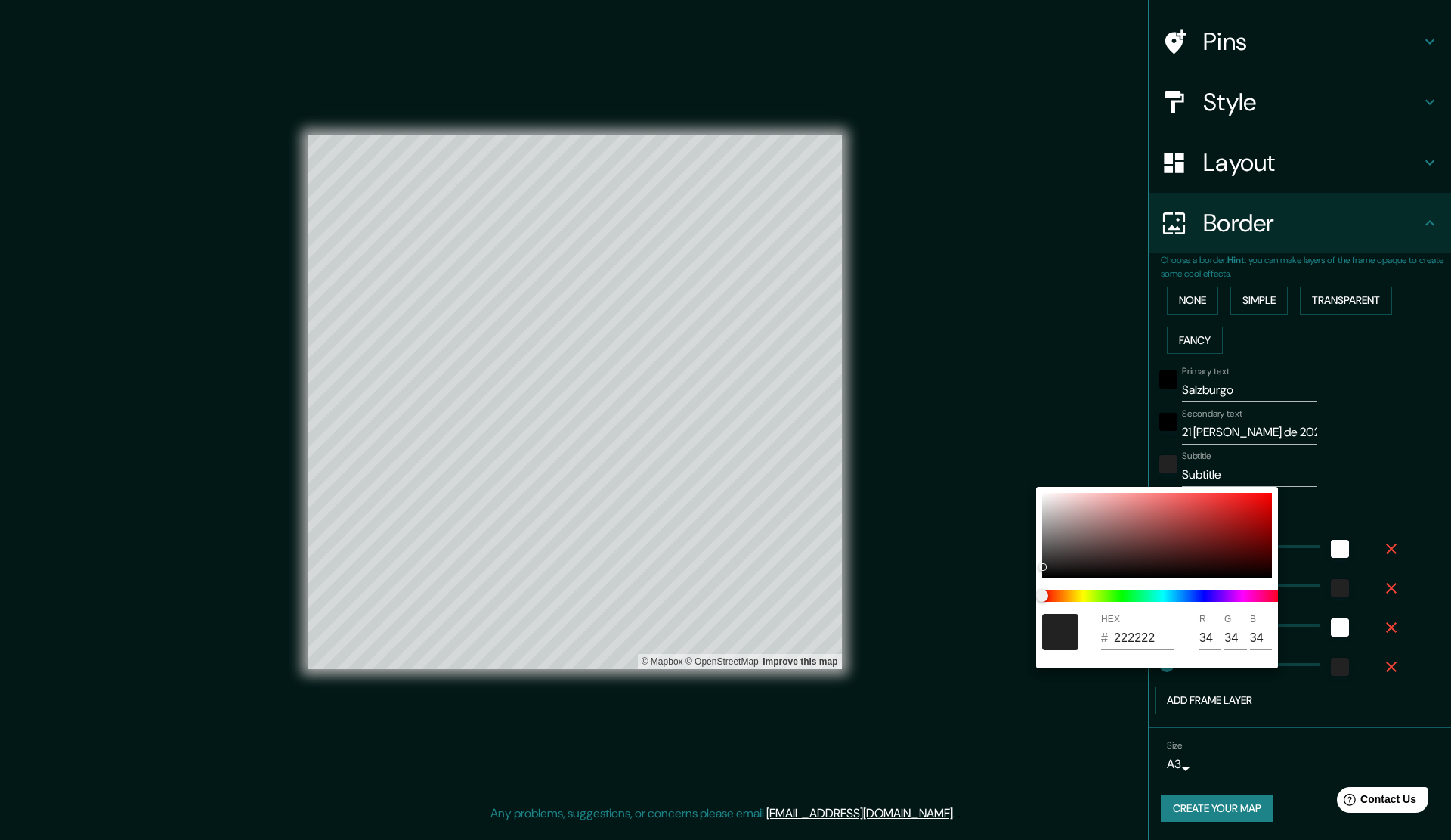
click at [1290, 470] on div at bounding box center [726, 420] width 1451 height 840
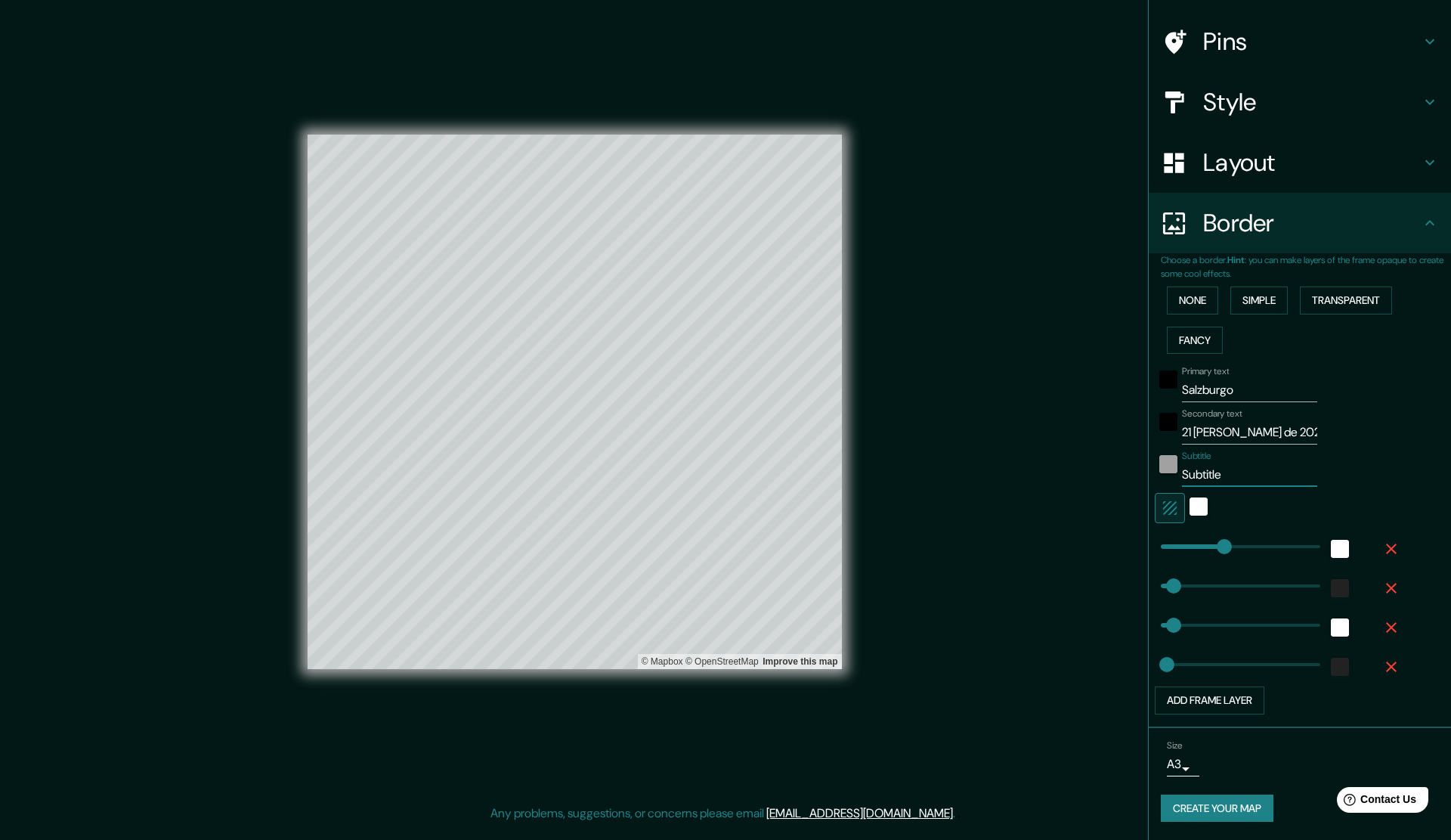
drag, startPoint x: 1237, startPoint y: 470, endPoint x: 1153, endPoint y: 471, distance: 84.0
click at [1155, 471] on div "Subtitle Subtitle" at bounding box center [1279, 469] width 248 height 36
type input "283"
type input "57"
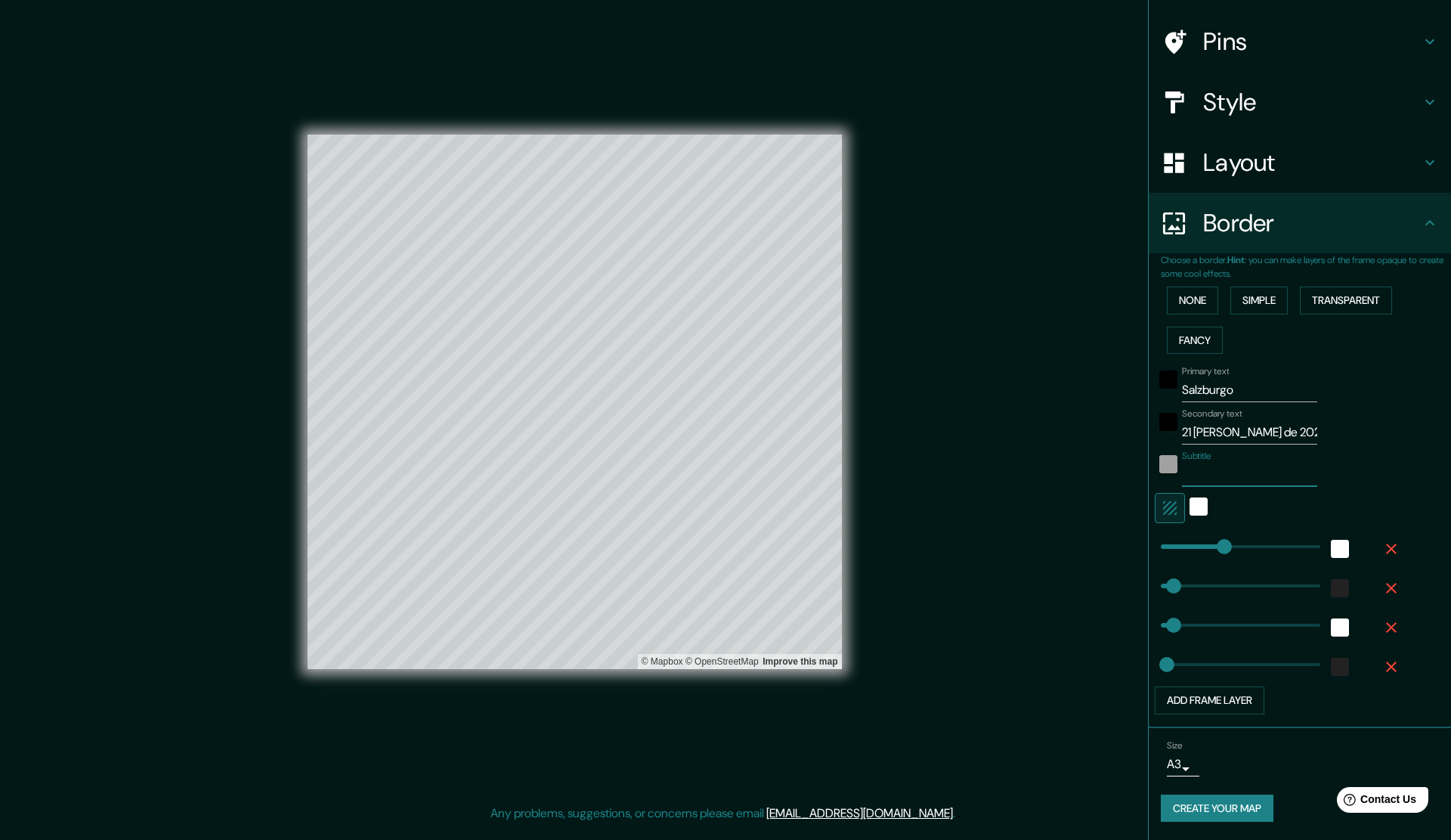
type input "28"
click at [1190, 508] on div "white" at bounding box center [1199, 507] width 18 height 18
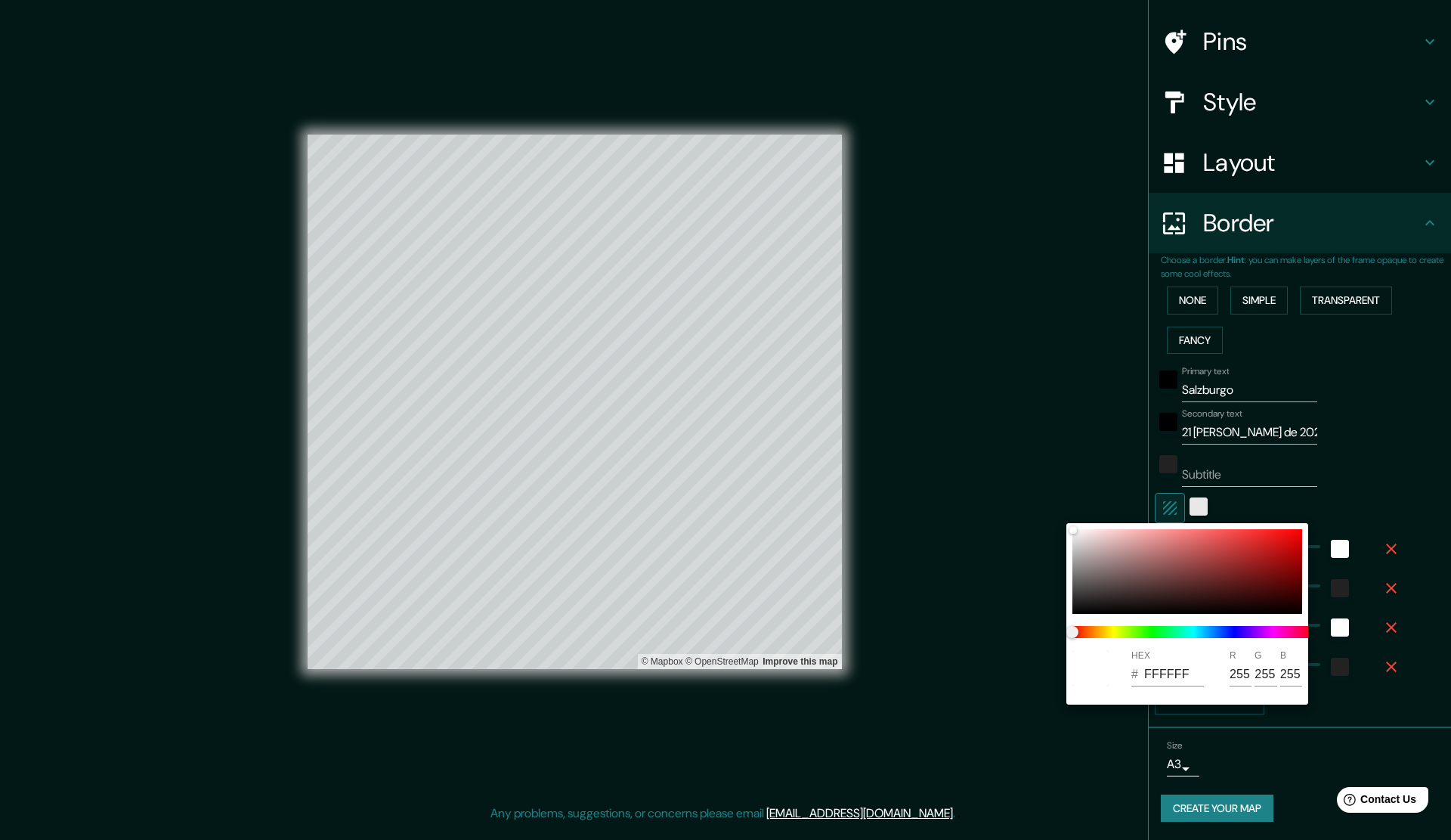
click at [1187, 508] on div at bounding box center [726, 420] width 1451 height 840
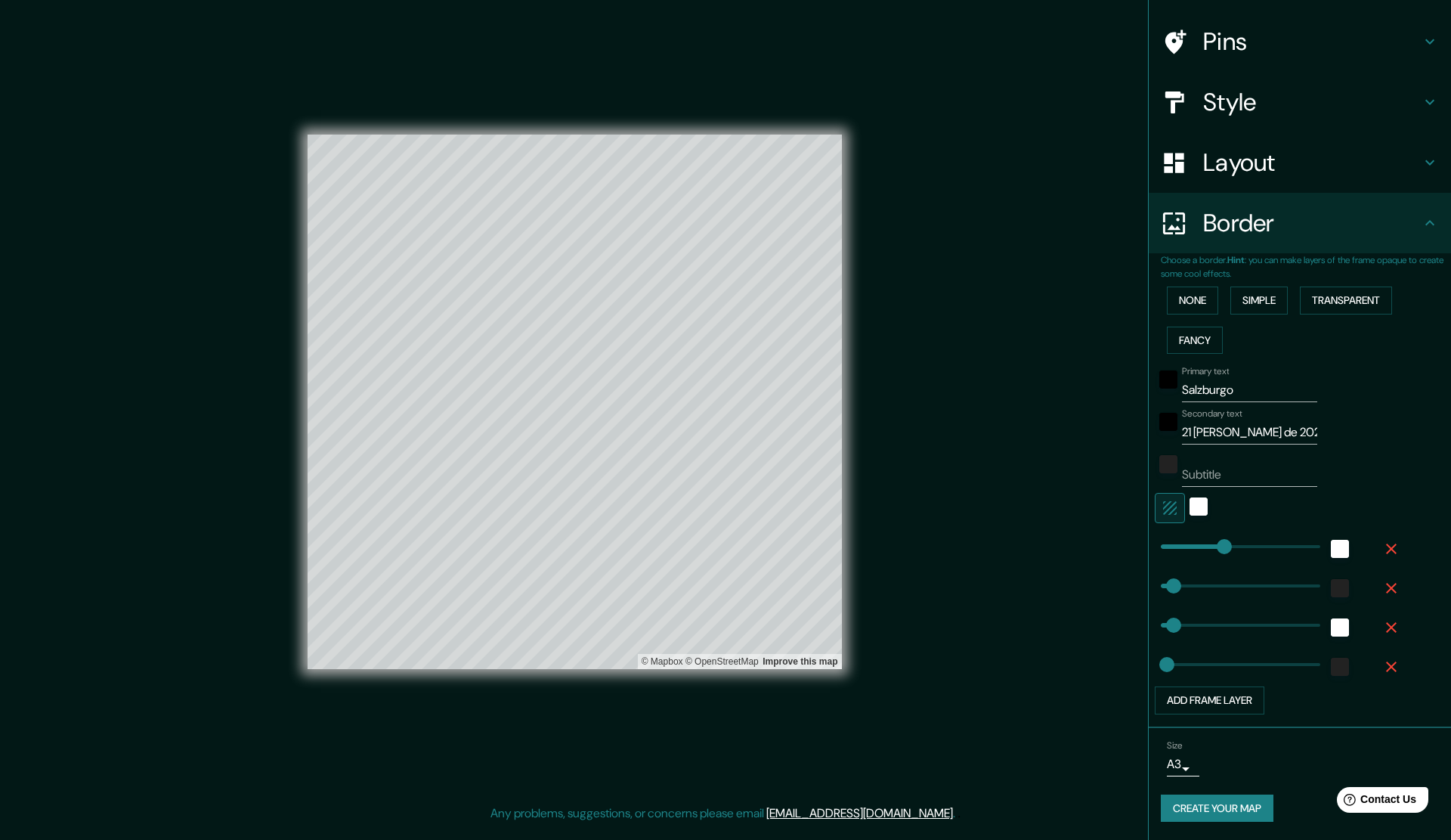
click at [1162, 508] on icon "button" at bounding box center [1170, 508] width 18 height 18
type input "283"
type input "57"
type input "28"
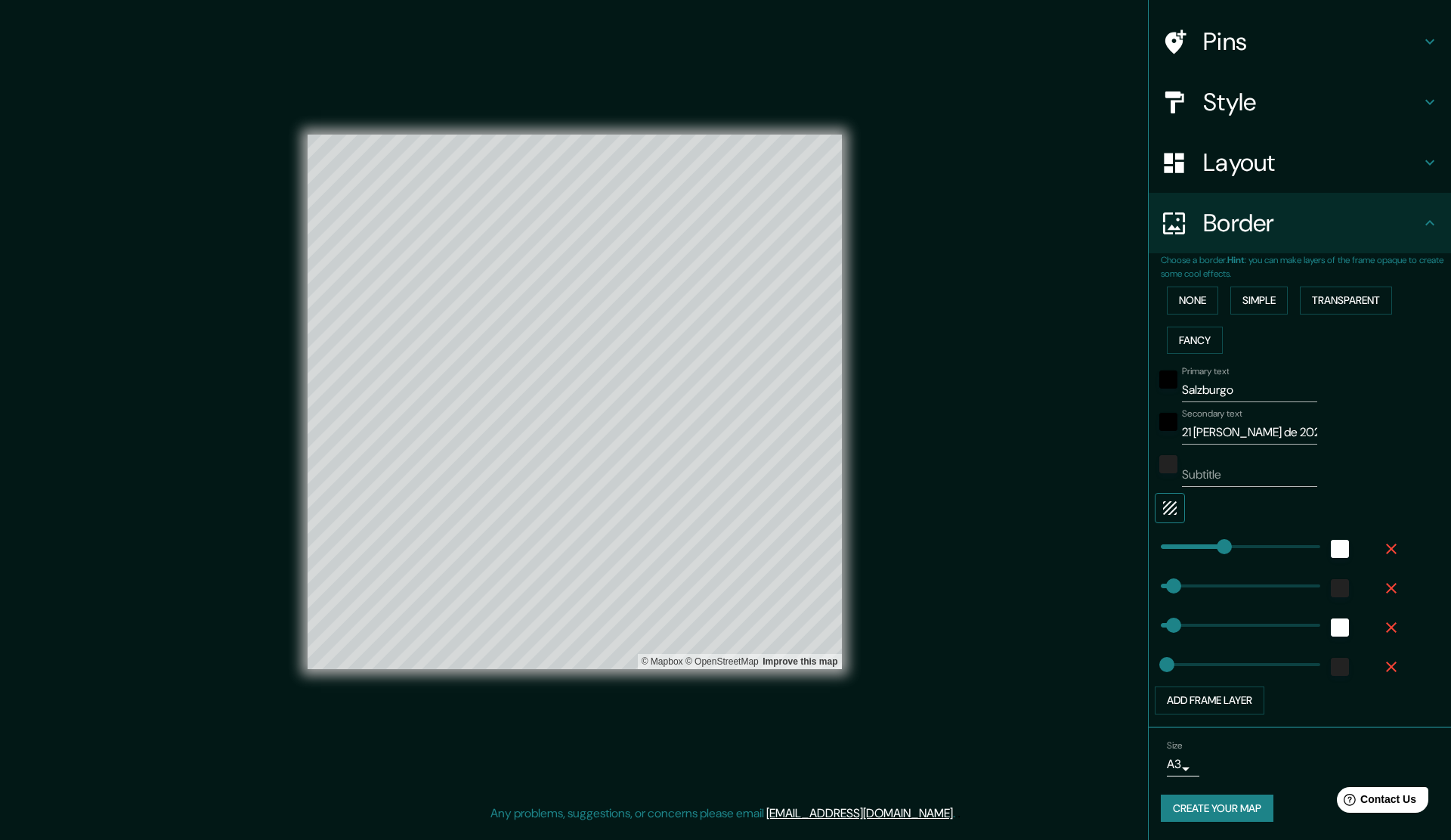
click at [1162, 508] on icon "button" at bounding box center [1170, 508] width 18 height 18
type input "283"
type input "57"
type input "28"
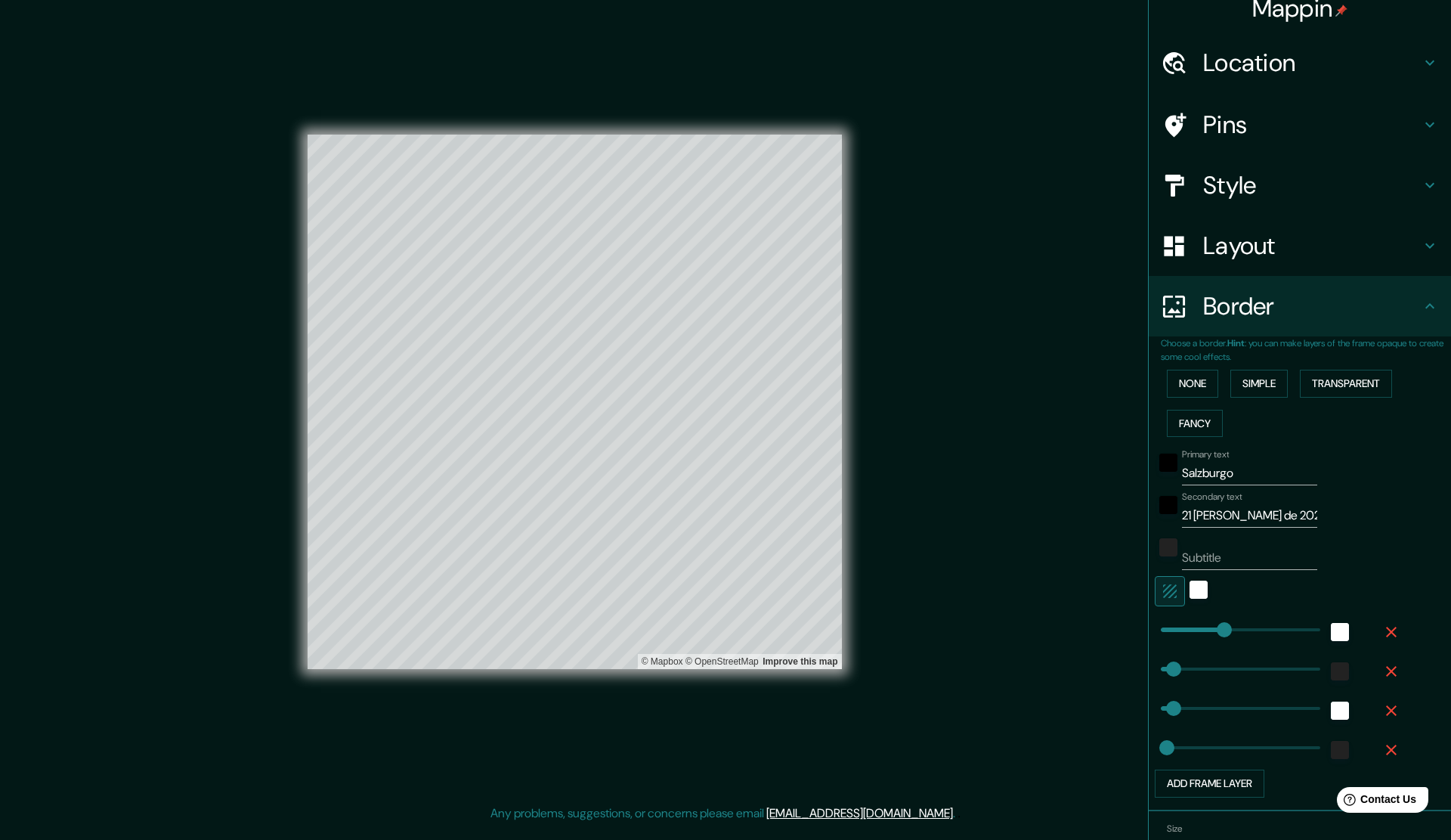
scroll to position [0, 0]
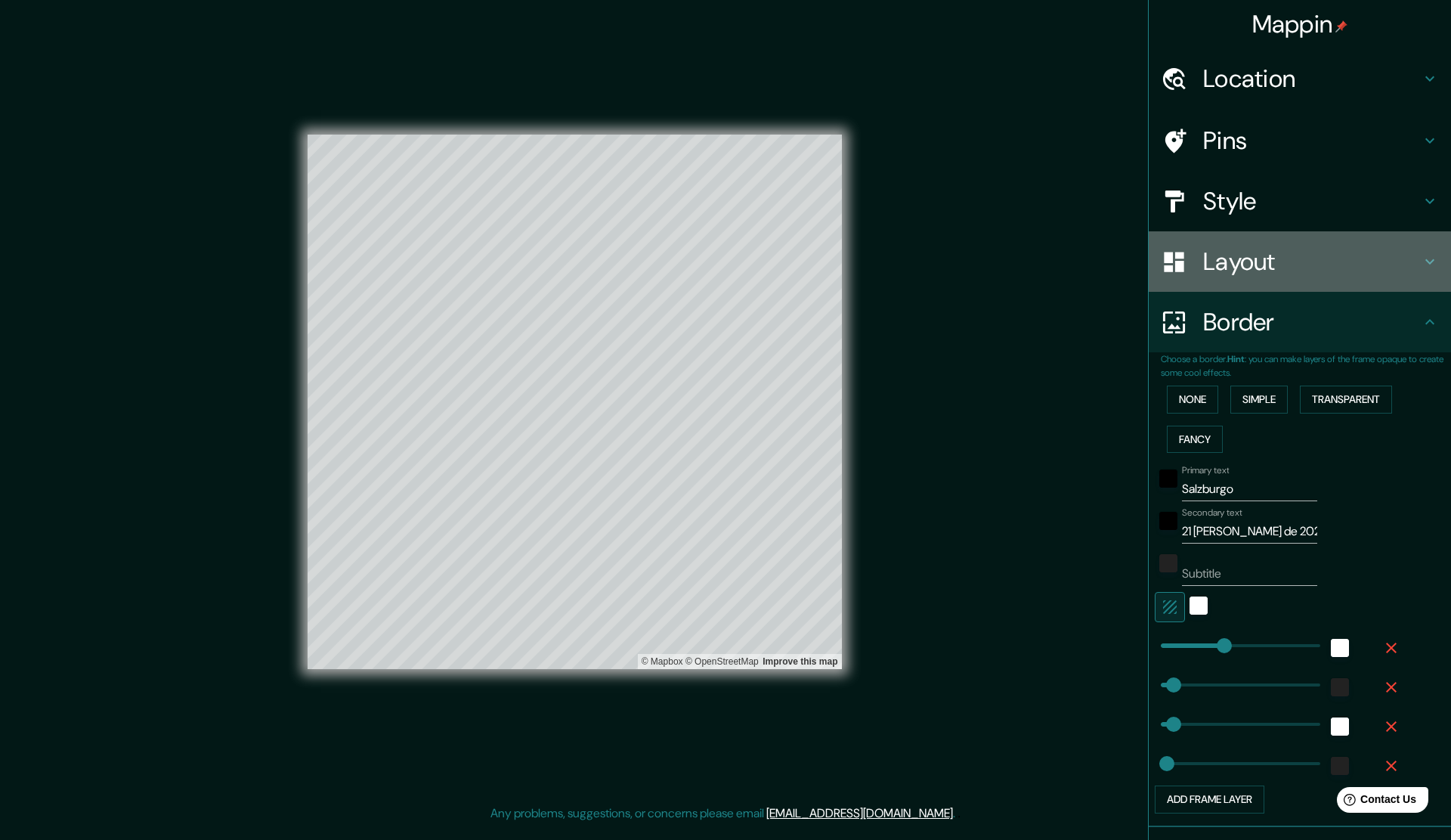
click at [1250, 276] on h4 "Layout" at bounding box center [1312, 261] width 218 height 31
type input "283"
type input "57"
type input "28"
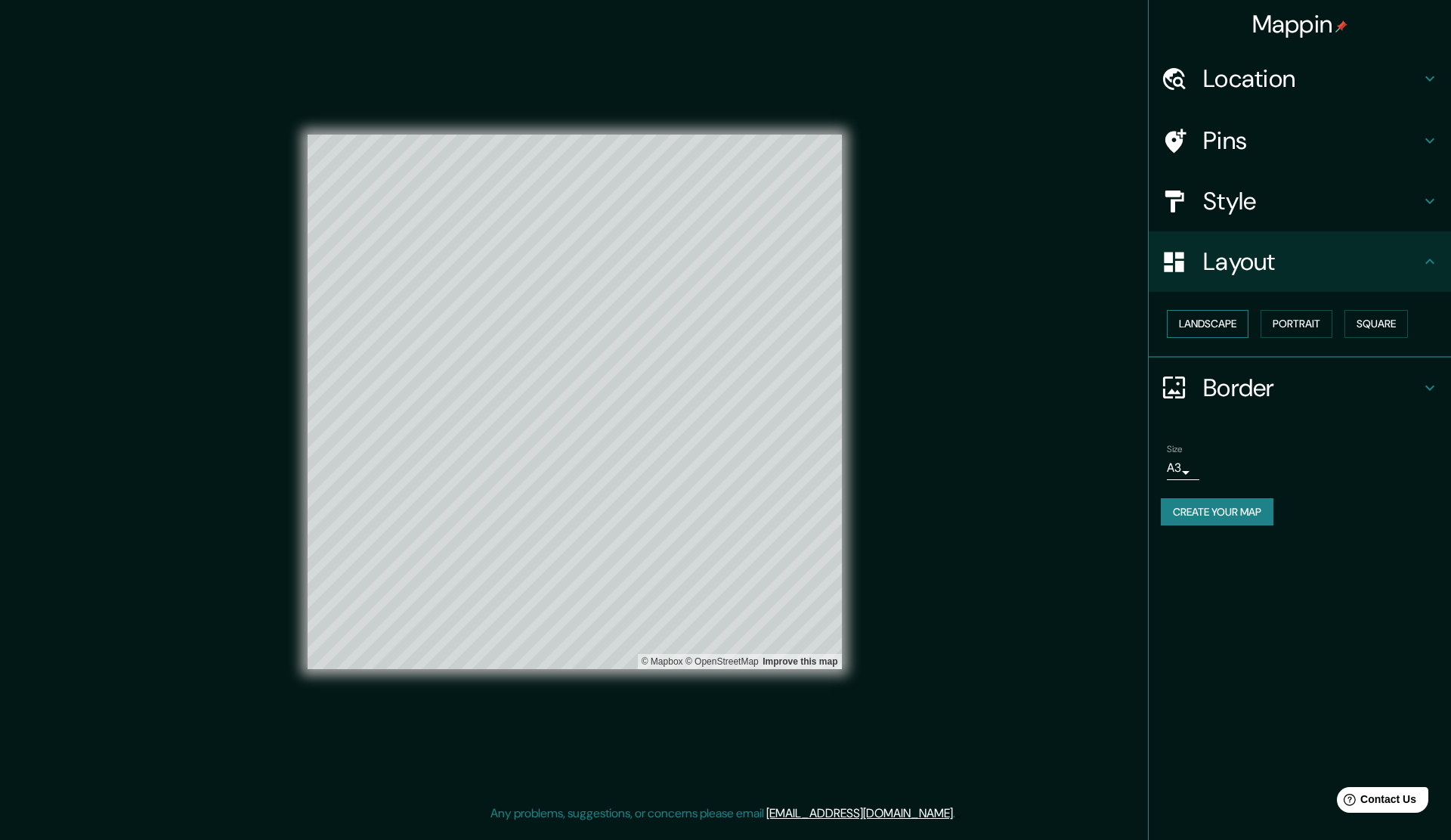
click at [1225, 322] on button "Landscape" at bounding box center [1208, 324] width 82 height 28
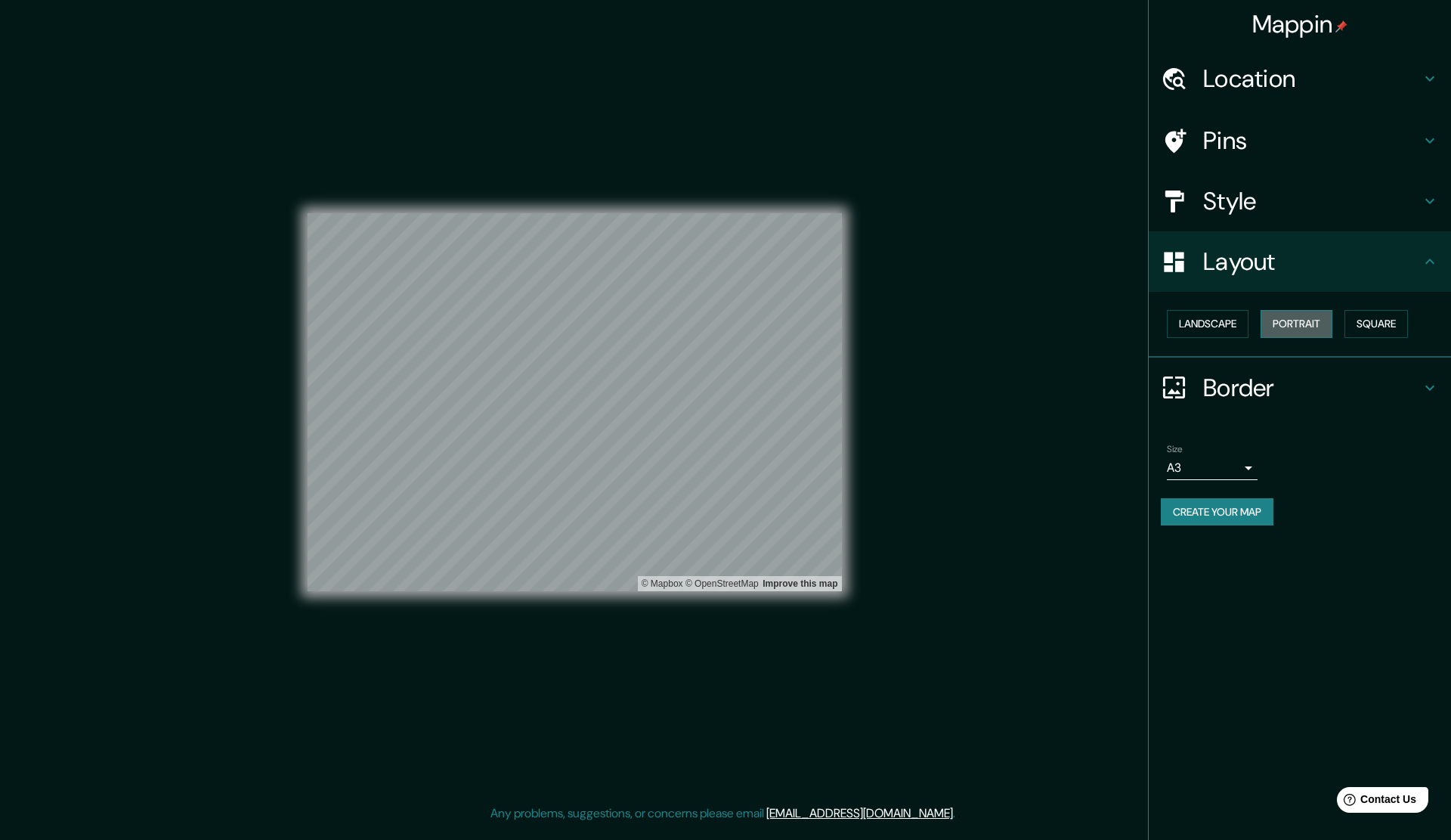
click at [1286, 316] on button "Portrait" at bounding box center [1297, 324] width 72 height 28
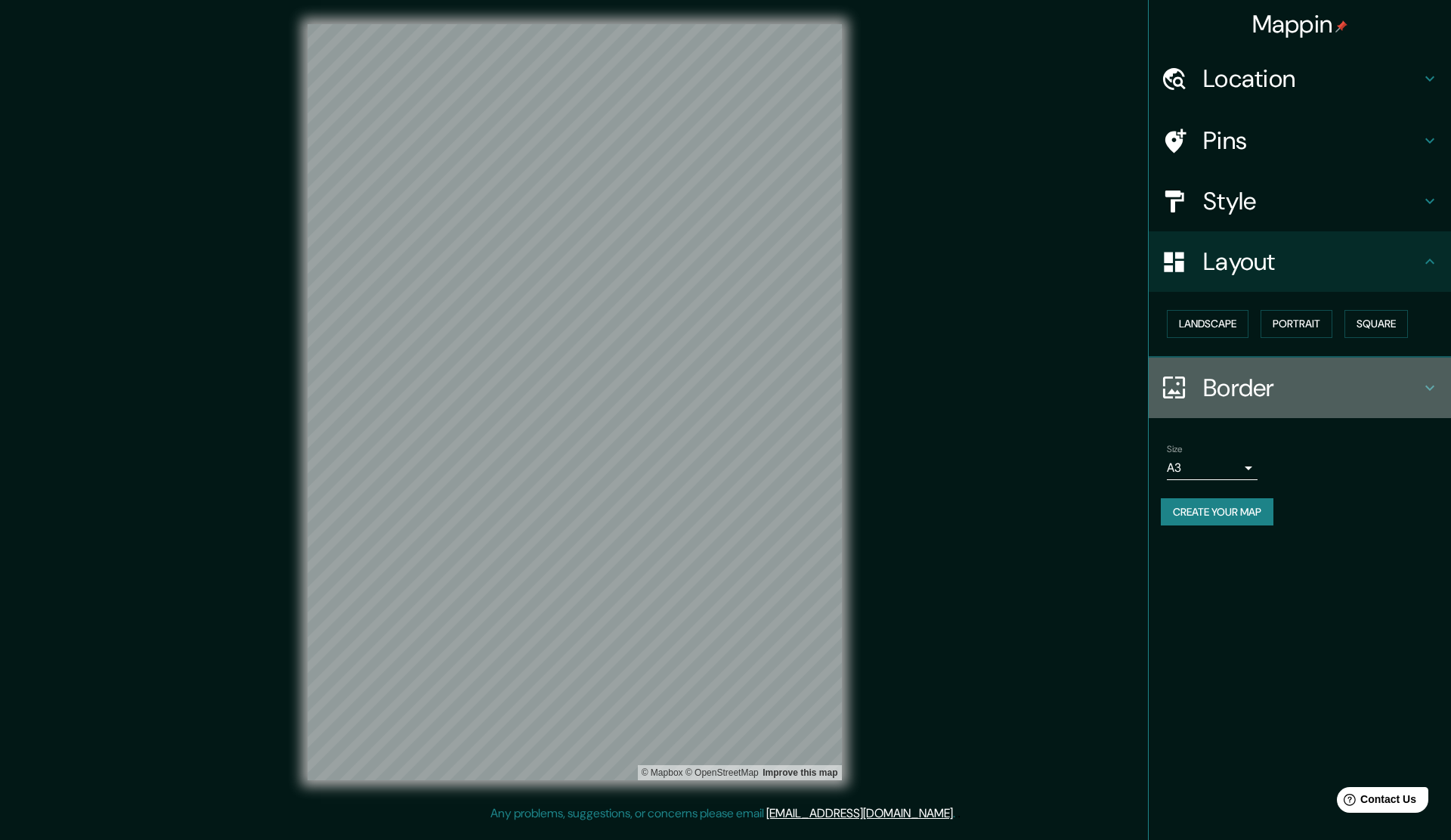
click at [1402, 387] on h4 "Border" at bounding box center [1312, 388] width 218 height 31
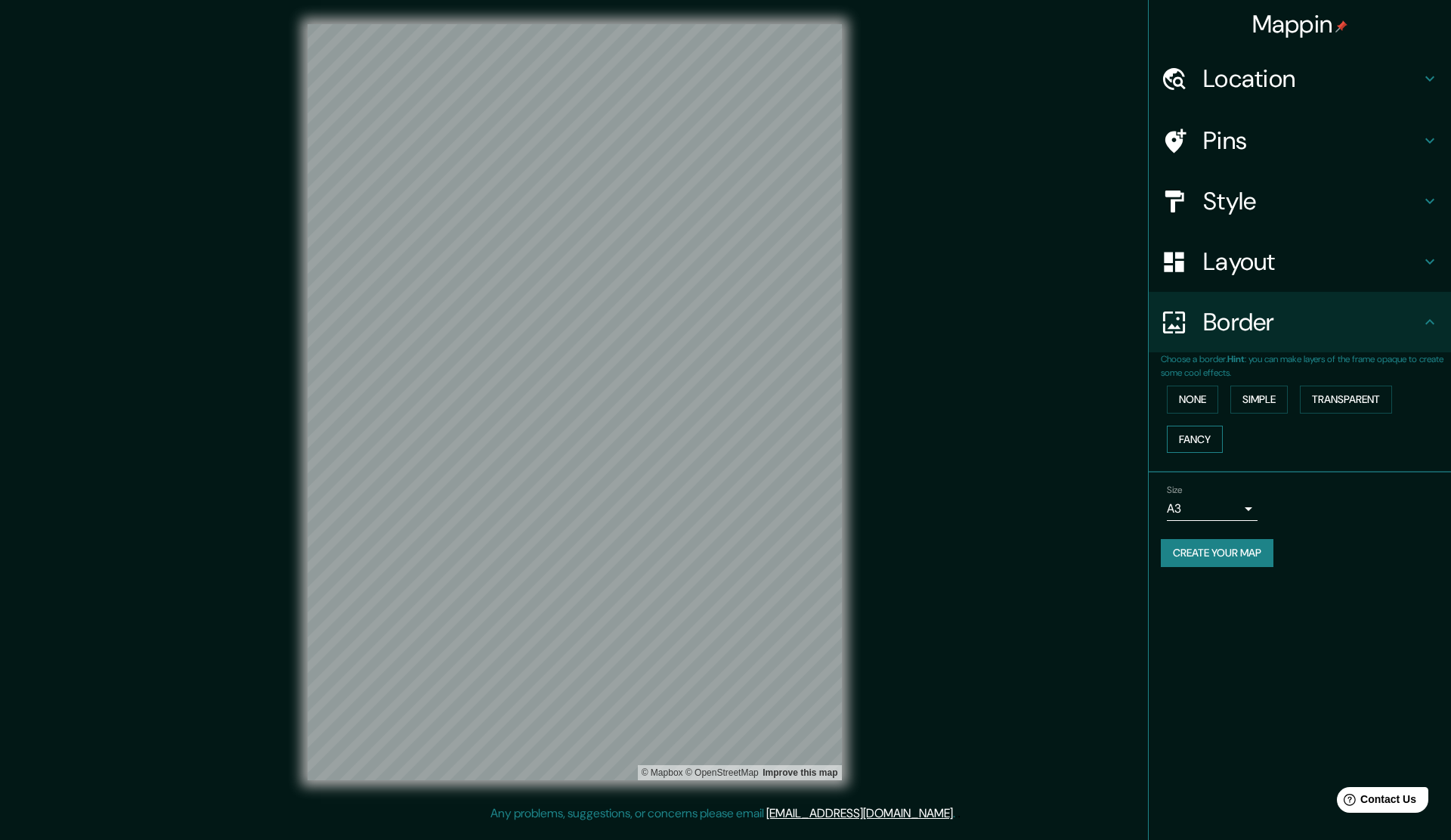
click at [1194, 440] on button "Fancy" at bounding box center [1195, 439] width 56 height 28
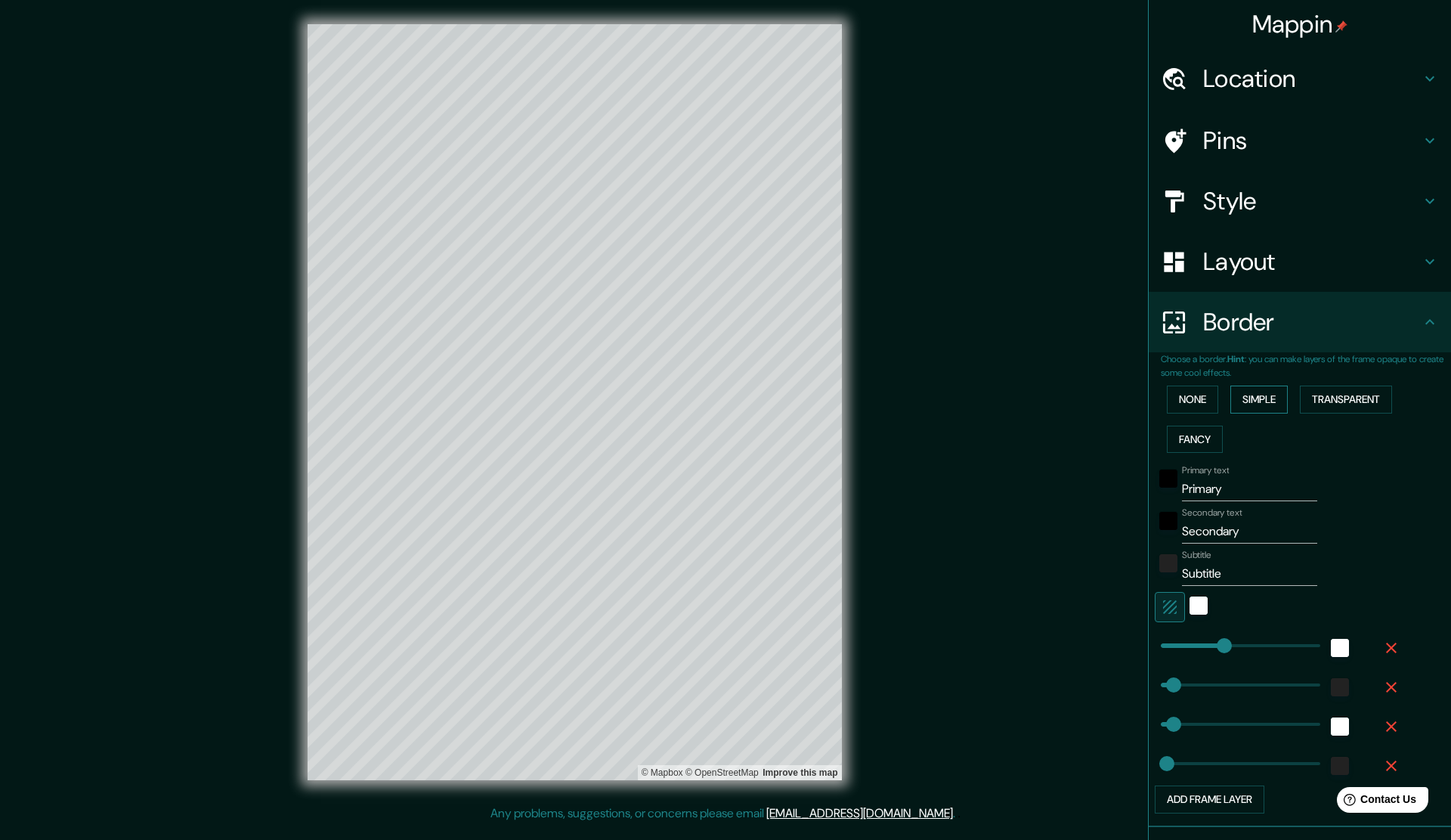
click at [1249, 403] on button "Simple" at bounding box center [1260, 399] width 58 height 28
click at [1193, 441] on button "Fancy" at bounding box center [1195, 439] width 56 height 28
drag, startPoint x: 1255, startPoint y: 410, endPoint x: 1289, endPoint y: 405, distance: 34.4
click at [1255, 410] on button "Simple" at bounding box center [1260, 399] width 58 height 28
click at [1341, 394] on button "Transparent" at bounding box center [1346, 399] width 92 height 28
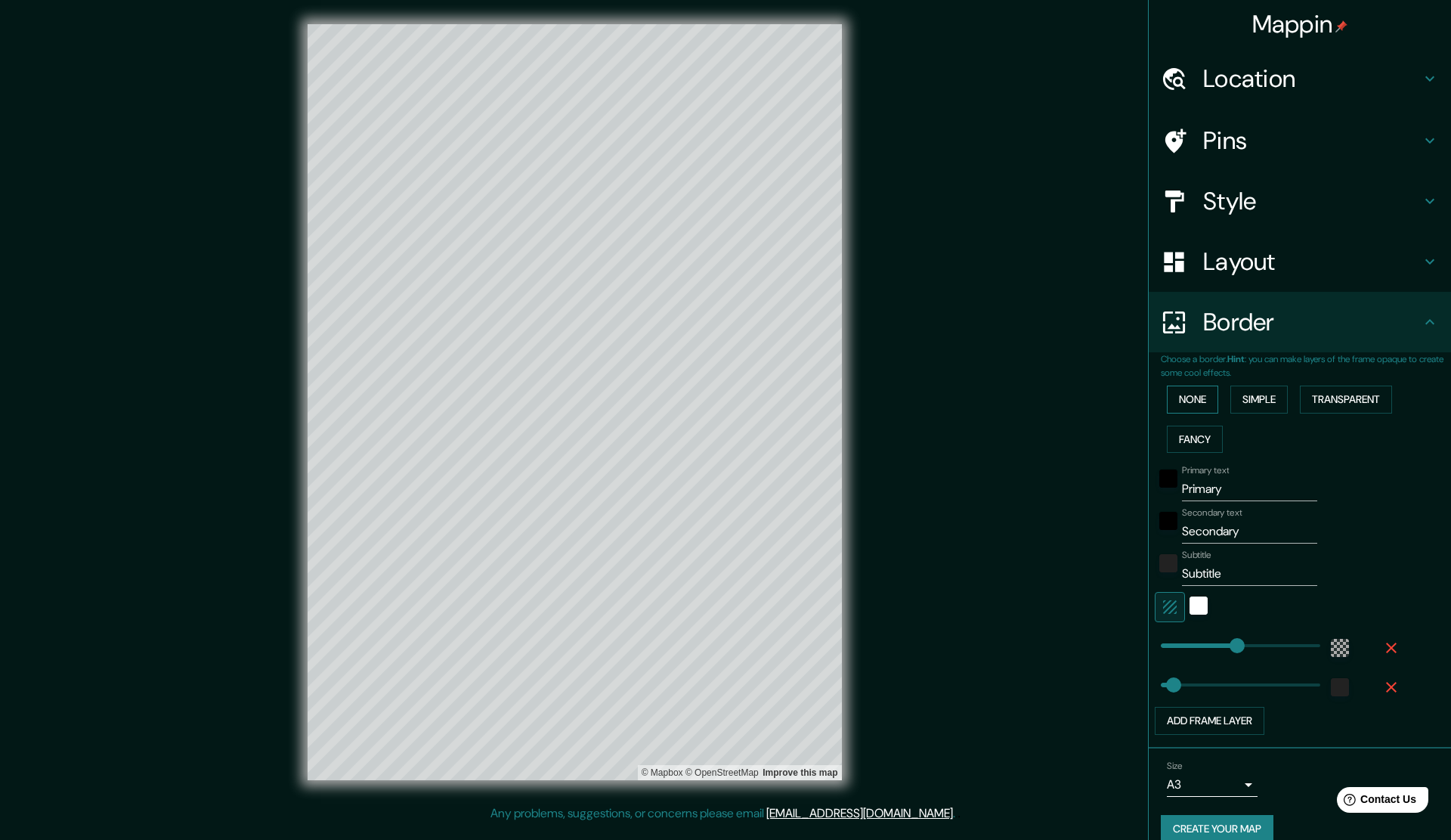
click at [1190, 398] on button "None" at bounding box center [1192, 399] width 51 height 28
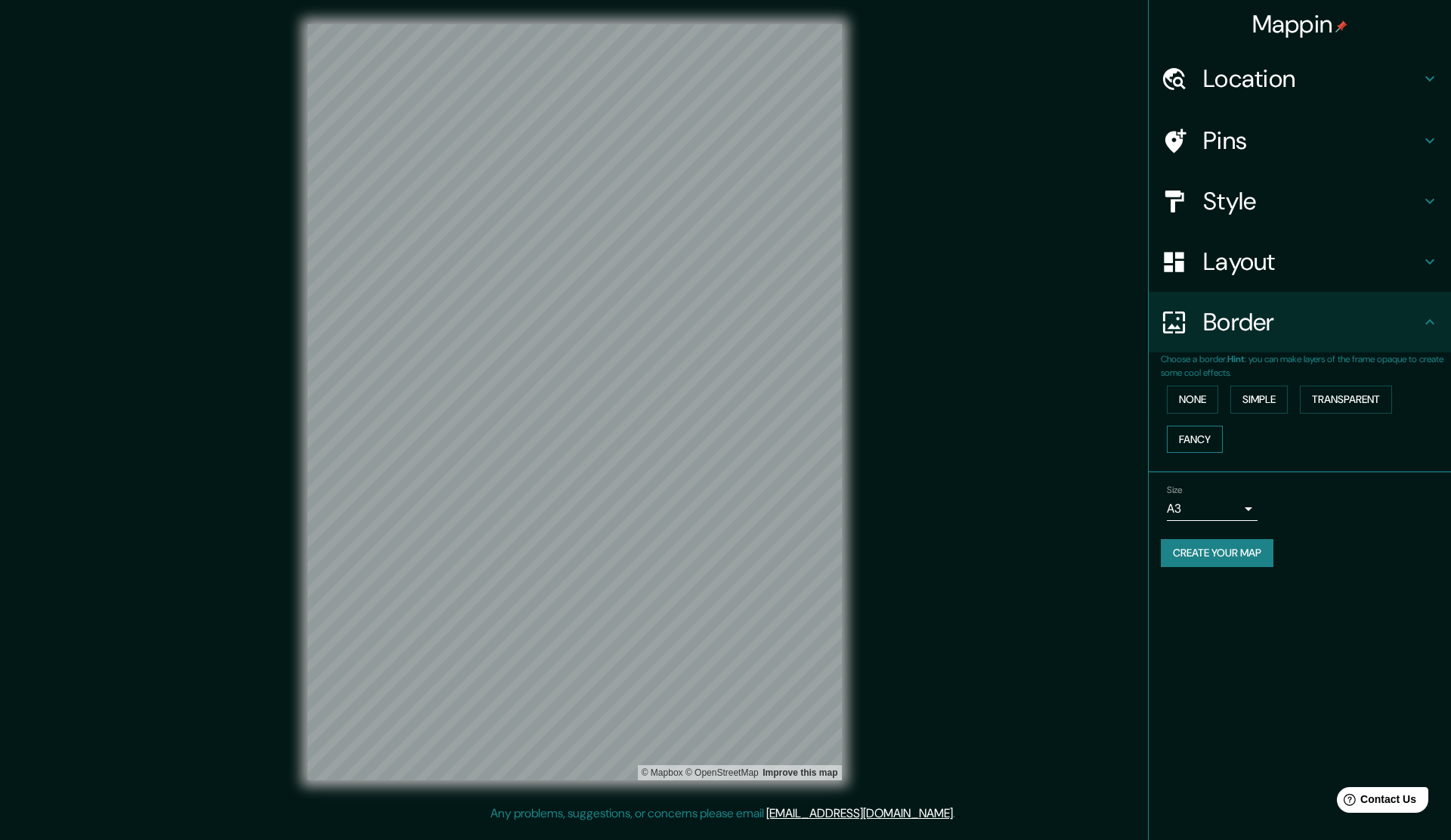
click at [1202, 434] on button "Fancy" at bounding box center [1195, 439] width 56 height 28
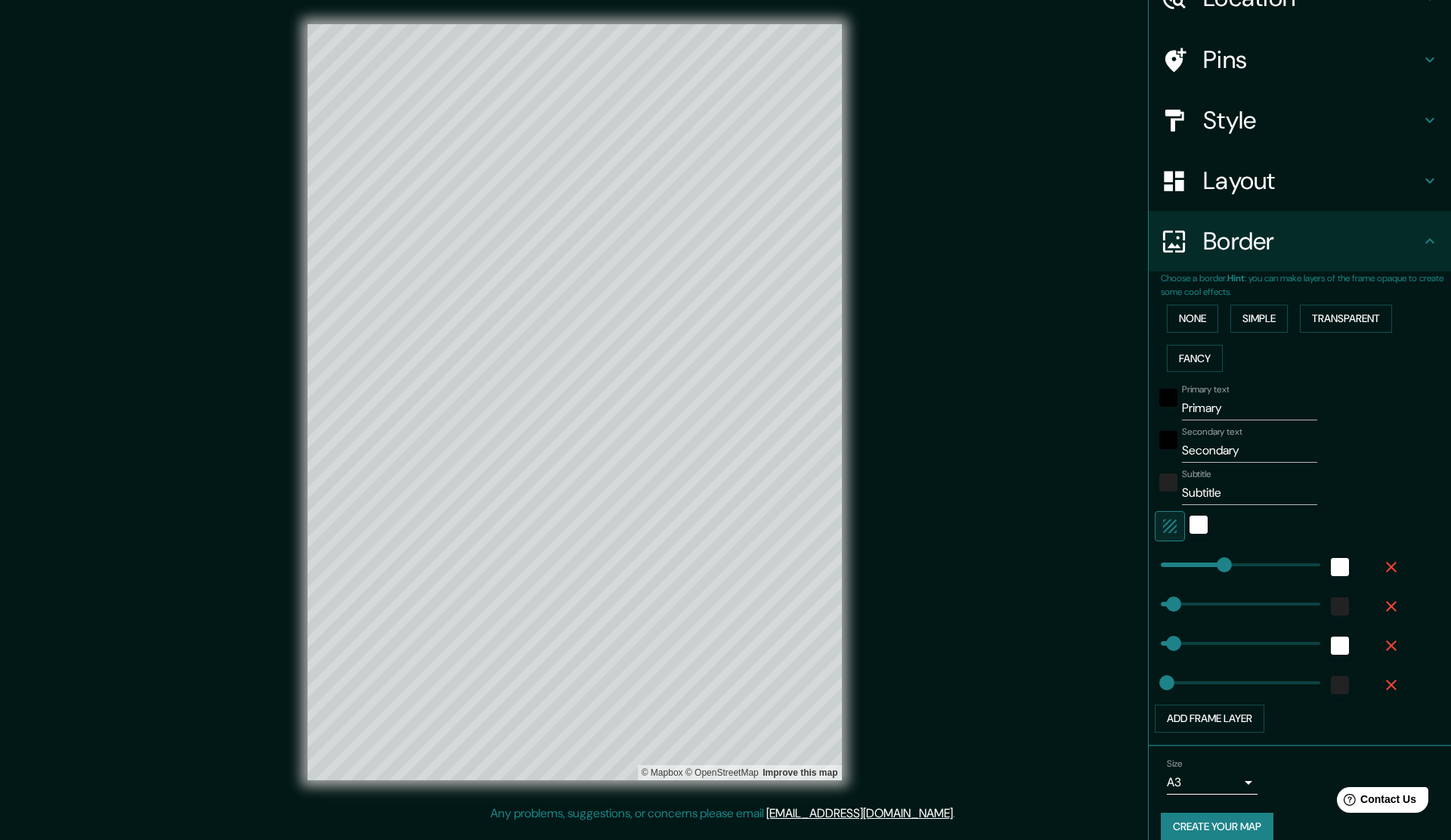
scroll to position [99, 0]
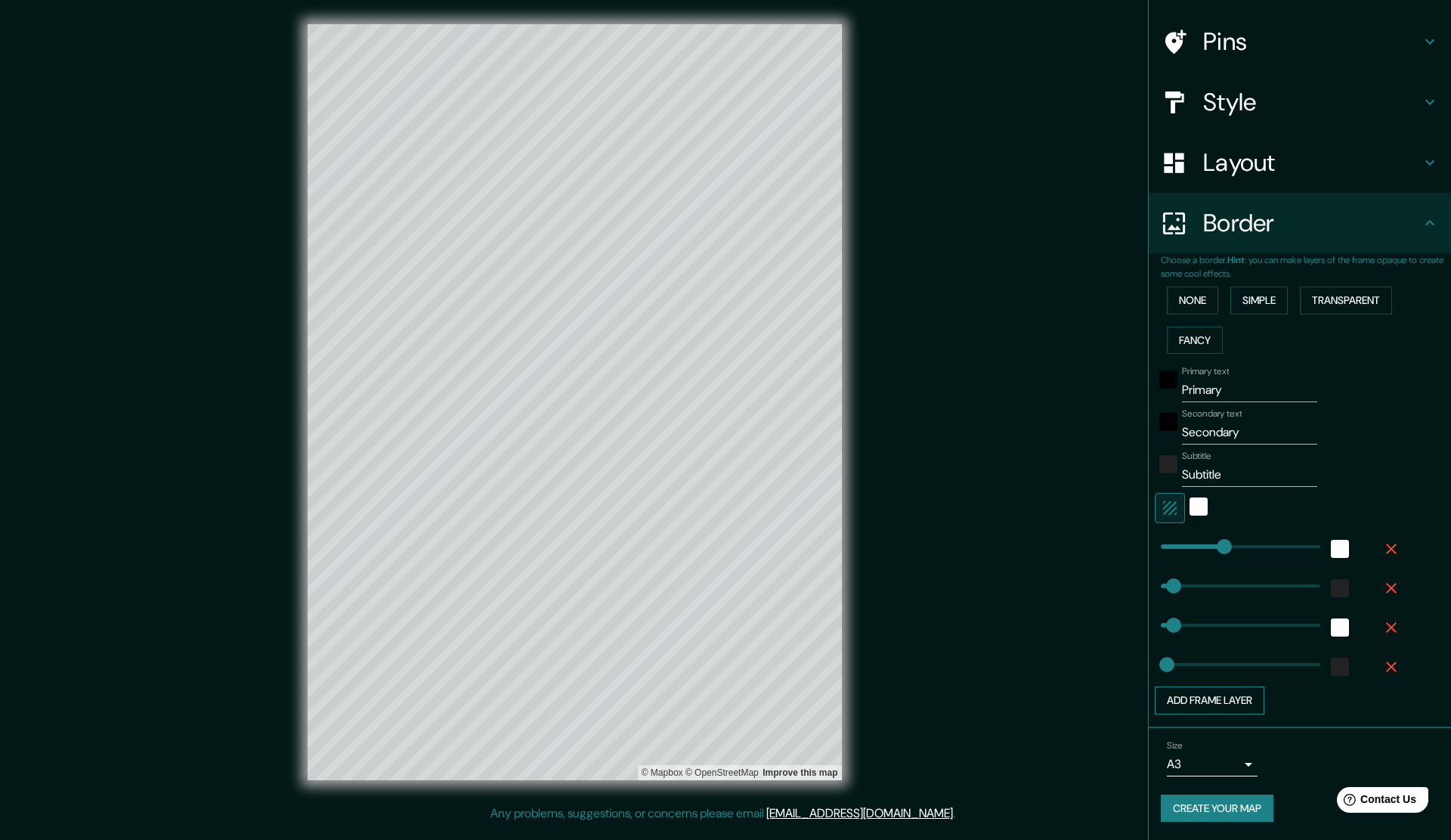
click at [1205, 690] on button "Add frame layer" at bounding box center [1210, 700] width 110 height 28
type input "283"
type input "57"
type input "28"
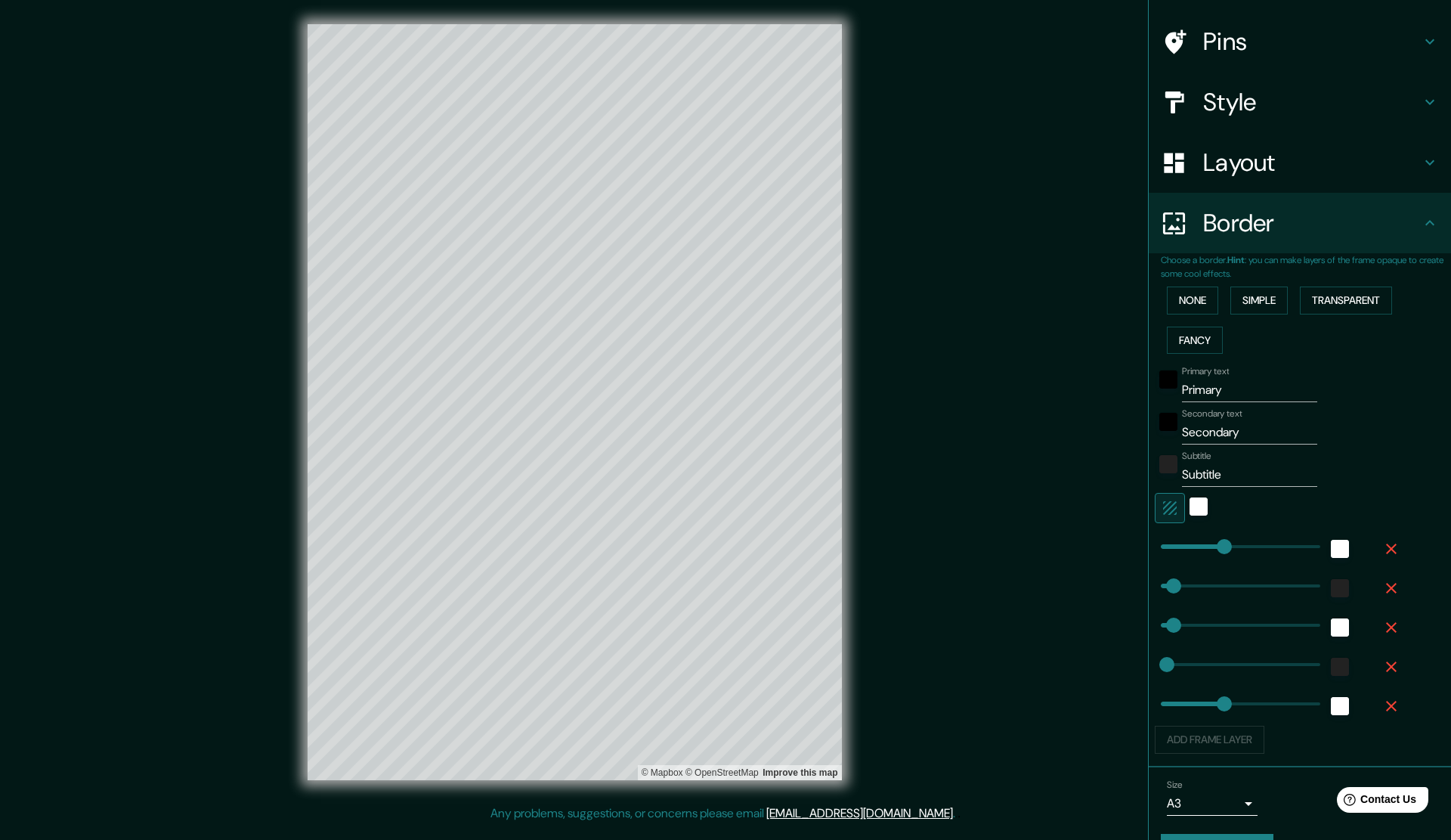
type input "245"
type input "283"
type input "57"
type input "28"
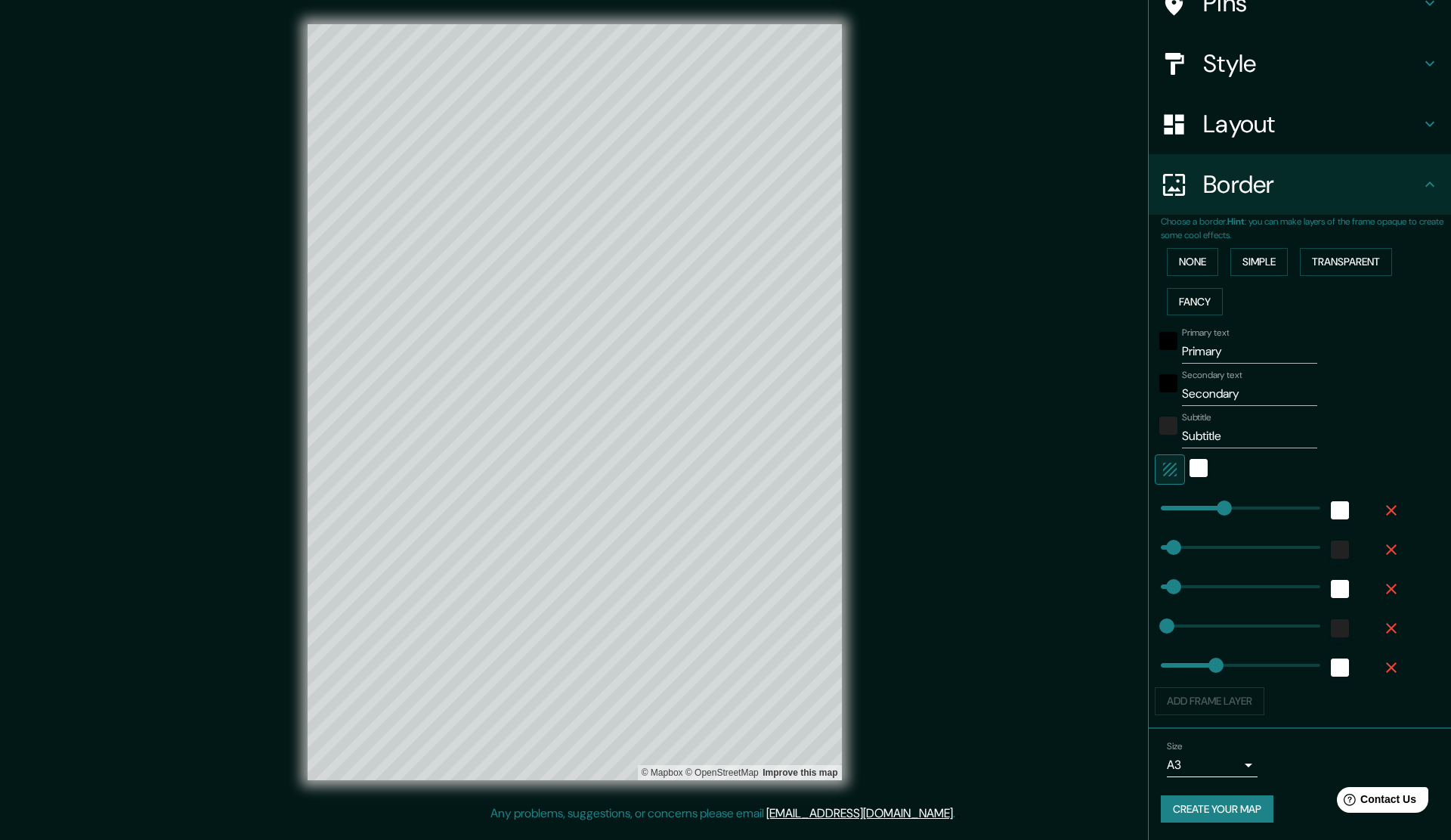
scroll to position [138, 0]
type input "0"
drag, startPoint x: 1200, startPoint y: 664, endPoint x: 1142, endPoint y: 667, distance: 58.1
type input "283"
type input "57"
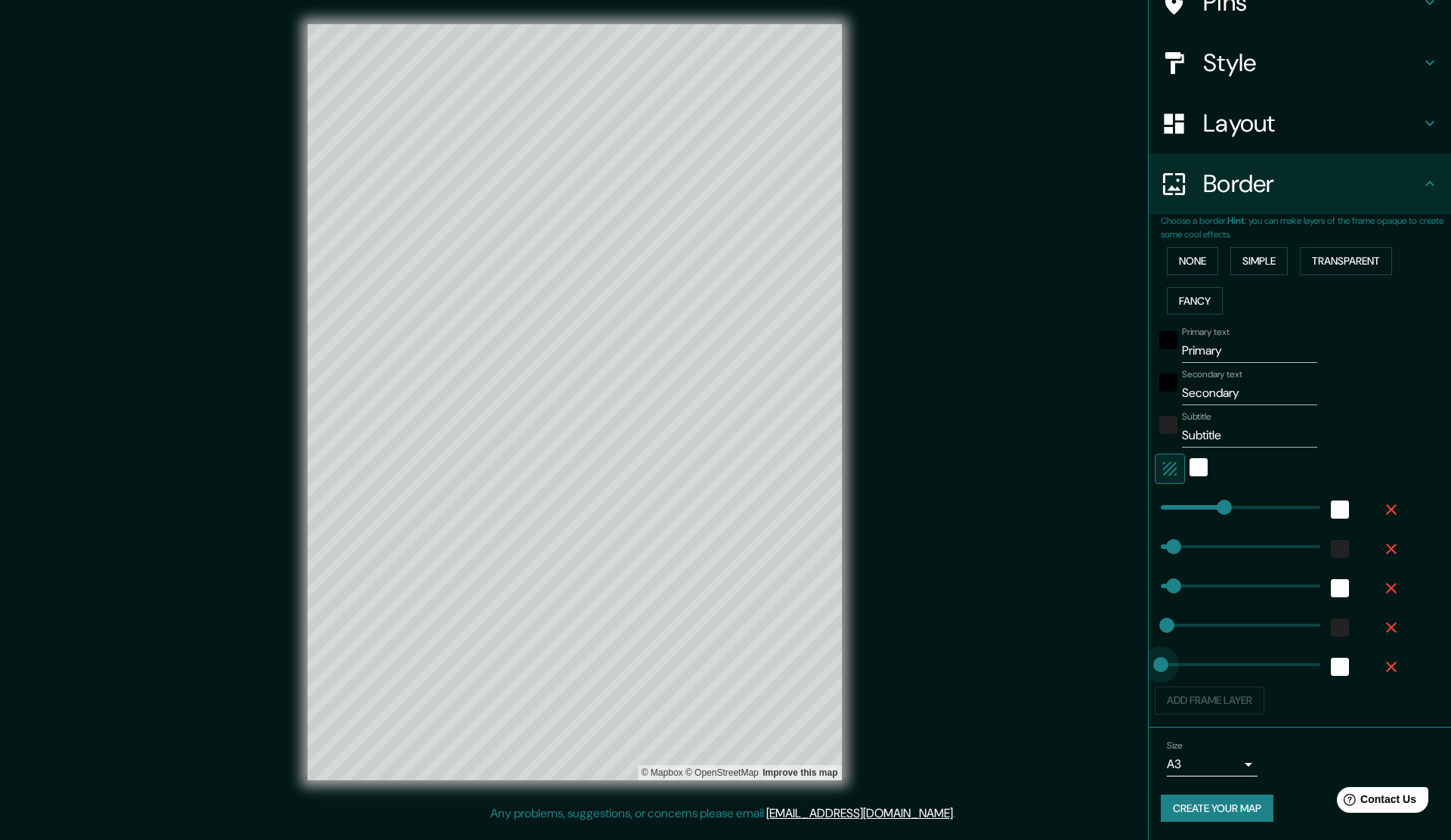
type input "57"
type input "28"
type input "497"
drag, startPoint x: 1150, startPoint y: 666, endPoint x: 1262, endPoint y: 659, distance: 112.2
type input "283"
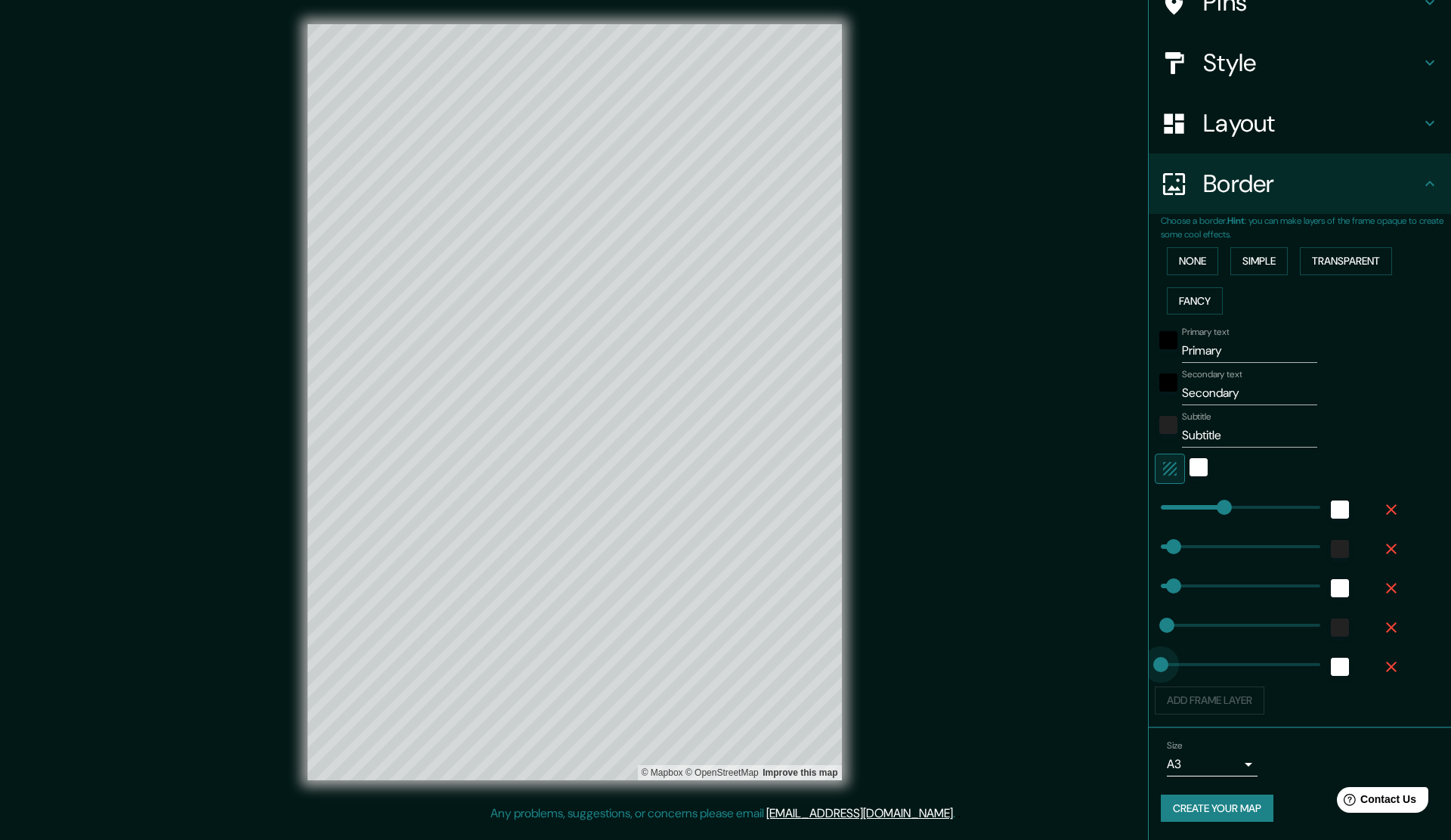
drag, startPoint x: 1264, startPoint y: 660, endPoint x: 1109, endPoint y: 665, distance: 155.1
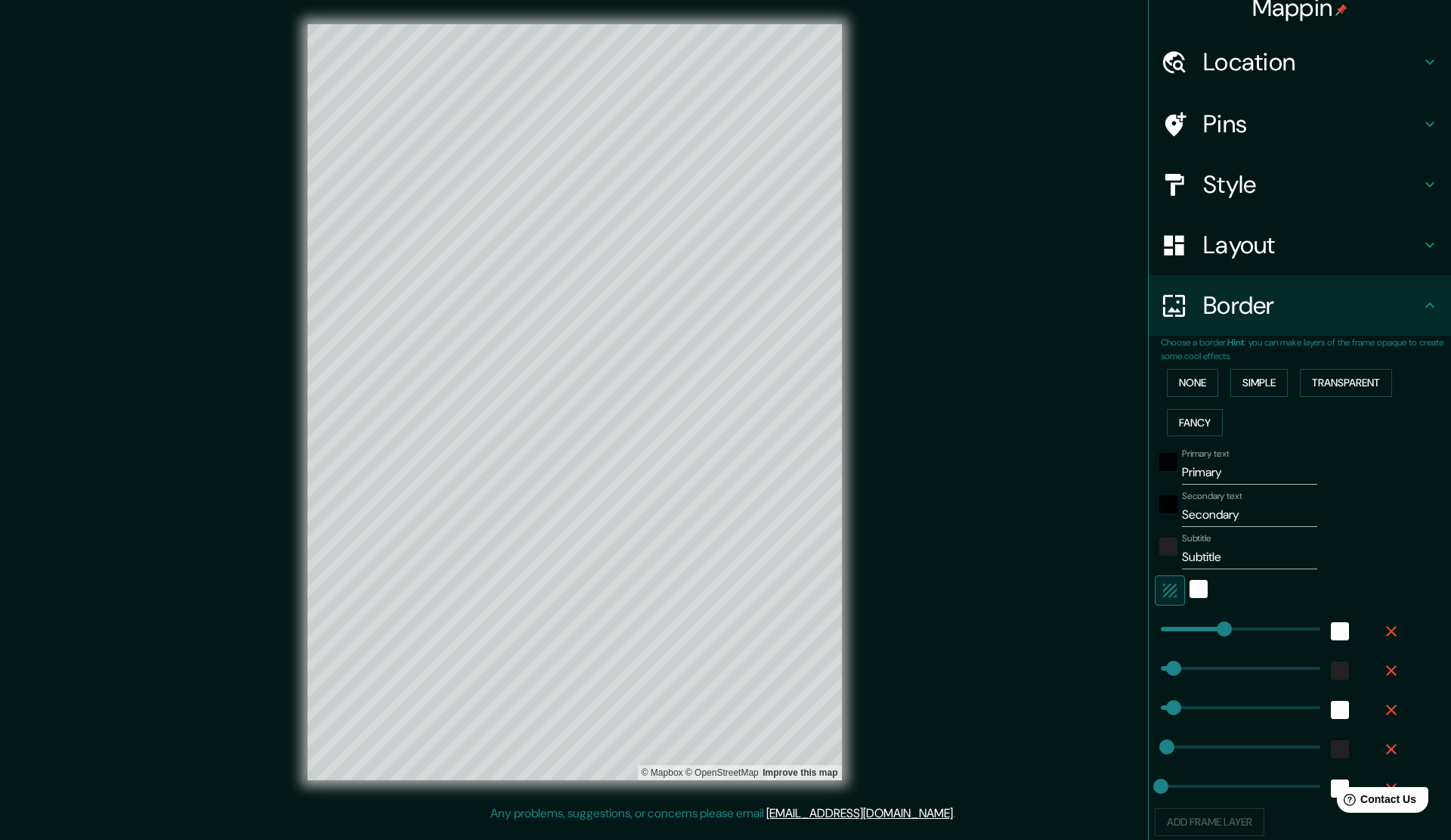
scroll to position [0, 0]
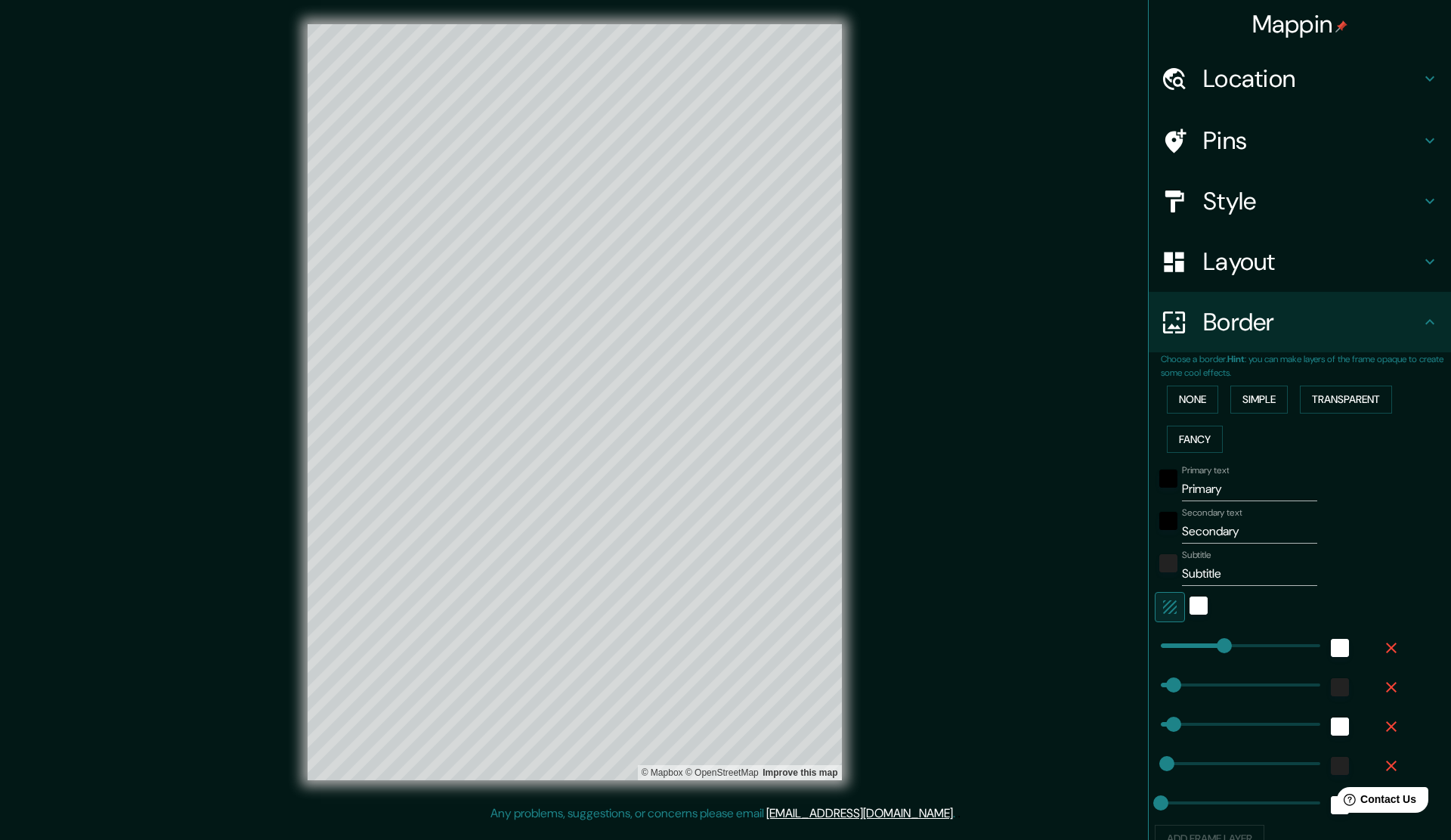
click at [1254, 149] on h4 "Pins" at bounding box center [1312, 141] width 218 height 31
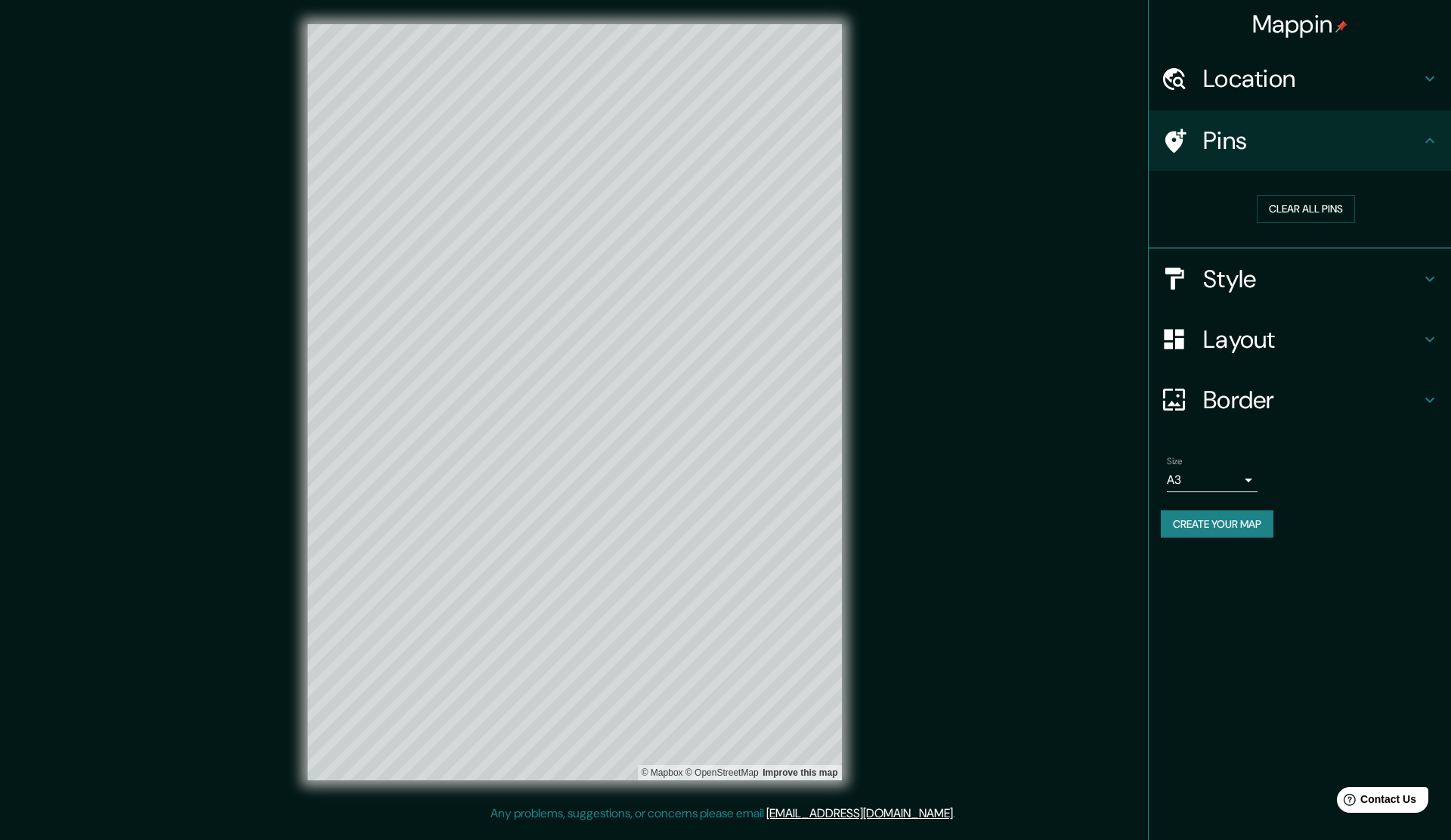
click at [1282, 82] on h4 "Location" at bounding box center [1312, 78] width 218 height 31
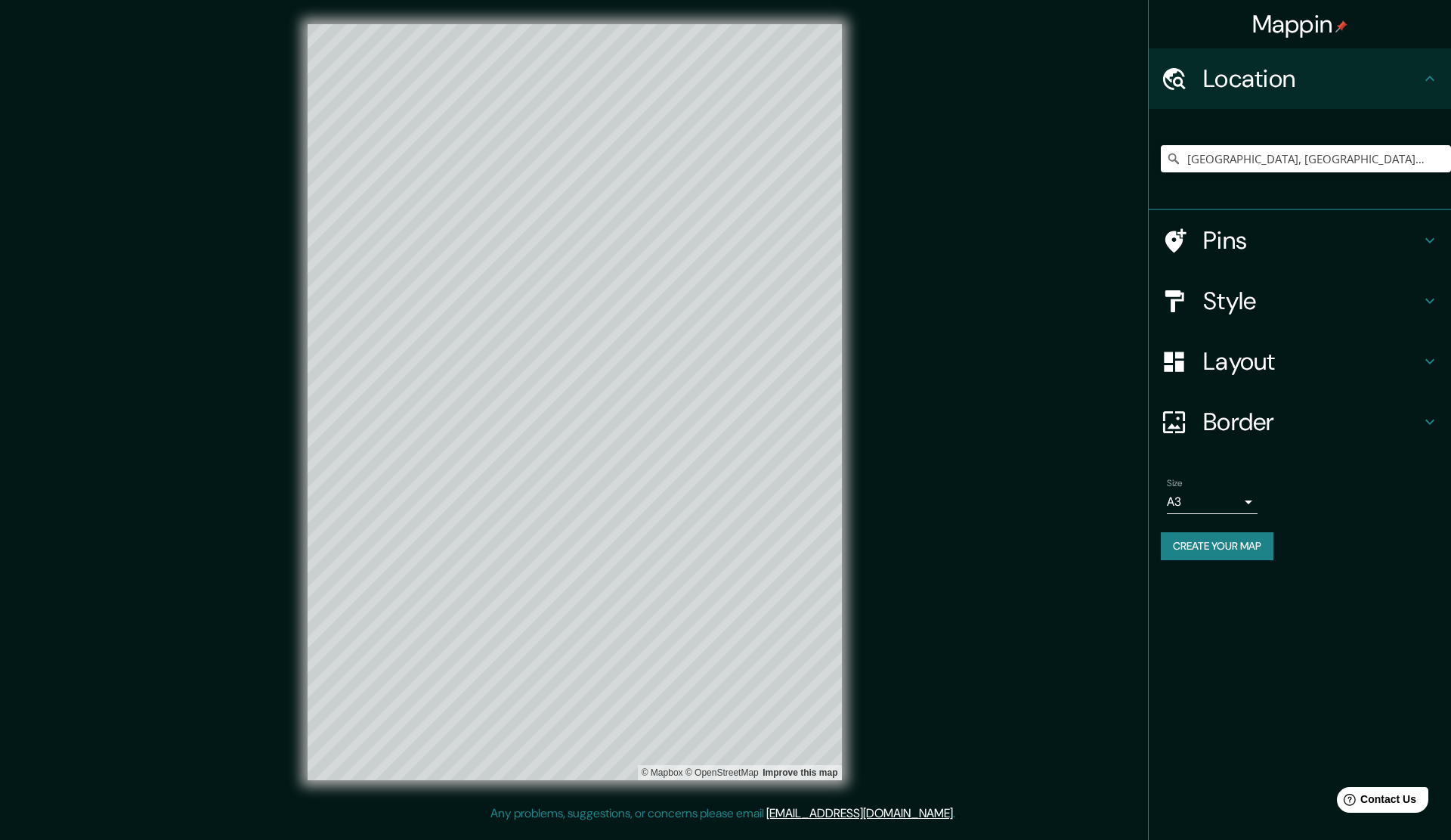
click at [1231, 237] on h4 "Pins" at bounding box center [1312, 241] width 218 height 31
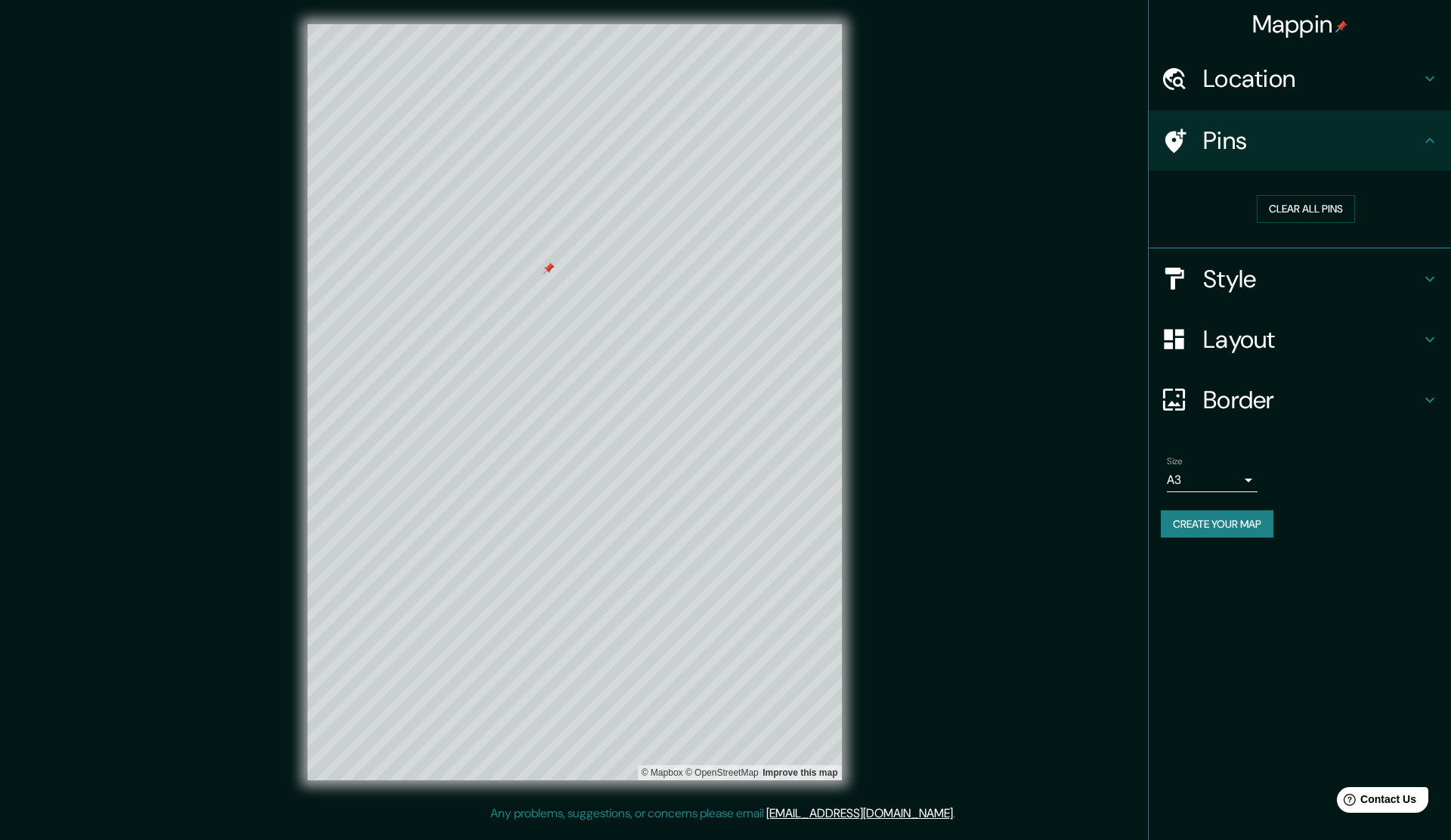
drag, startPoint x: 525, startPoint y: 271, endPoint x: 549, endPoint y: 269, distance: 24.1
click at [549, 269] on div at bounding box center [548, 268] width 12 height 12
click at [551, 266] on div at bounding box center [547, 269] width 12 height 12
click at [556, 261] on div at bounding box center [556, 260] width 12 height 12
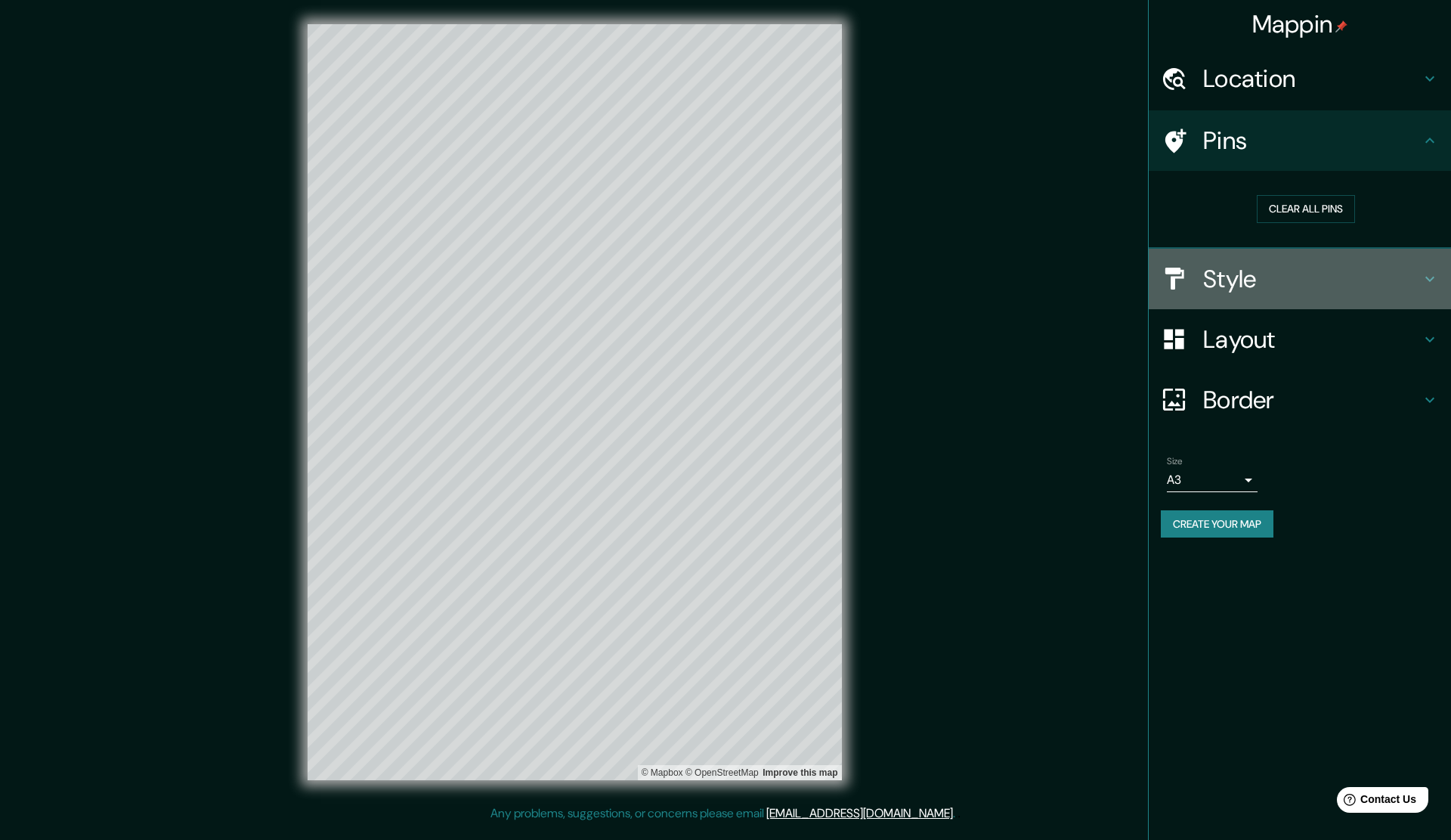
click at [1273, 288] on h4 "Style" at bounding box center [1312, 279] width 218 height 31
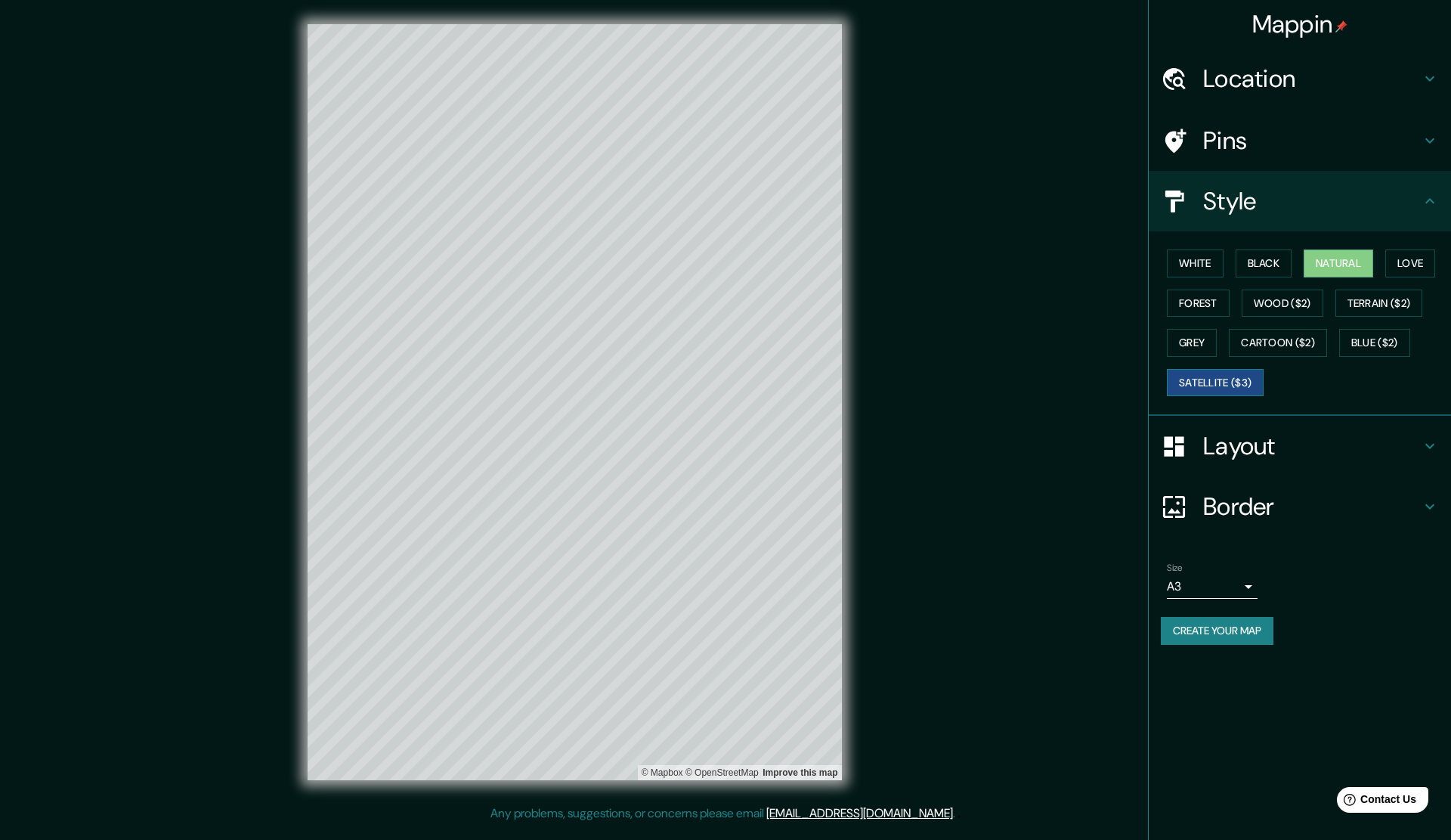
click at [1227, 391] on button "Satellite ($3)" at bounding box center [1215, 382] width 96 height 28
click at [561, 413] on div at bounding box center [560, 411] width 12 height 12
click at [577, 418] on div at bounding box center [574, 415] width 12 height 12
click at [1239, 457] on h4 "Layout" at bounding box center [1312, 446] width 218 height 31
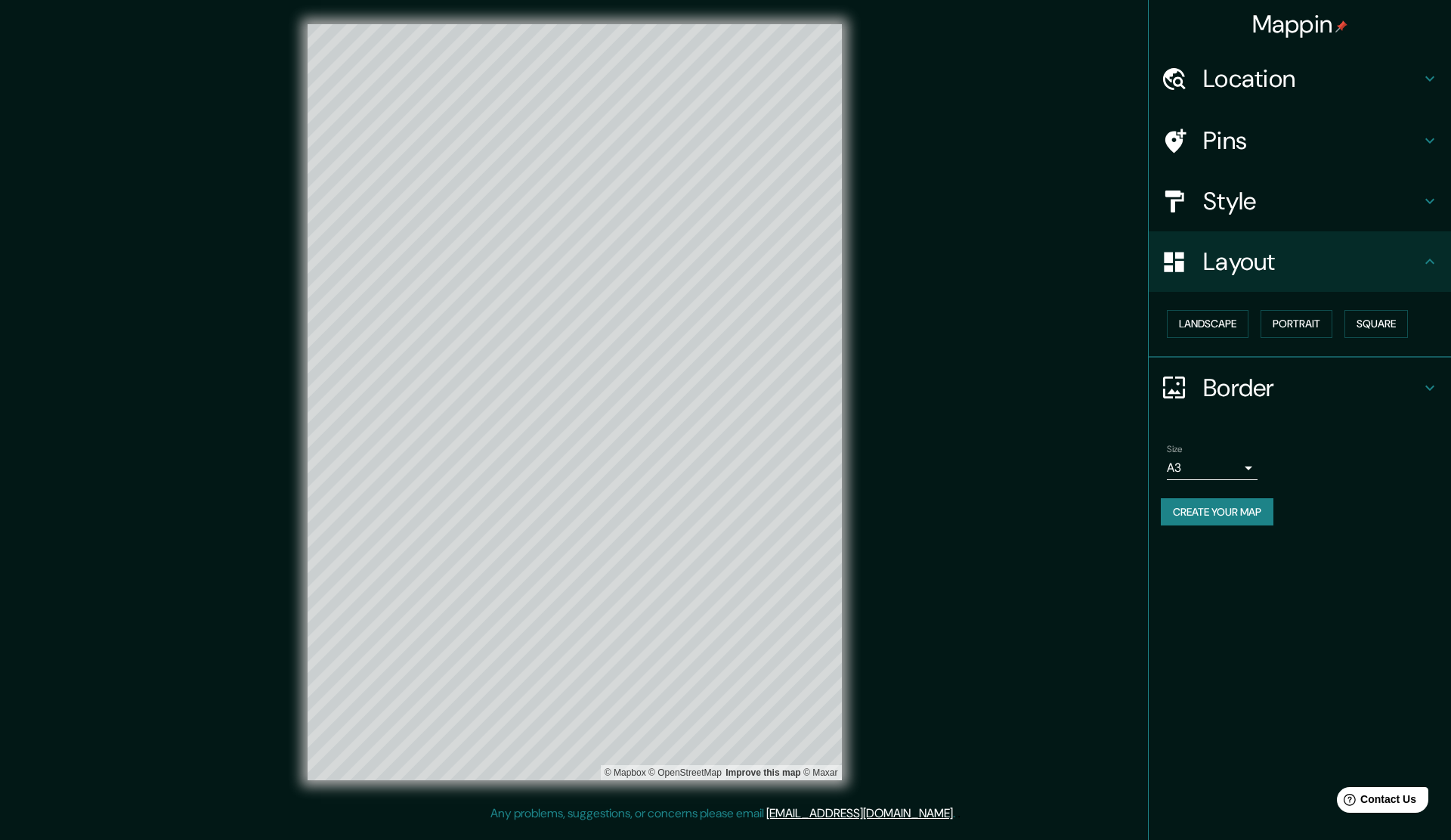
click at [1238, 397] on h4 "Border" at bounding box center [1312, 388] width 218 height 31
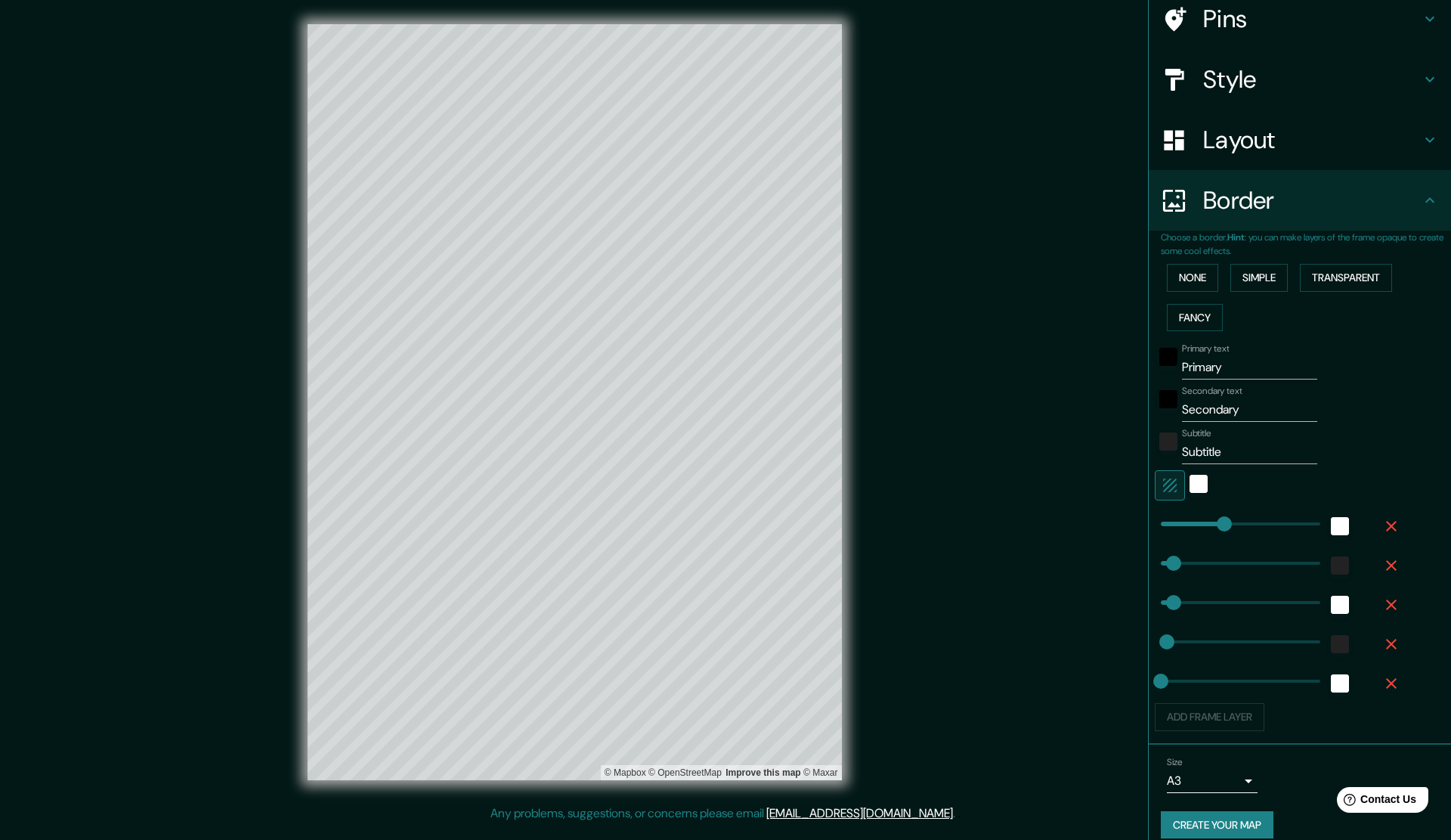
scroll to position [138, 0]
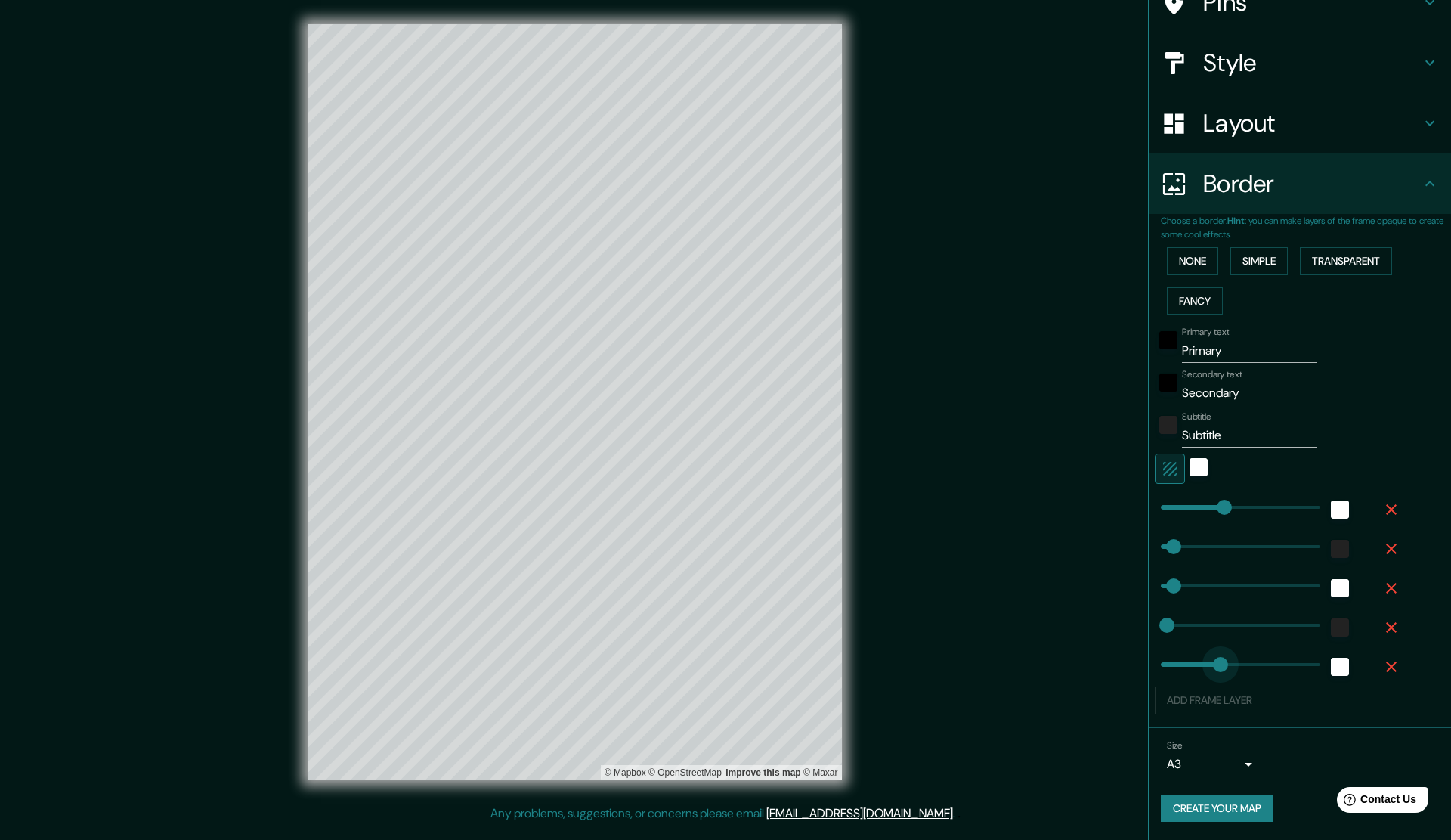
drag, startPoint x: 1152, startPoint y: 663, endPoint x: 1209, endPoint y: 663, distance: 57.0
drag, startPoint x: 1204, startPoint y: 663, endPoint x: 1104, endPoint y: 662, distance: 100.0
drag, startPoint x: 1155, startPoint y: 624, endPoint x: 1184, endPoint y: 624, distance: 29.0
drag, startPoint x: 1184, startPoint y: 624, endPoint x: 1141, endPoint y: 628, distance: 43.2
click at [1253, 269] on button "Simple" at bounding box center [1260, 260] width 58 height 28
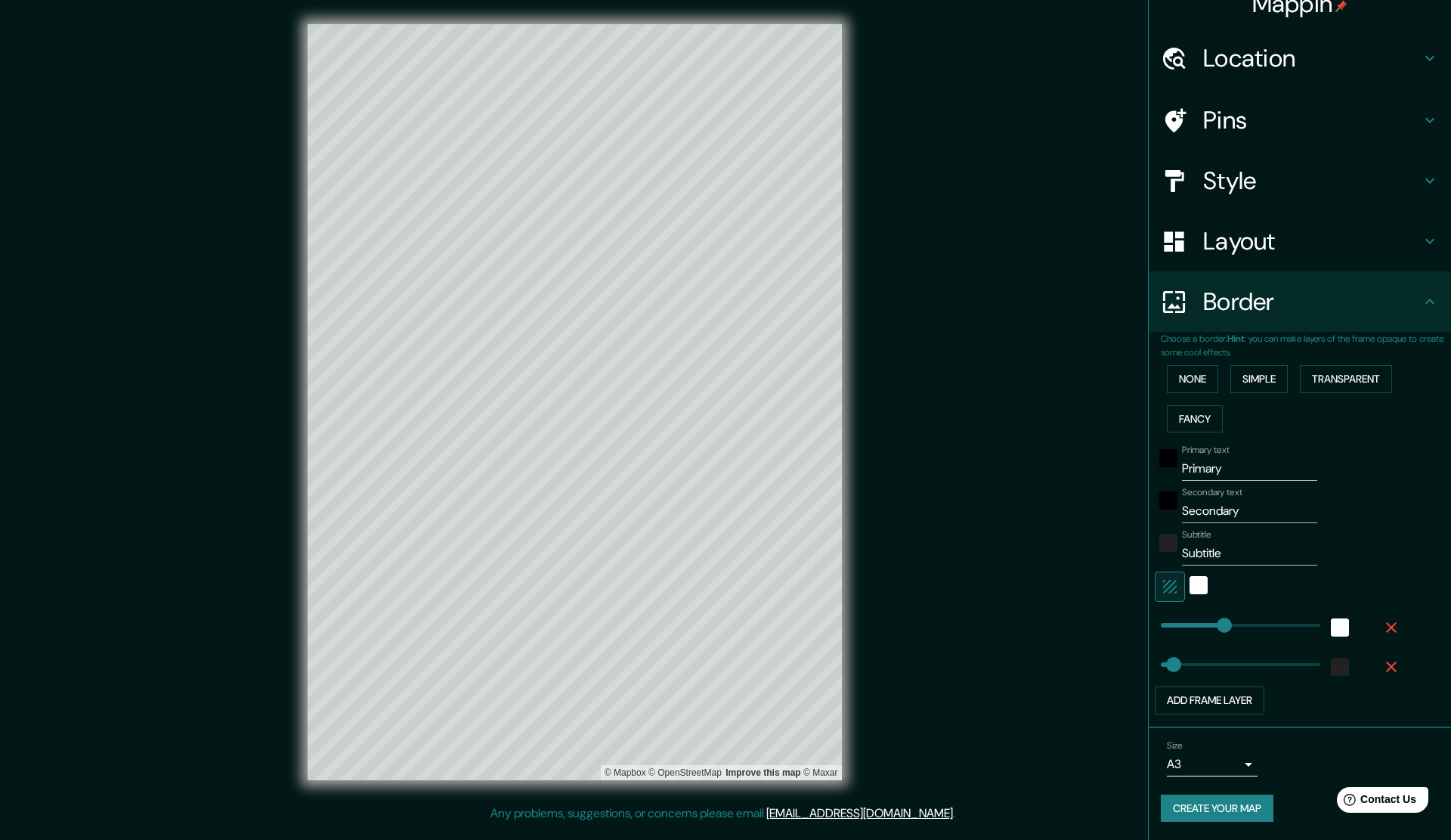
scroll to position [21, 0]
click at [1190, 587] on div "white" at bounding box center [1199, 585] width 18 height 18
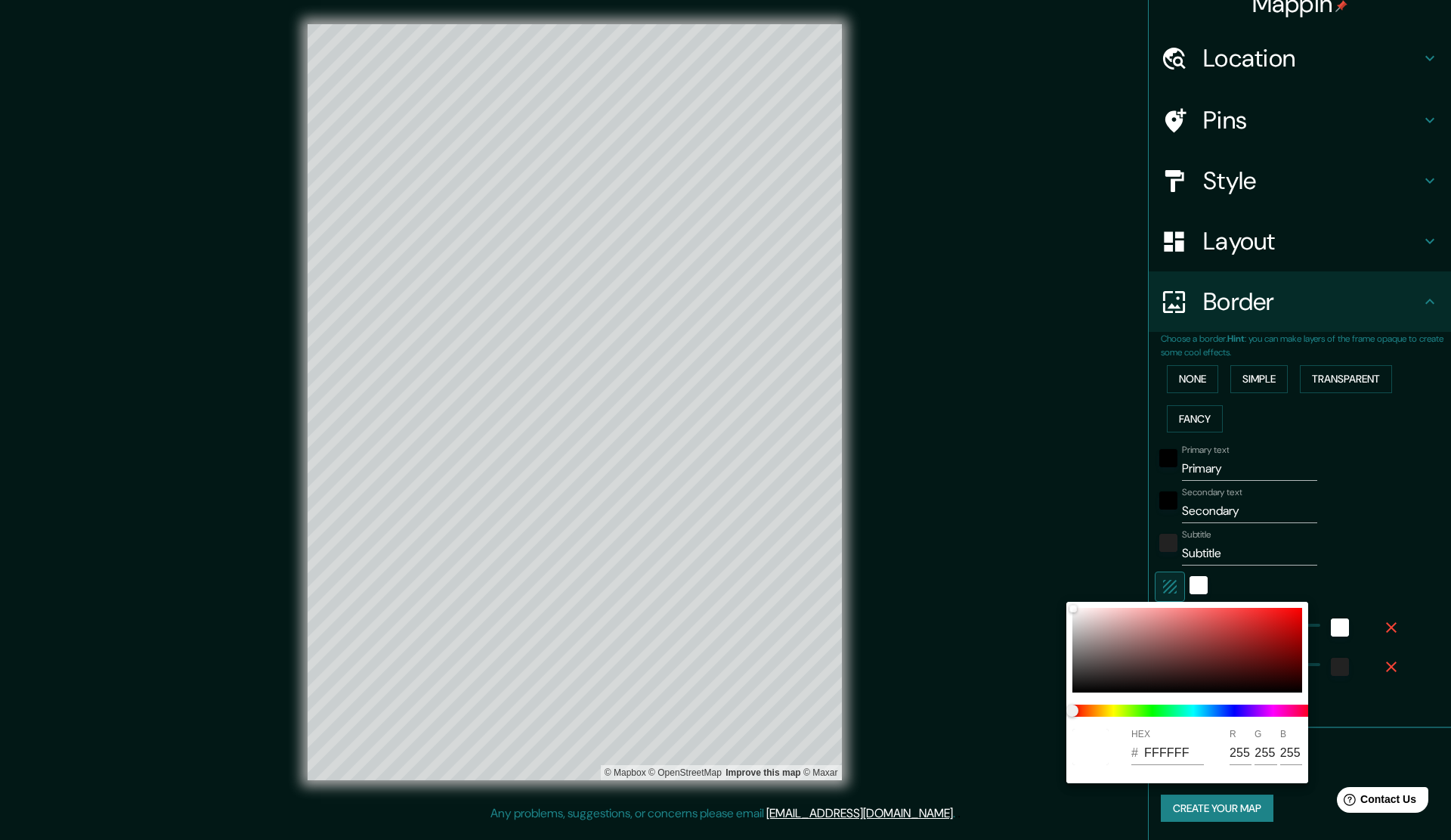
click at [1342, 559] on div at bounding box center [726, 420] width 1451 height 840
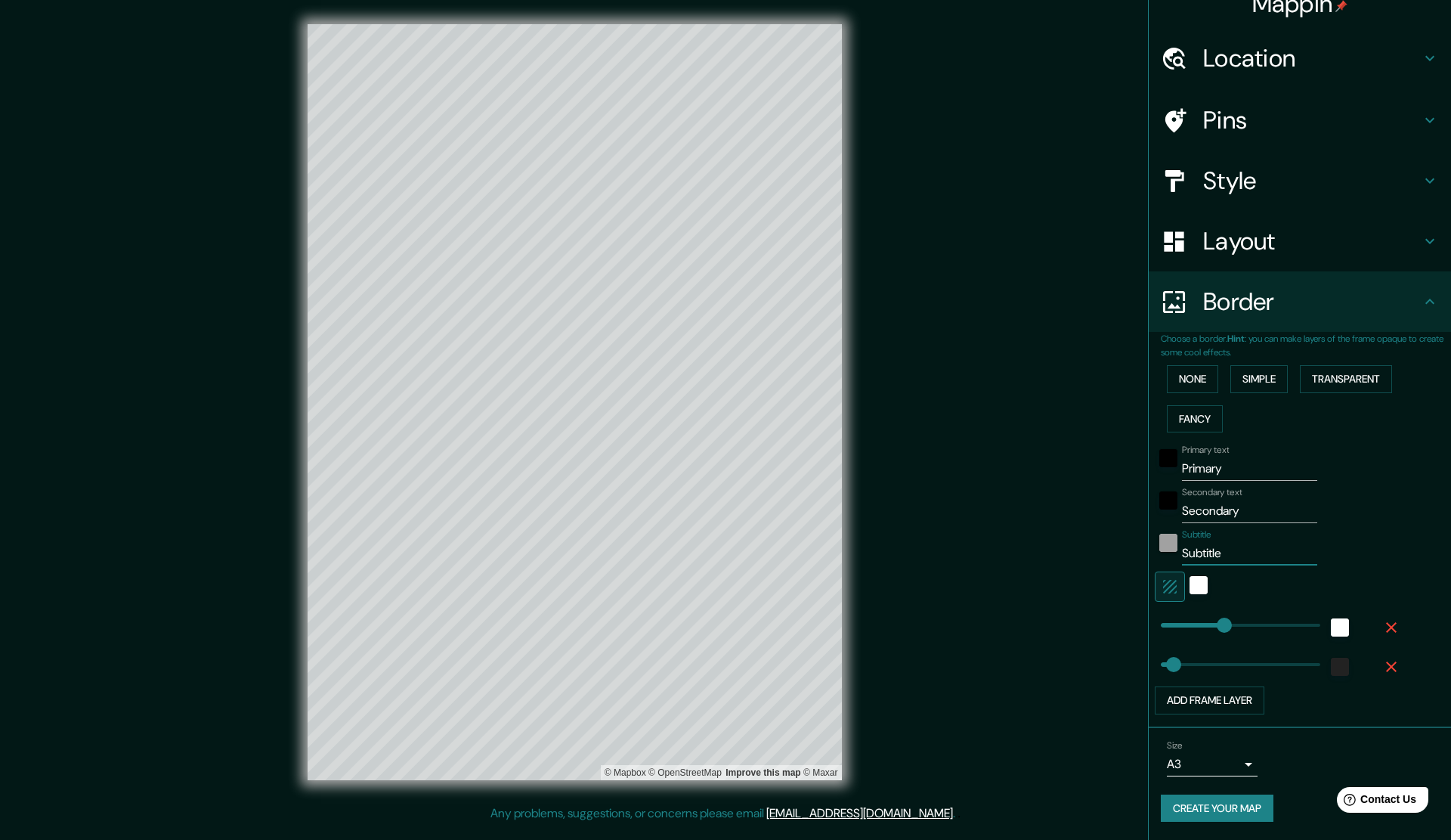
drag, startPoint x: 1217, startPoint y: 549, endPoint x: 1164, endPoint y: 551, distance: 53.0
click at [1164, 551] on div "Subtitle Subtitle" at bounding box center [1279, 547] width 248 height 36
click at [1260, 515] on input "Secondary" at bounding box center [1250, 511] width 135 height 24
drag, startPoint x: 1212, startPoint y: 622, endPoint x: 1186, endPoint y: 625, distance: 26.2
drag, startPoint x: 1184, startPoint y: 625, endPoint x: 1165, endPoint y: 625, distance: 19.0
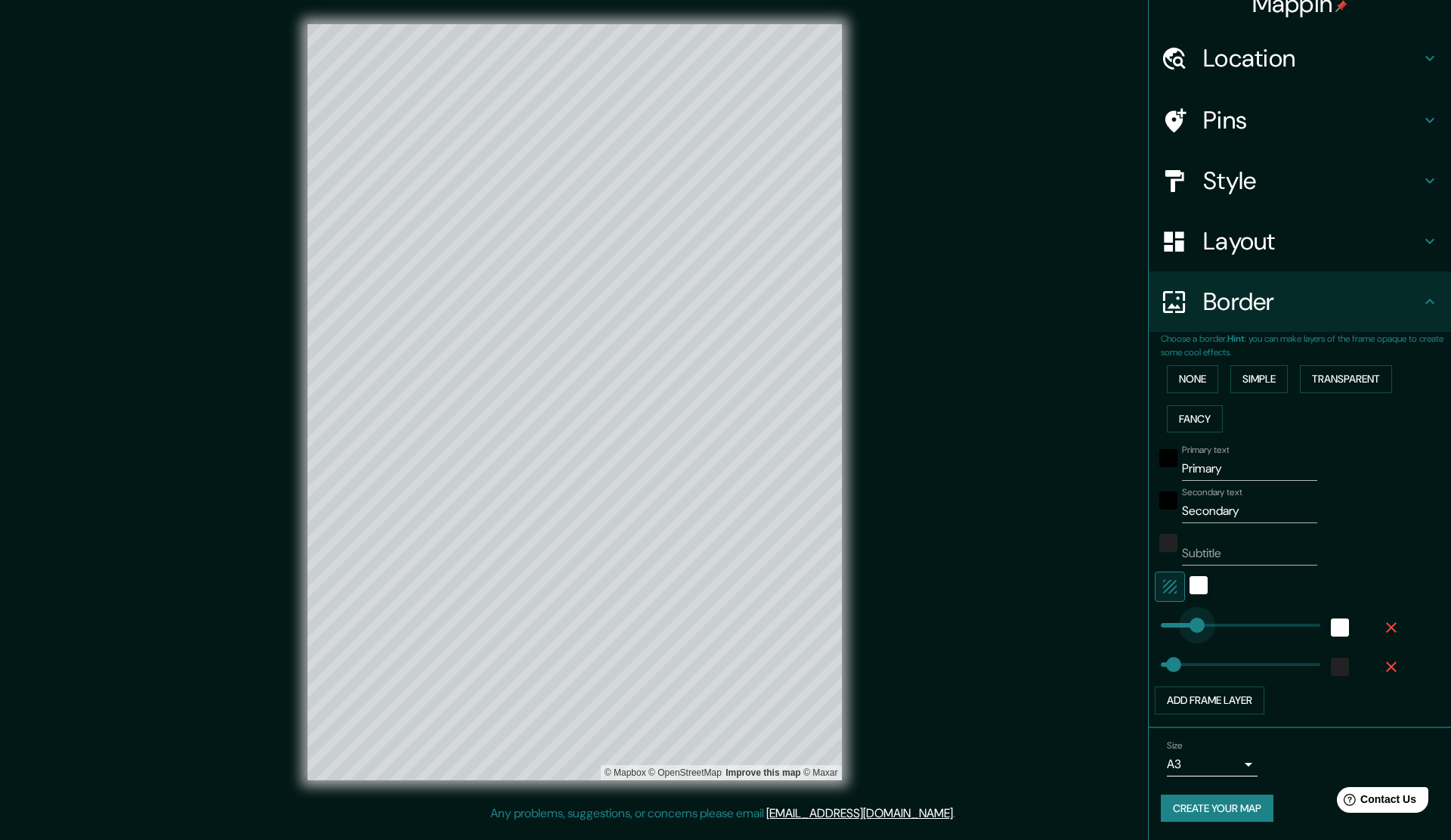
drag, startPoint x: 1170, startPoint y: 626, endPoint x: 1187, endPoint y: 625, distance: 17.0
drag, startPoint x: 1187, startPoint y: 625, endPoint x: 1197, endPoint y: 624, distance: 10.0
drag, startPoint x: 1164, startPoint y: 664, endPoint x: 1196, endPoint y: 663, distance: 32.0
drag, startPoint x: 1191, startPoint y: 664, endPoint x: 1159, endPoint y: 664, distance: 32.0
click at [1163, 664] on span at bounding box center [1170, 664] width 15 height 15
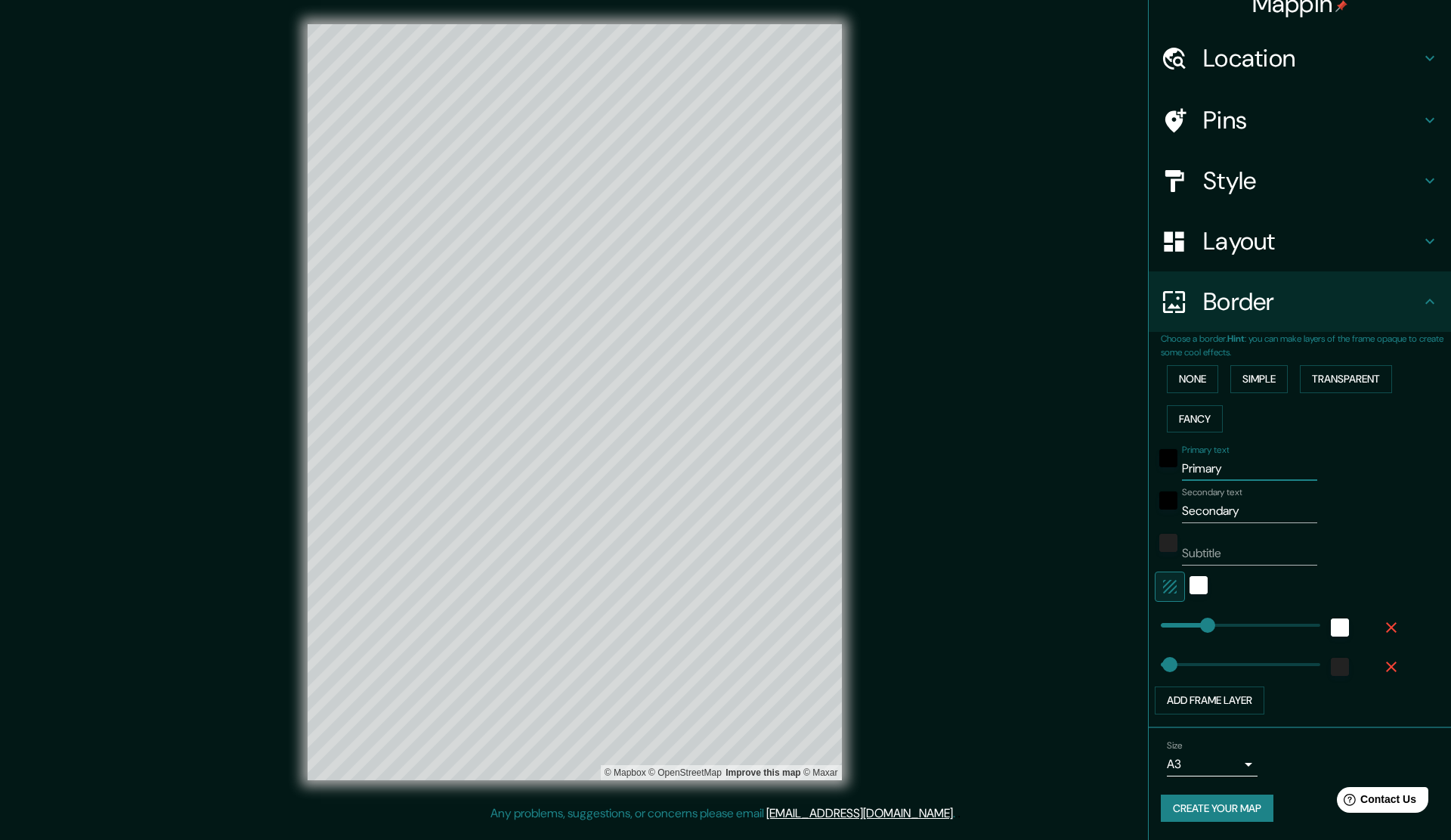
click at [1227, 470] on input "Primary" at bounding box center [1250, 469] width 135 height 24
drag, startPoint x: 1227, startPoint y: 470, endPoint x: 1171, endPoint y: 470, distance: 56.0
click at [1182, 470] on input "Primary" at bounding box center [1250, 469] width 135 height 24
click at [1244, 515] on input "Secondary" at bounding box center [1250, 511] width 135 height 24
drag, startPoint x: 1244, startPoint y: 515, endPoint x: 1171, endPoint y: 514, distance: 73.0
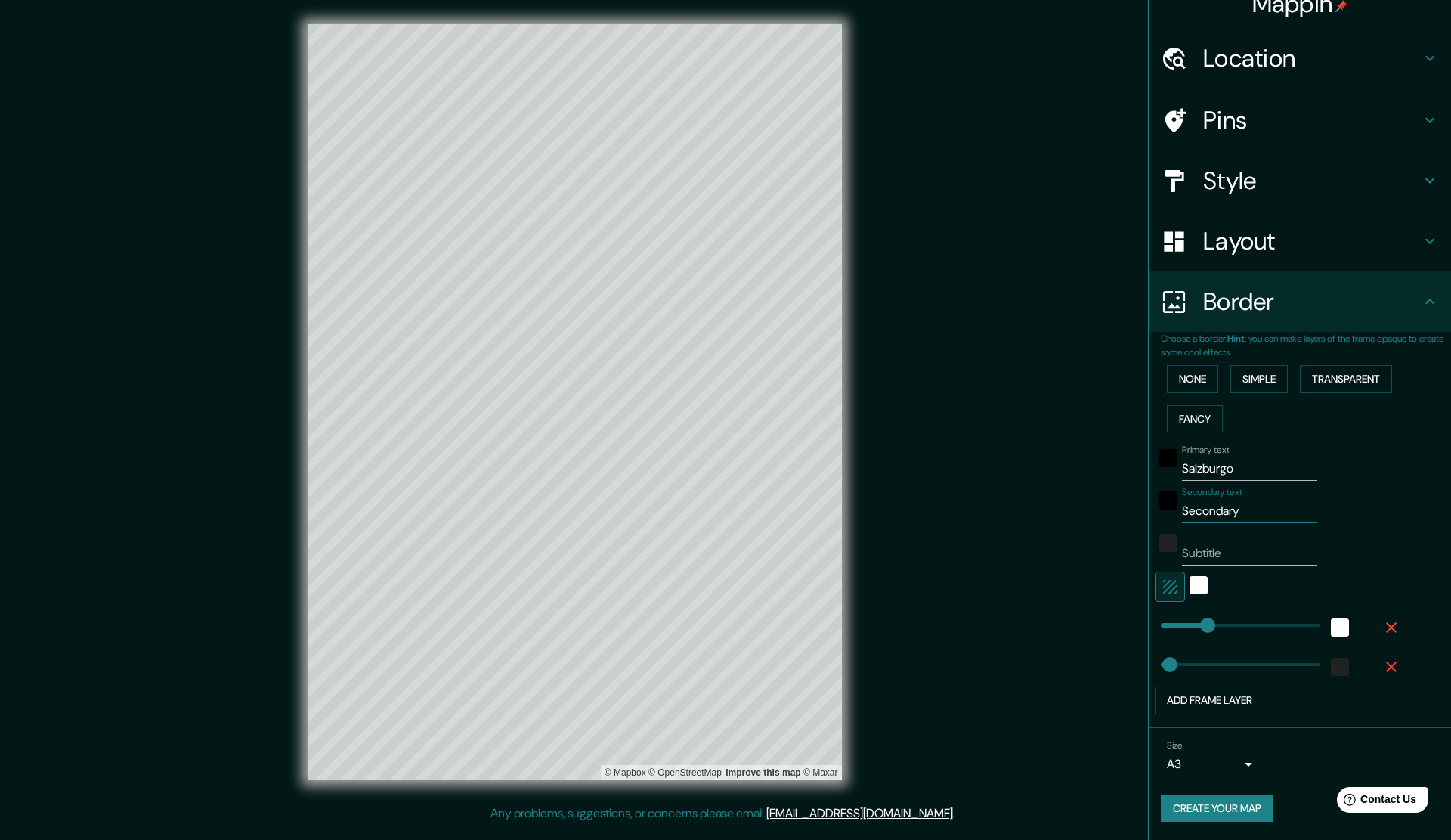
click at [1182, 514] on input "Secondary" at bounding box center [1250, 511] width 135 height 24
click at [1197, 748] on button "Create your map" at bounding box center [1217, 808] width 113 height 28
click at [1192, 748] on button "Create your map" at bounding box center [1217, 808] width 113 height 28
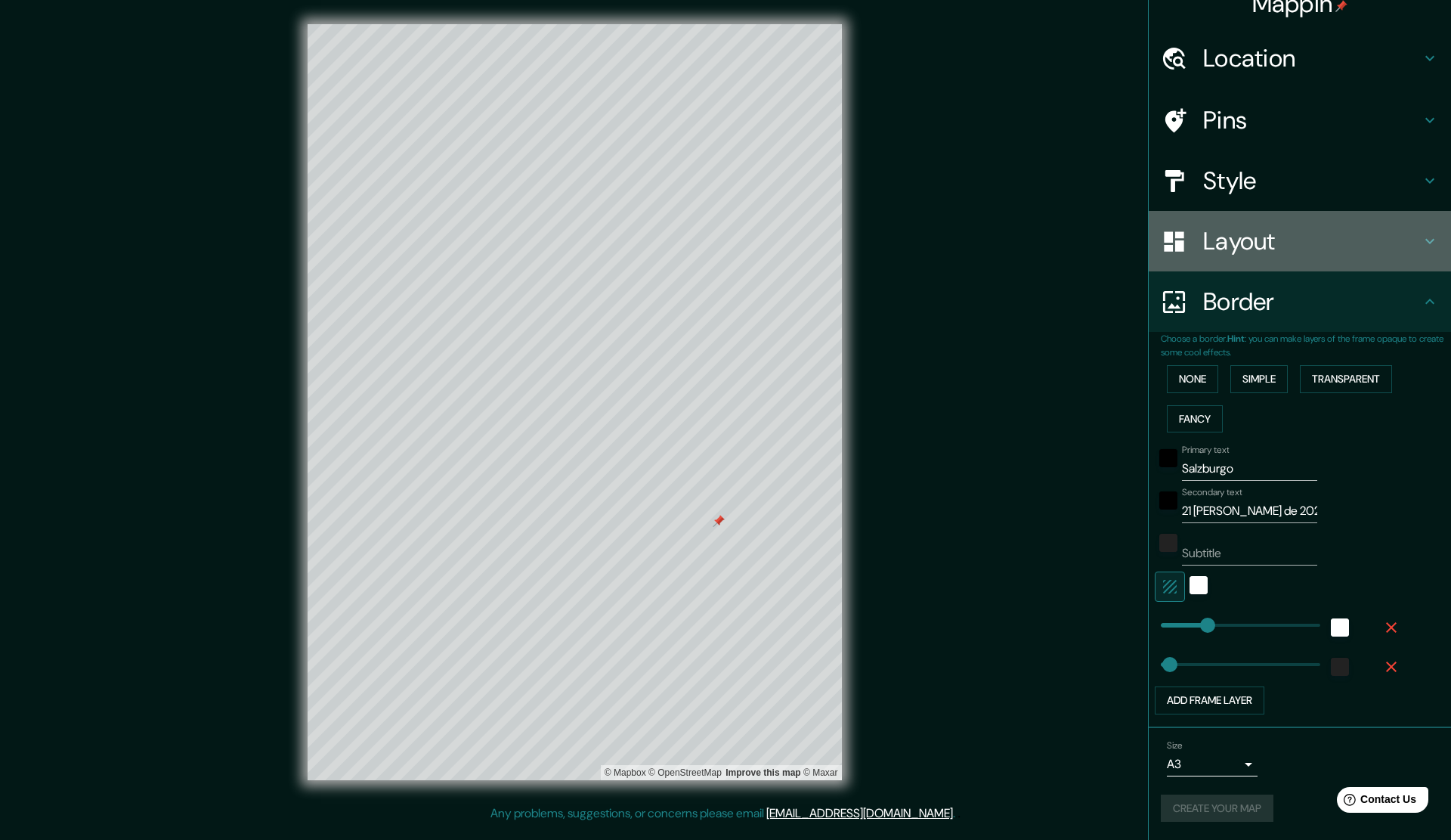
click at [1224, 243] on h4 "Layout" at bounding box center [1312, 242] width 218 height 31
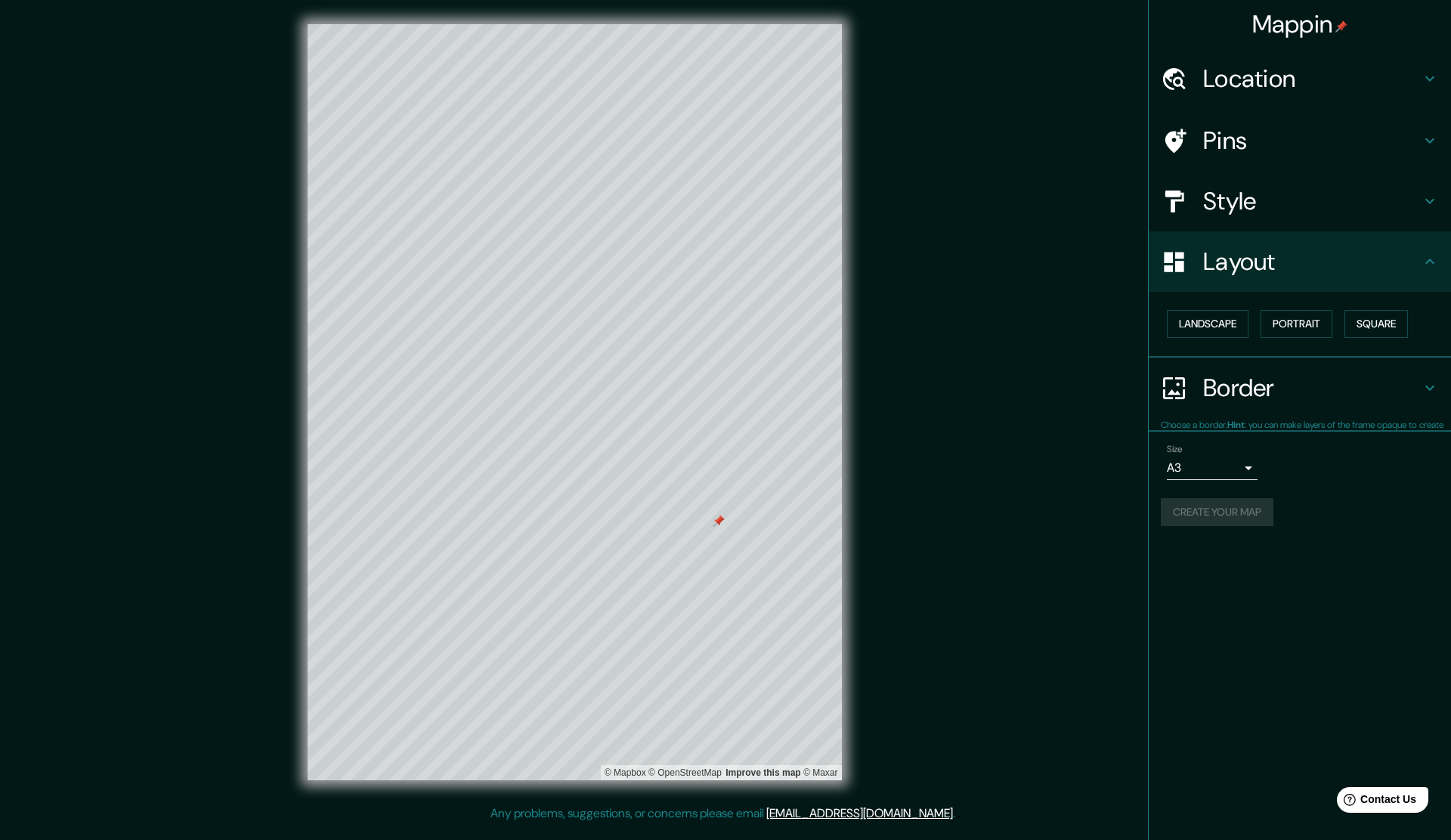
scroll to position [0, 0]
click at [1227, 209] on h4 "Style" at bounding box center [1312, 201] width 218 height 31
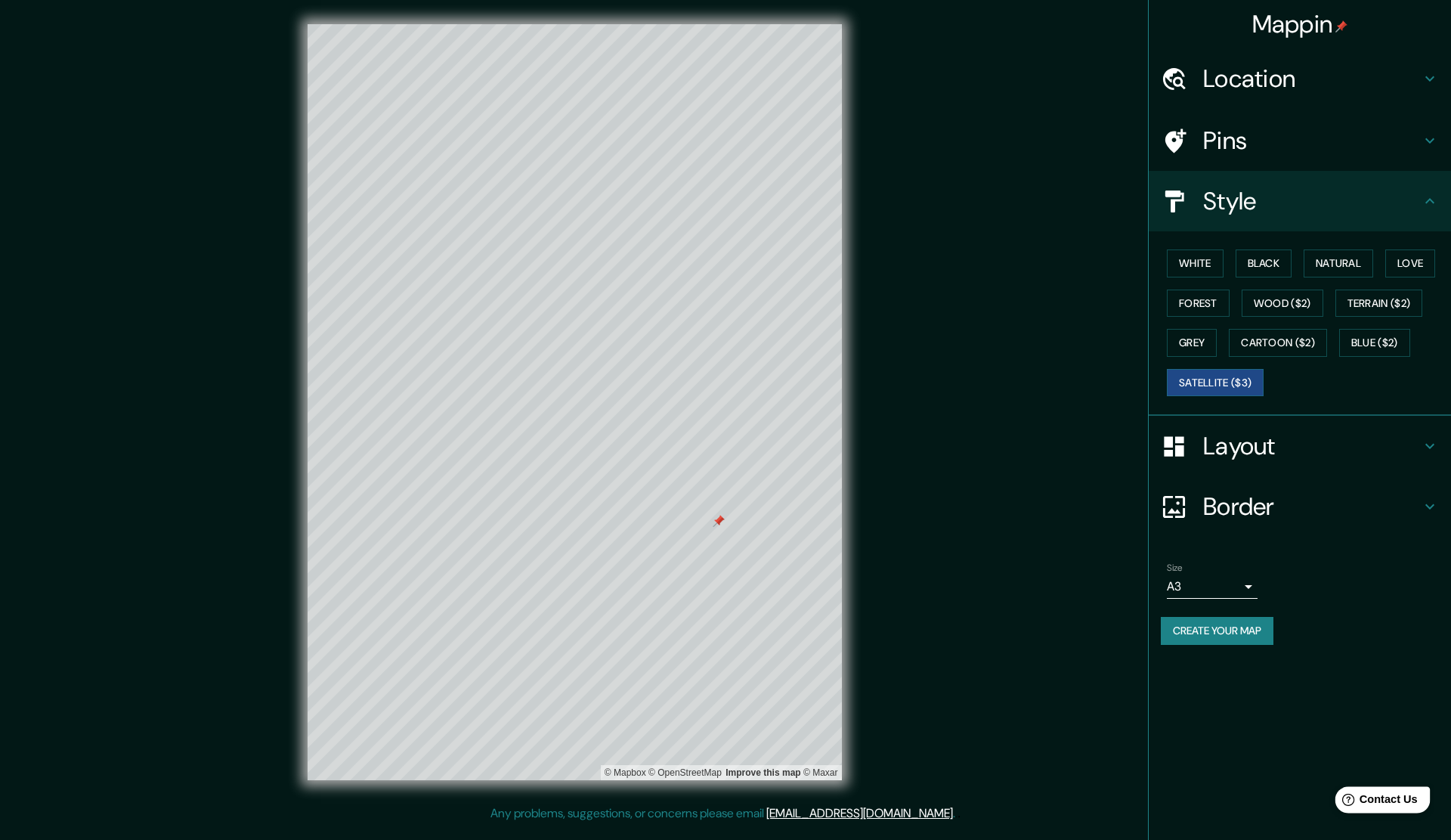
click at [1355, 748] on icon "Help" at bounding box center [1349, 800] width 13 height 13
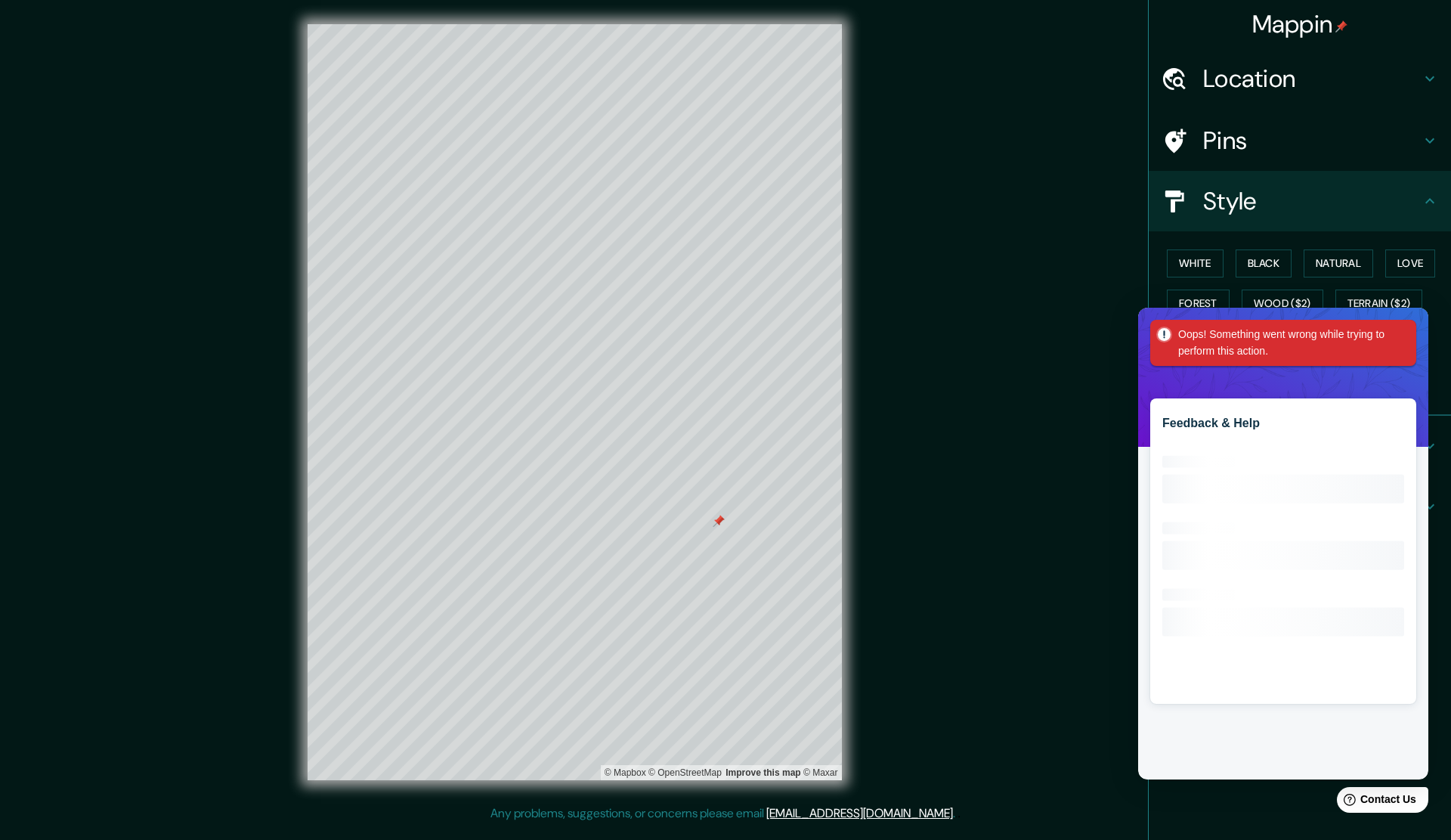
click at [1328, 382] on div "Feedback & Help Loading interface..." at bounding box center [1283, 543] width 290 height 471
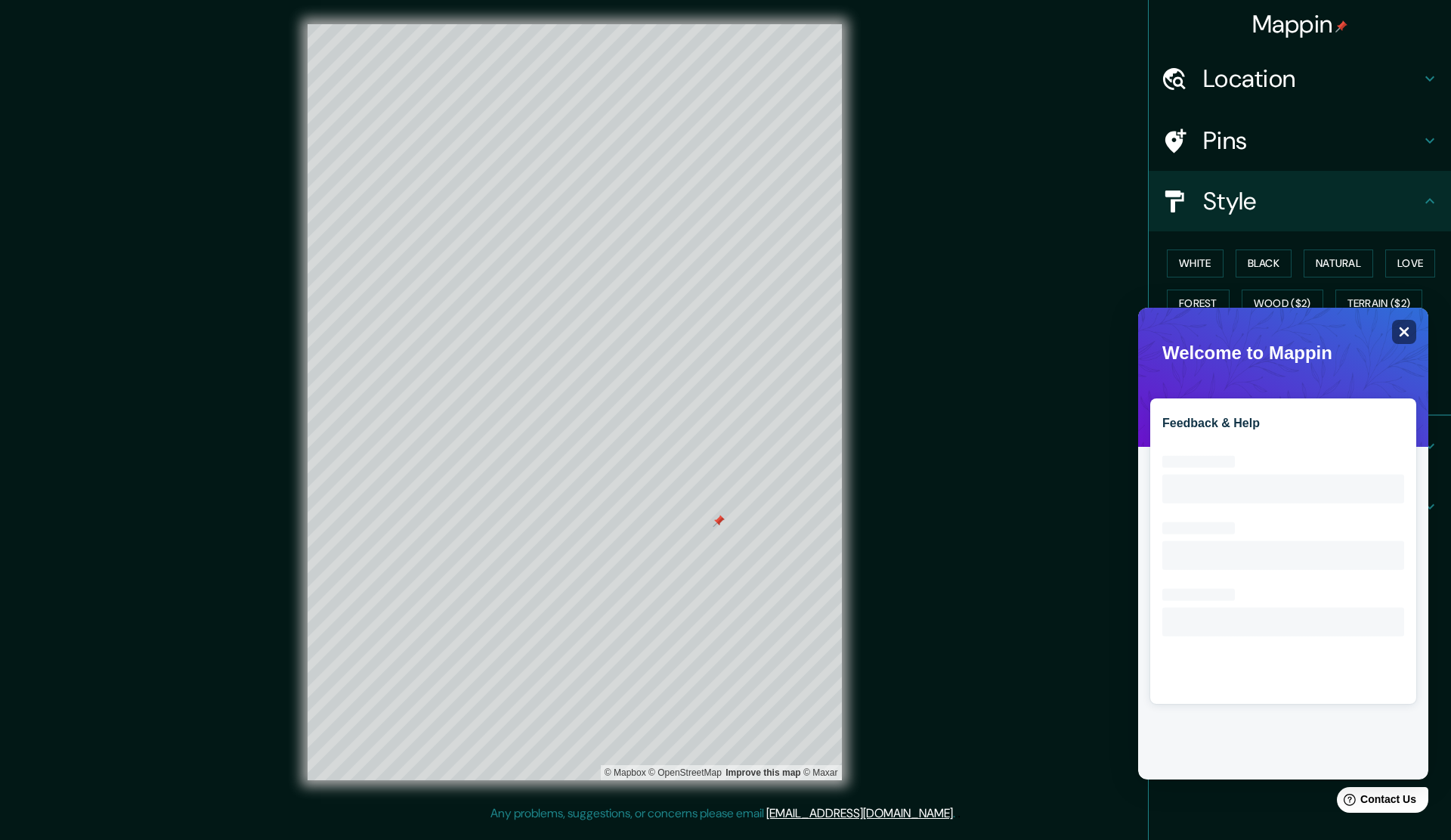
click at [1402, 333] on icon "Close" at bounding box center [1404, 332] width 10 height 10
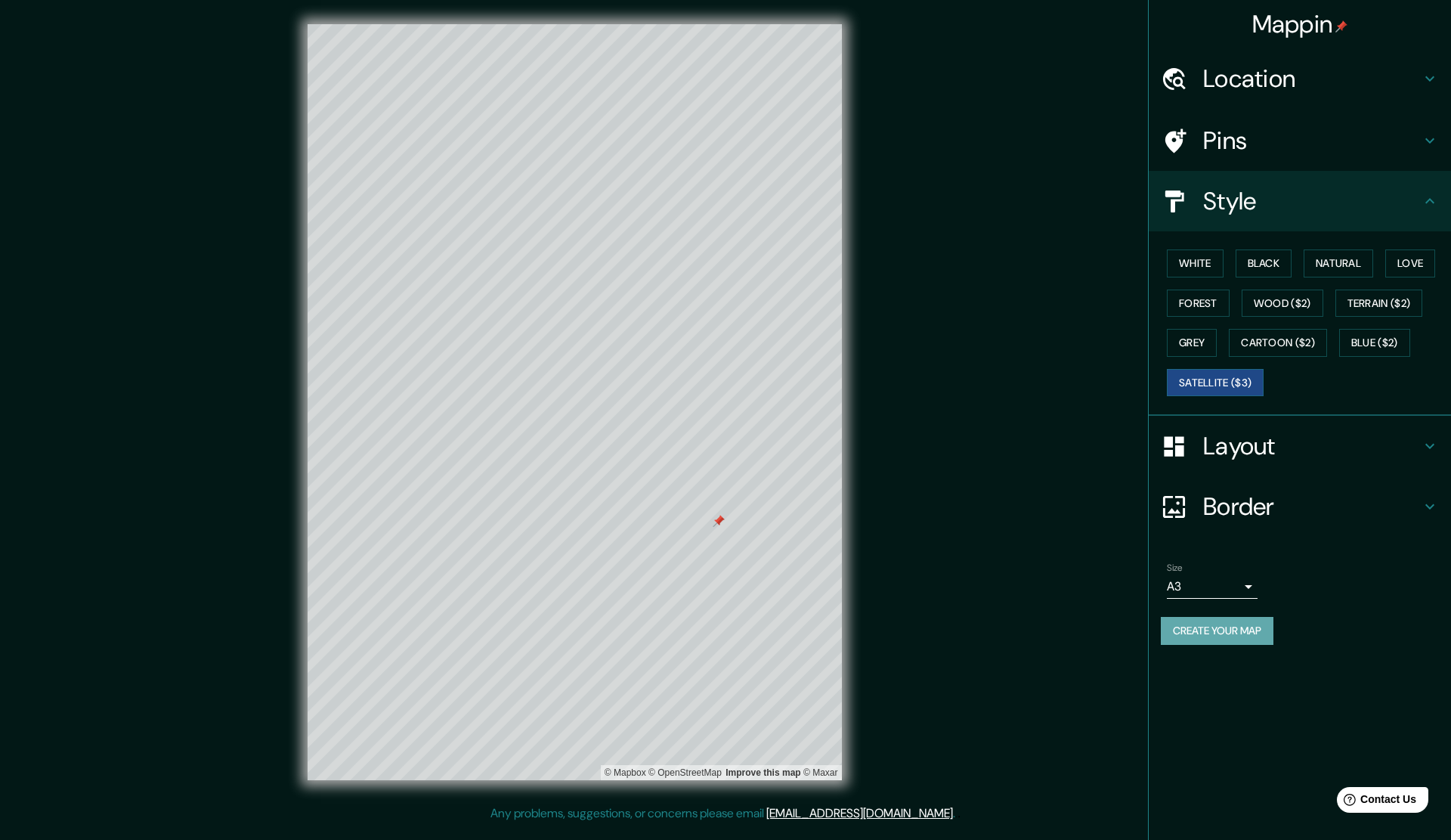
click at [1209, 634] on button "Create your map" at bounding box center [1217, 630] width 113 height 28
click at [1217, 592] on body "Mappin Location [GEOGRAPHIC_DATA], [GEOGRAPHIC_DATA], [GEOGRAPHIC_DATA] Pins St…" at bounding box center [726, 420] width 1451 height 840
click at [1201, 621] on li "A4" at bounding box center [1212, 618] width 91 height 27
click at [1368, 625] on div "Create your map" at bounding box center [1300, 630] width 278 height 28
click at [1227, 514] on h4 "Border" at bounding box center [1312, 507] width 218 height 31
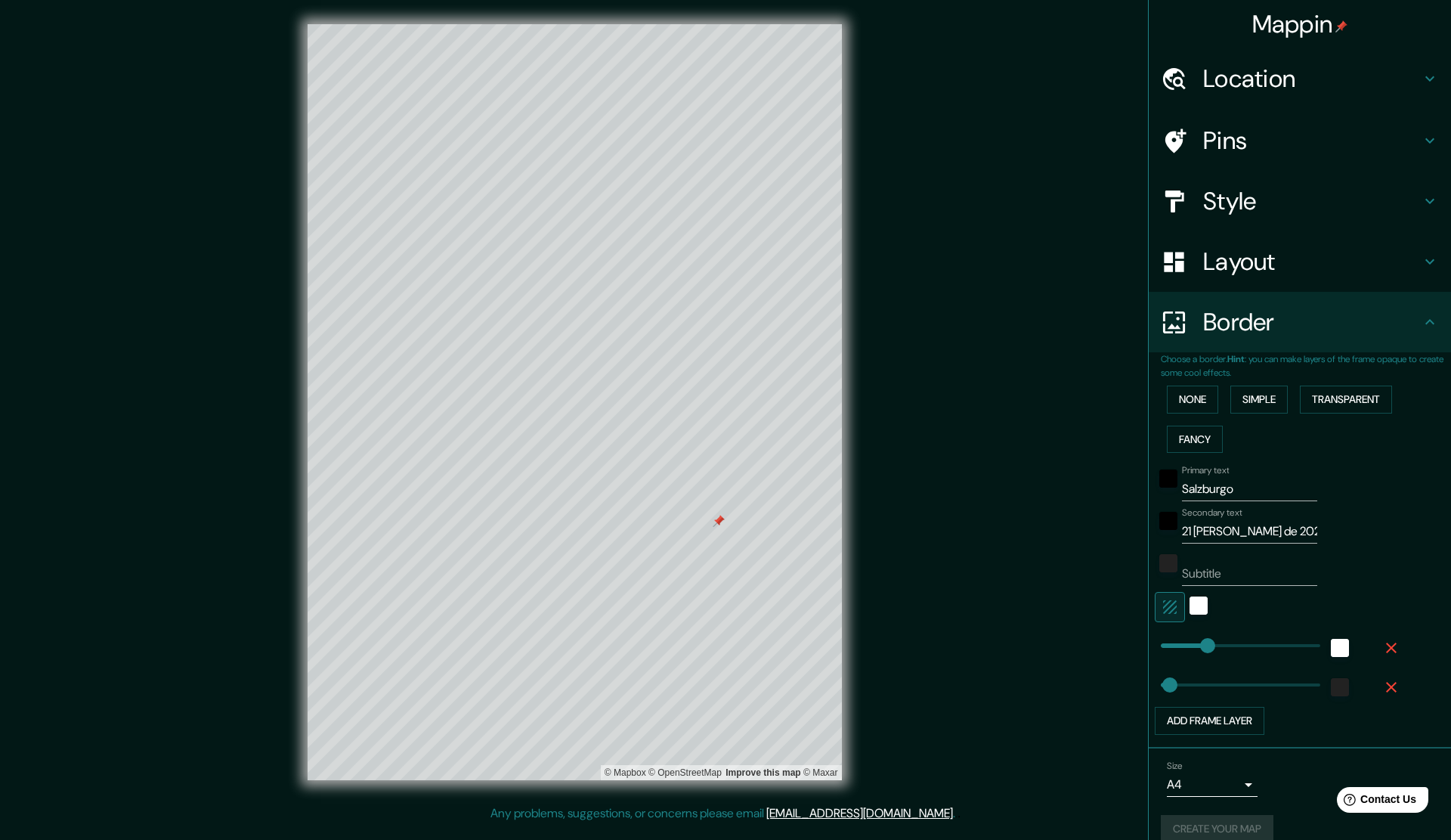
click at [1226, 254] on h4 "Layout" at bounding box center [1312, 261] width 218 height 31
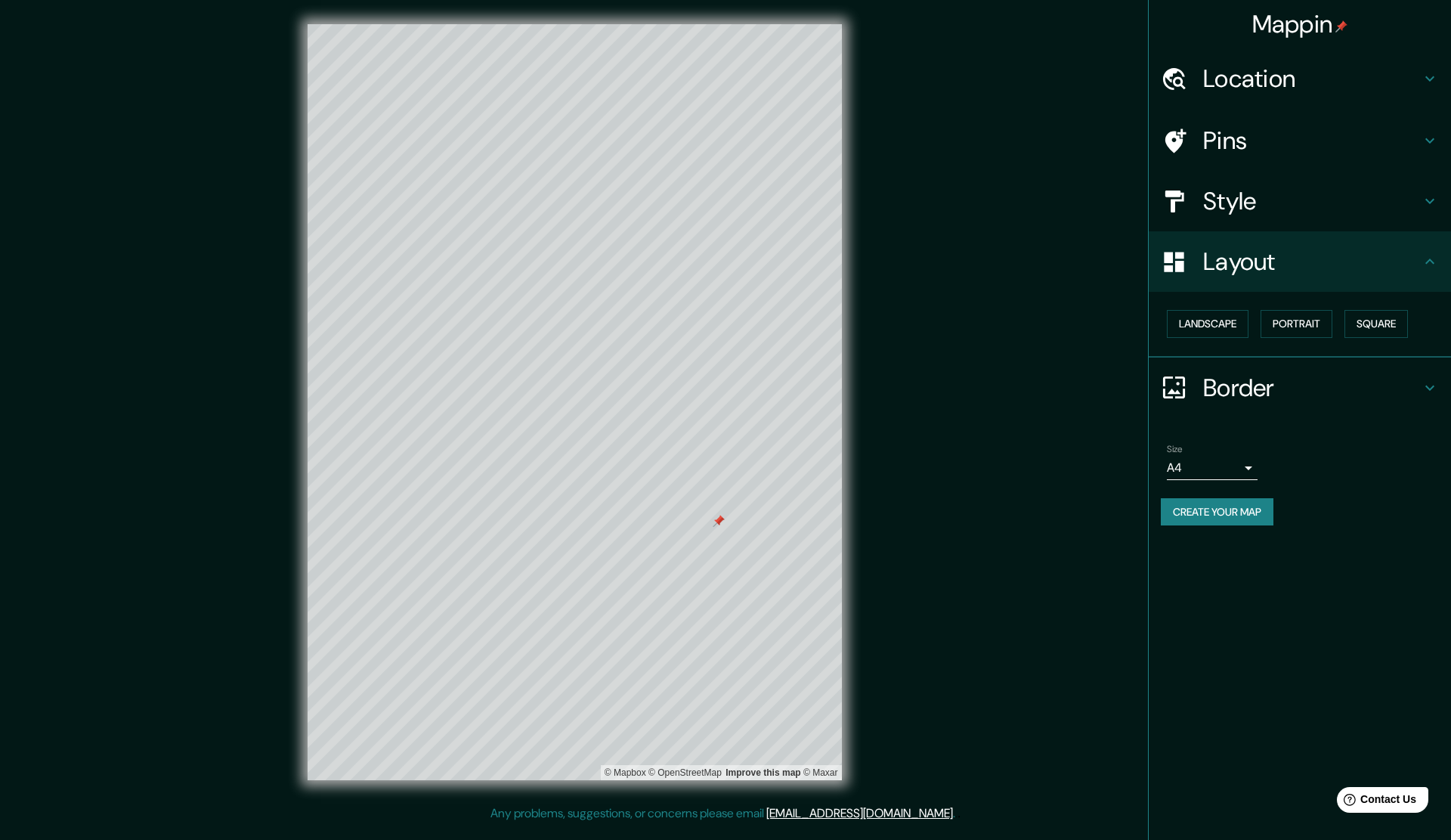
click at [1207, 508] on button "Create your map" at bounding box center [1217, 512] width 113 height 28
